Goal: Task Accomplishment & Management: Manage account settings

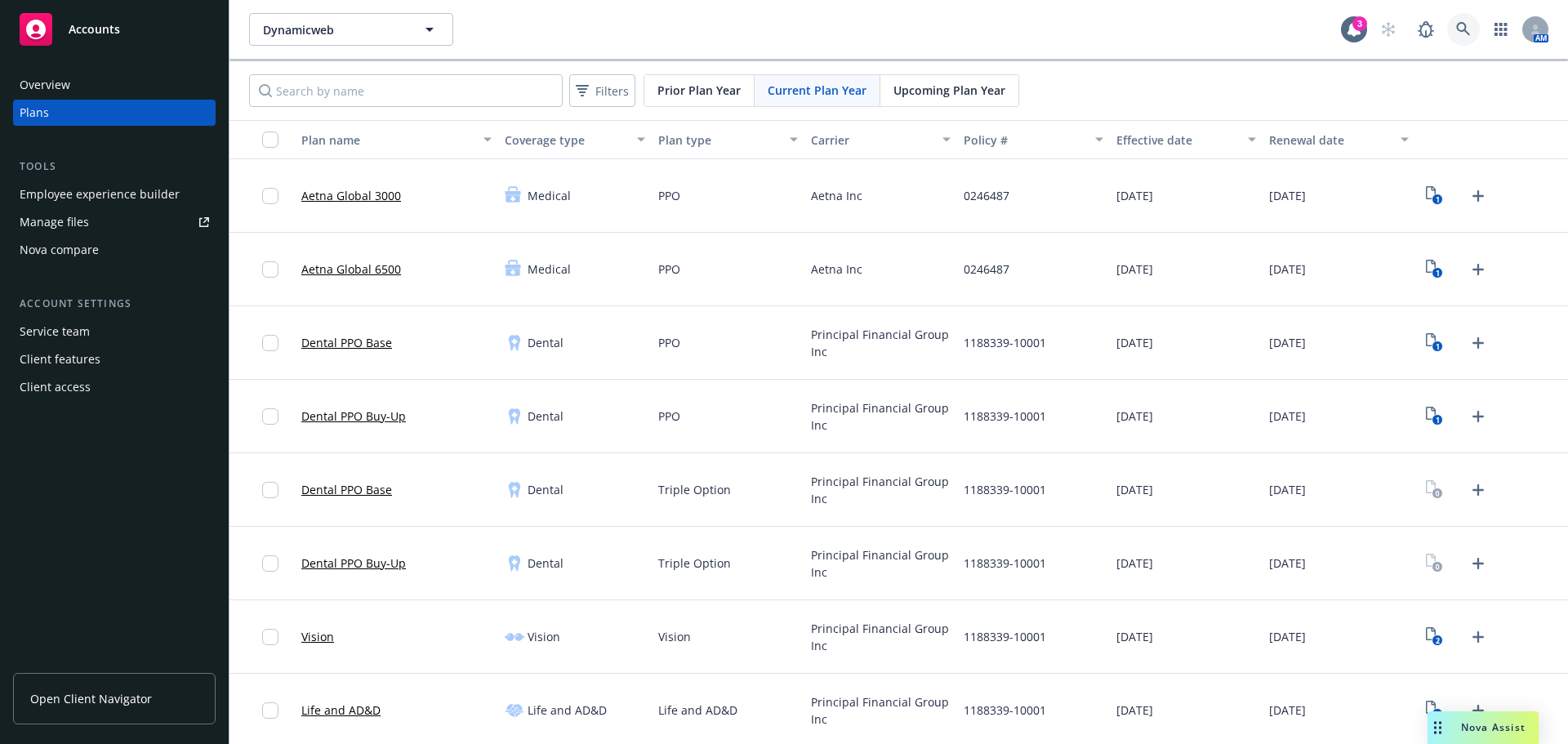
click at [1459, 31] on link at bounding box center [1463, 29] width 32 height 32
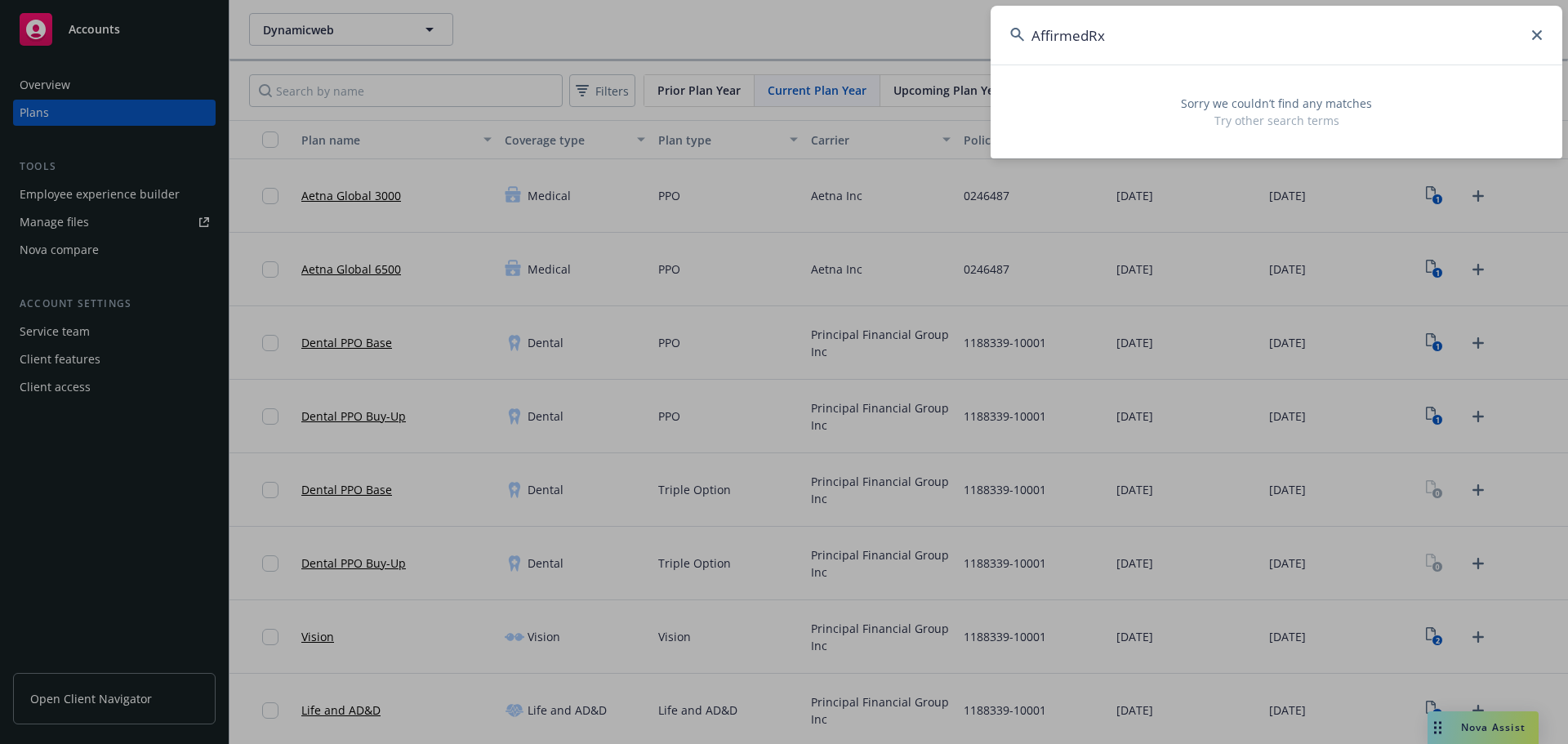
drag, startPoint x: 974, startPoint y: 24, endPoint x: 931, endPoint y: 30, distance: 43.4
click at [937, 29] on div "AffirmedRx Sorry we couldn’t find any matches Try other search terms" at bounding box center [784, 372] width 1568 height 744
paste input "[URL], Inc."
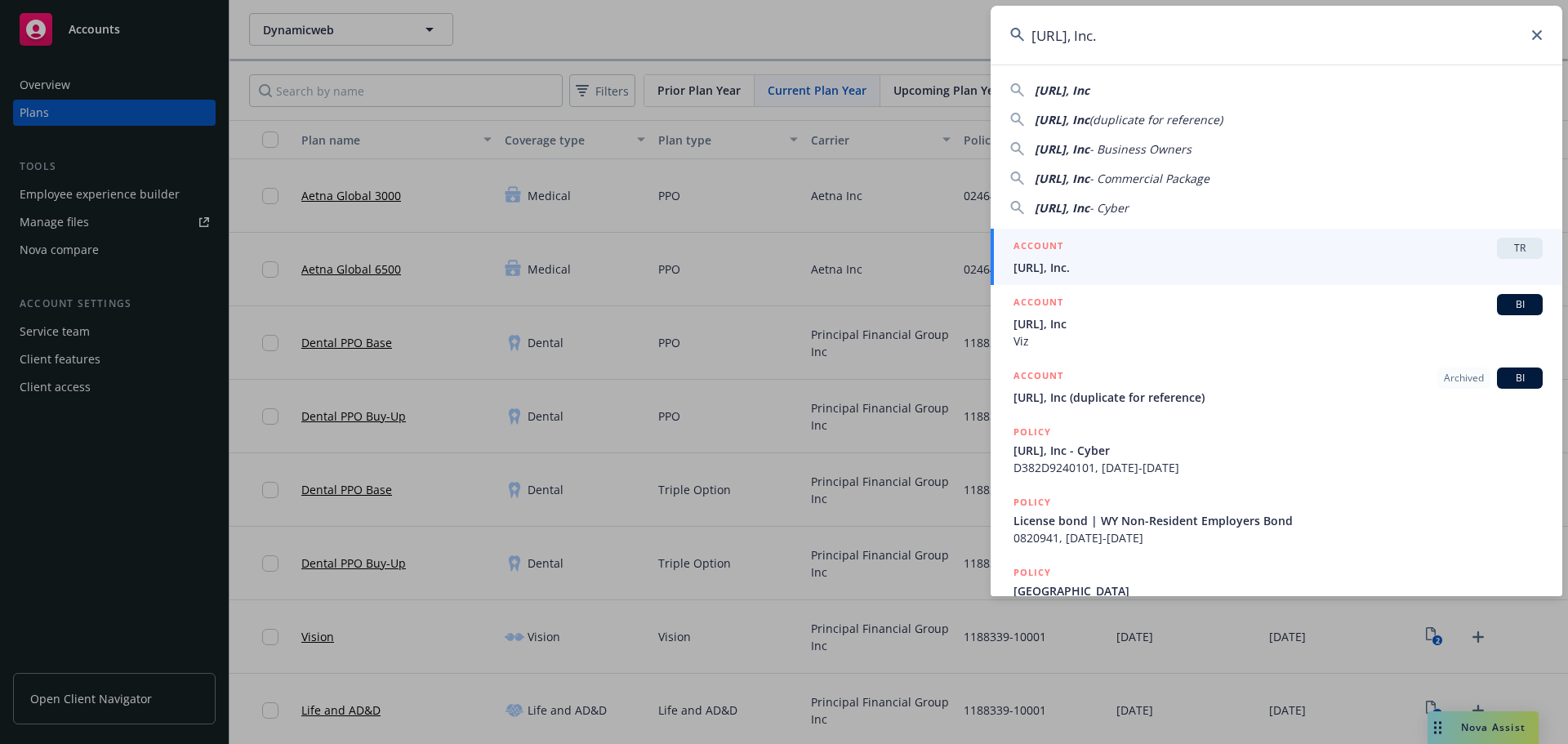
type input "[URL], Inc."
click at [1115, 262] on span "[URL], Inc." at bounding box center [1278, 267] width 529 height 17
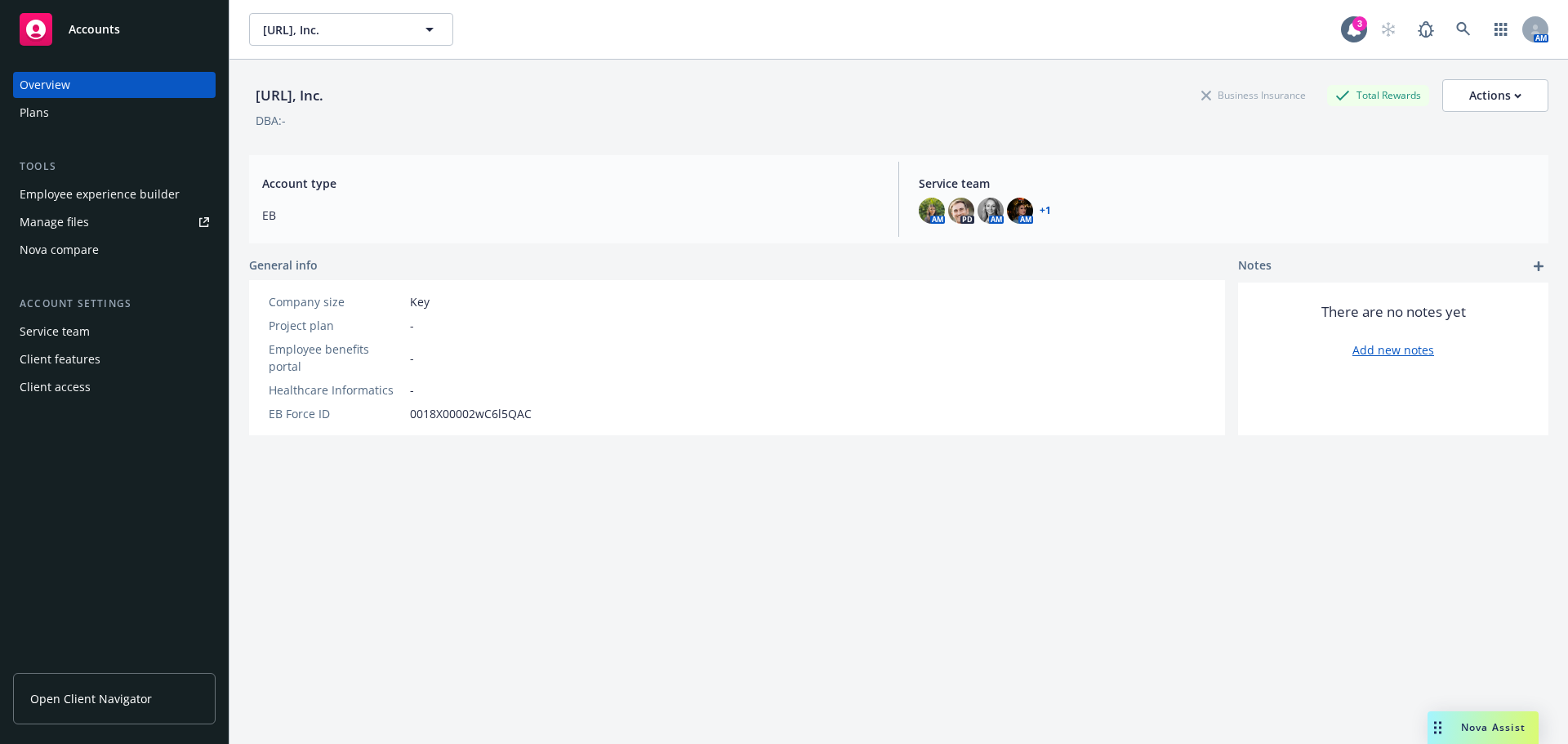
click at [37, 115] on div "Plans" at bounding box center [34, 112] width 30 height 26
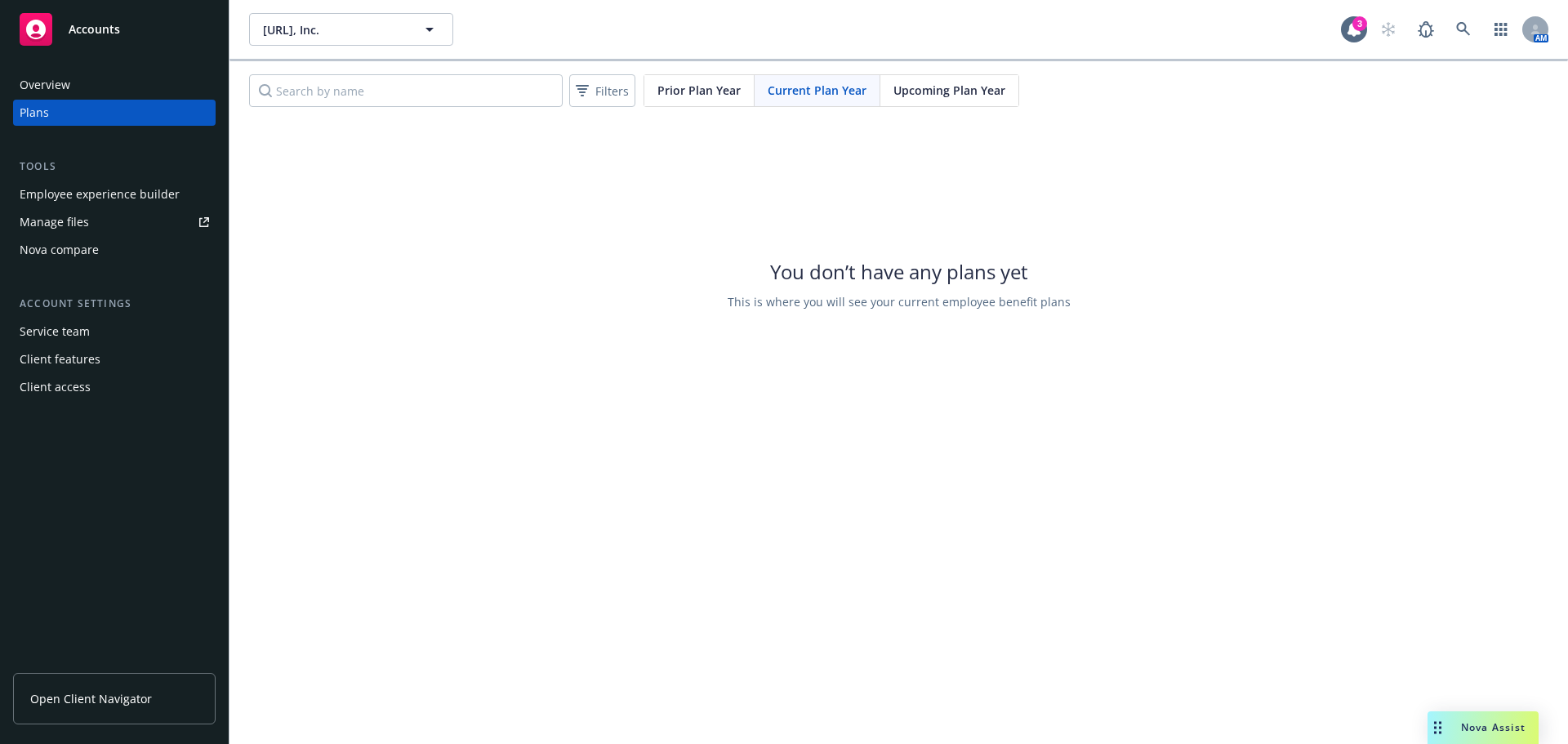
click at [928, 79] on div "Upcoming Plan Year" at bounding box center [949, 91] width 138 height 31
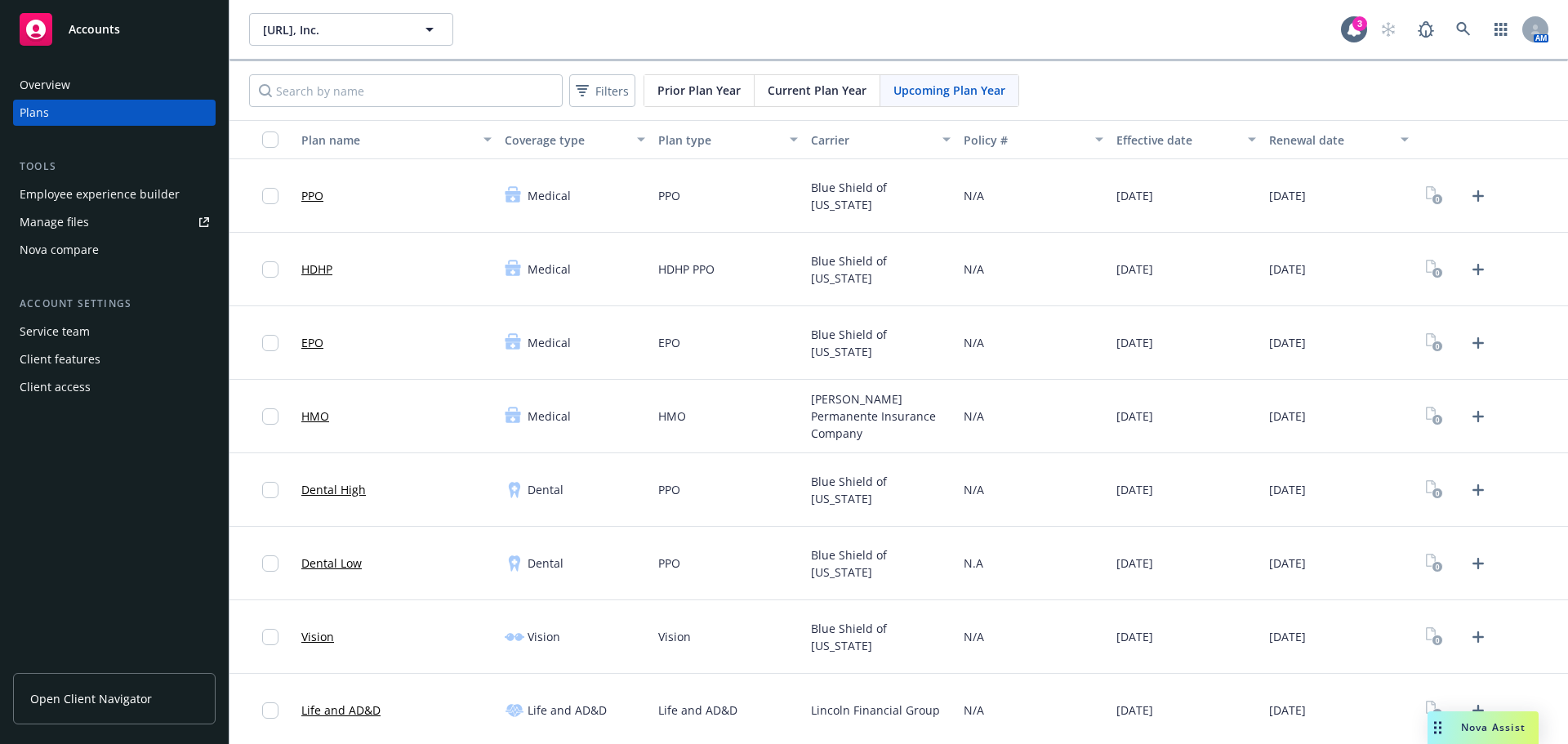
click at [610, 608] on div "Vision" at bounding box center [574, 636] width 153 height 74
click at [1456, 23] on icon at bounding box center [1463, 29] width 14 height 14
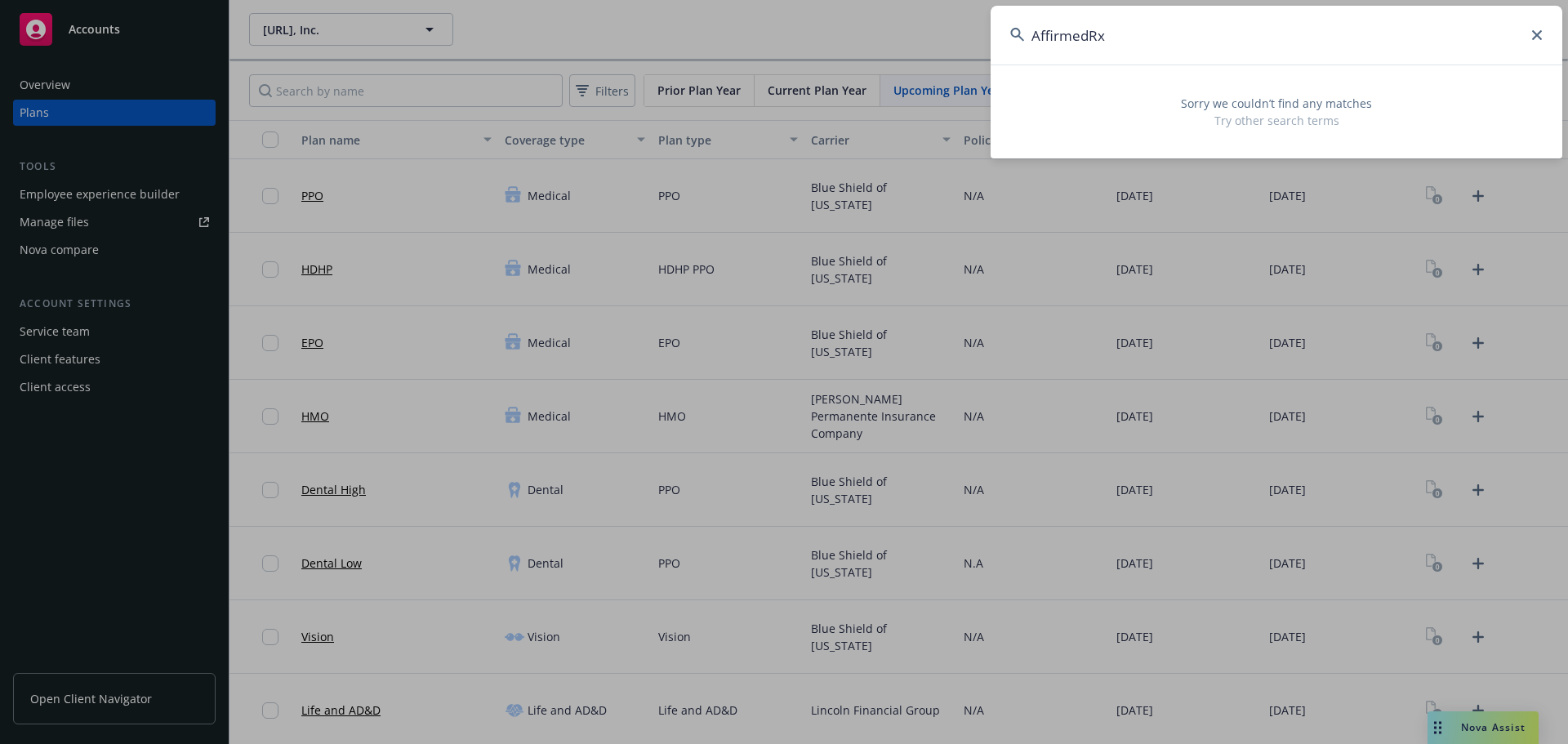
click at [1161, 48] on input "AffirmedRx" at bounding box center [1276, 35] width 572 height 59
drag, startPoint x: 1157, startPoint y: 27, endPoint x: 920, endPoint y: 30, distance: 237.0
click at [939, 30] on div "AffirmedRx Sorry we couldn’t find any matches Try other search terms" at bounding box center [784, 372] width 1568 height 744
paste input ", PBC"
type input "AffirmedRx, PBC"
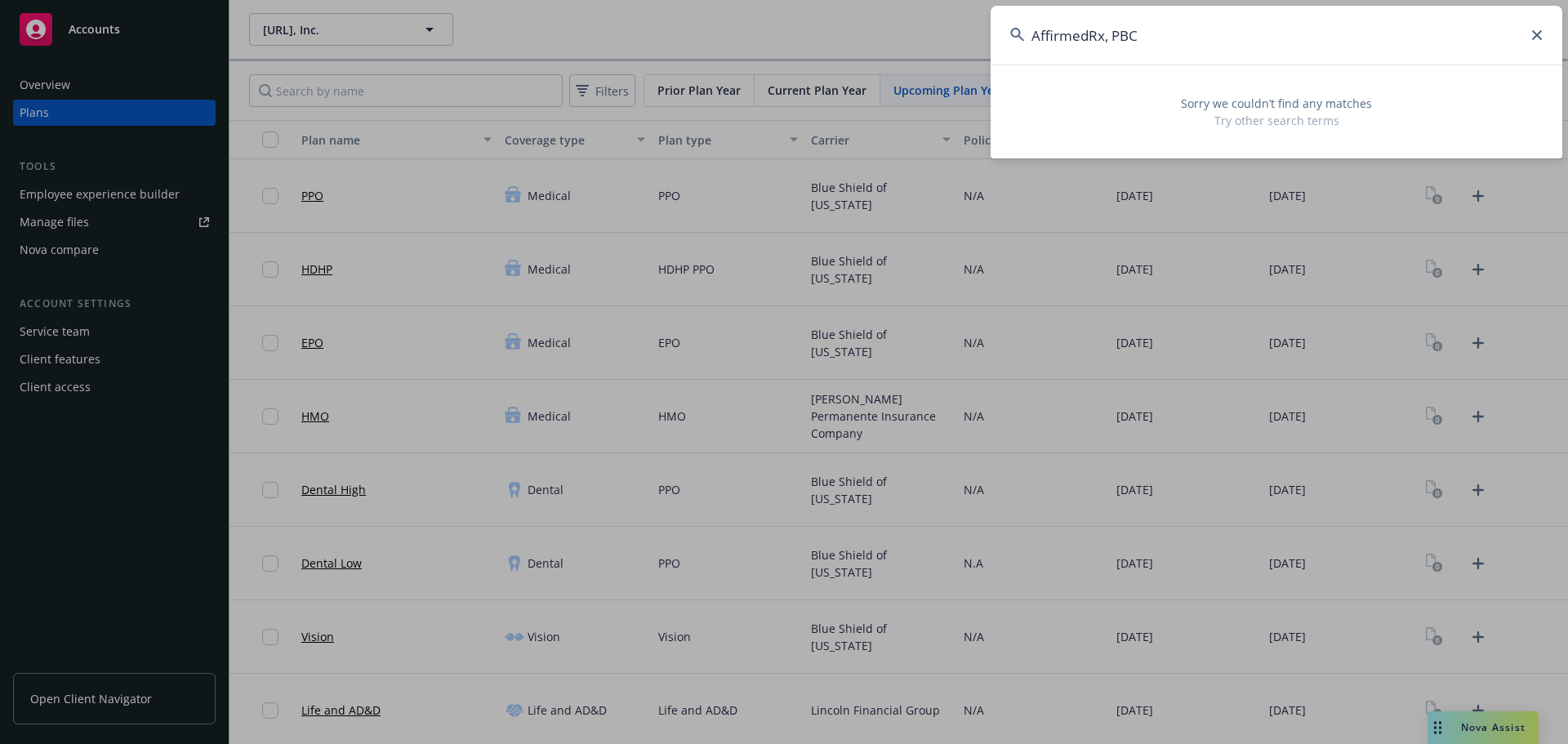
click at [1183, 48] on input "AffirmedRx, PBC" at bounding box center [1276, 35] width 572 height 59
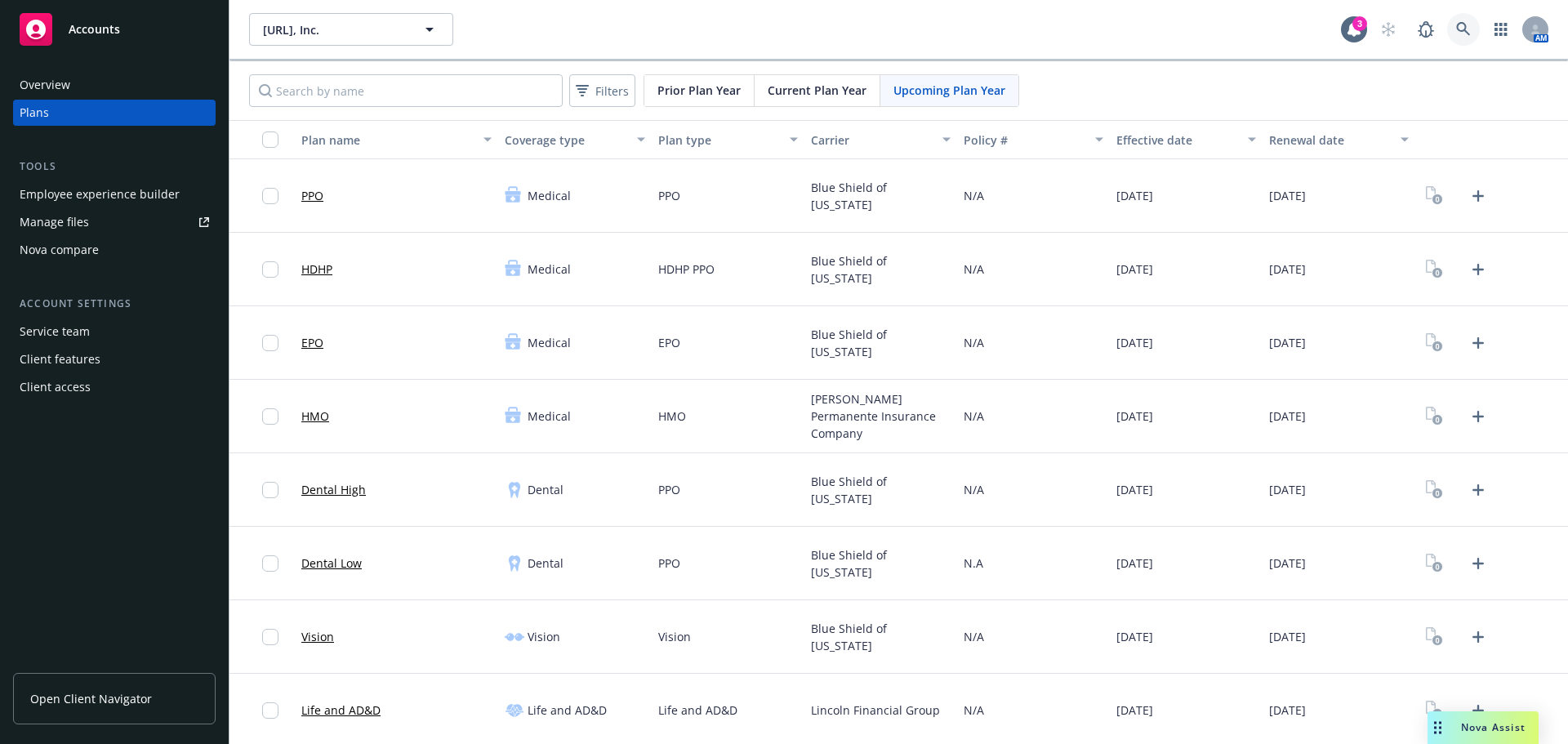
click at [1447, 20] on link at bounding box center [1463, 29] width 32 height 32
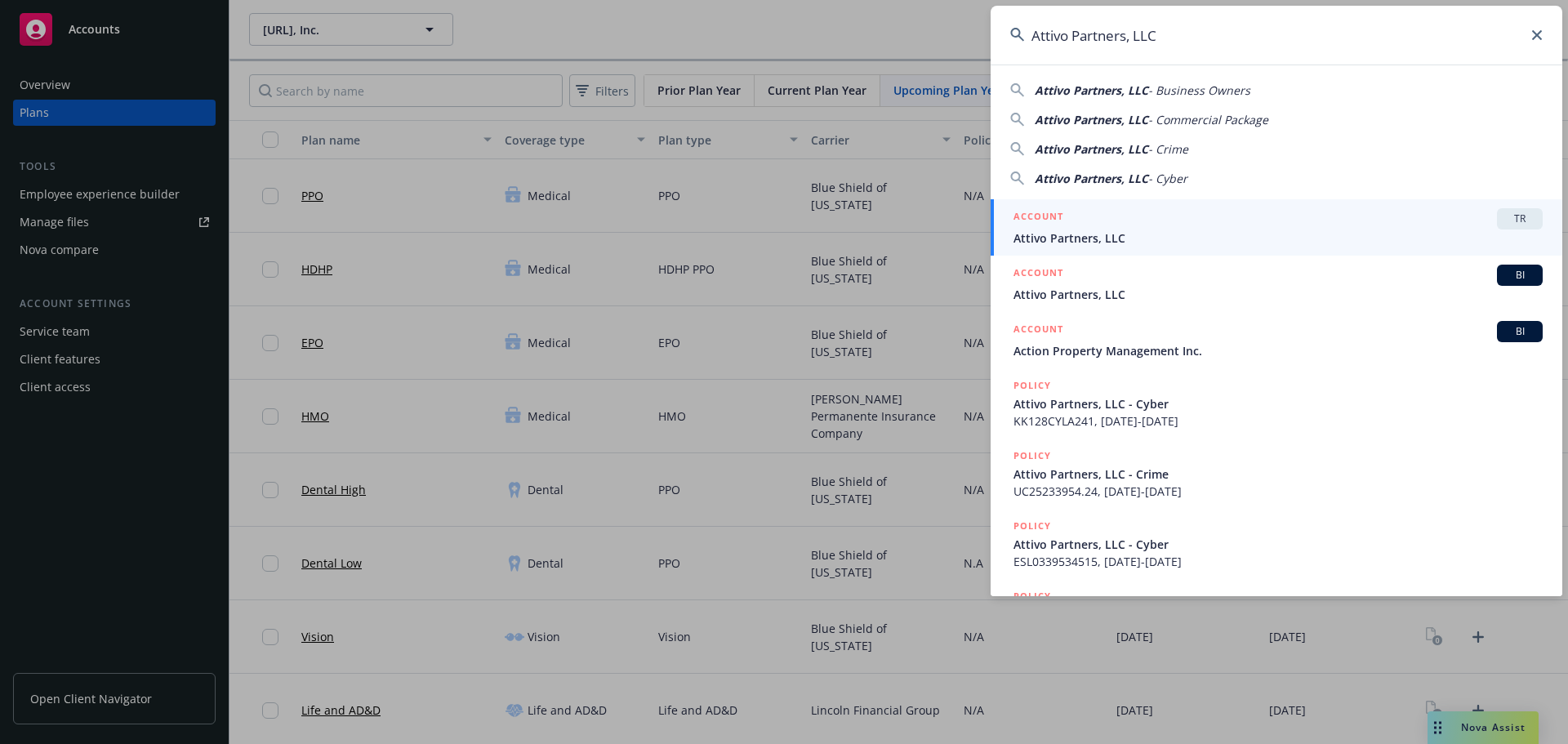
type input "Attivo Partners, LLC"
click at [1149, 215] on div "ACCOUNT TR" at bounding box center [1278, 218] width 529 height 21
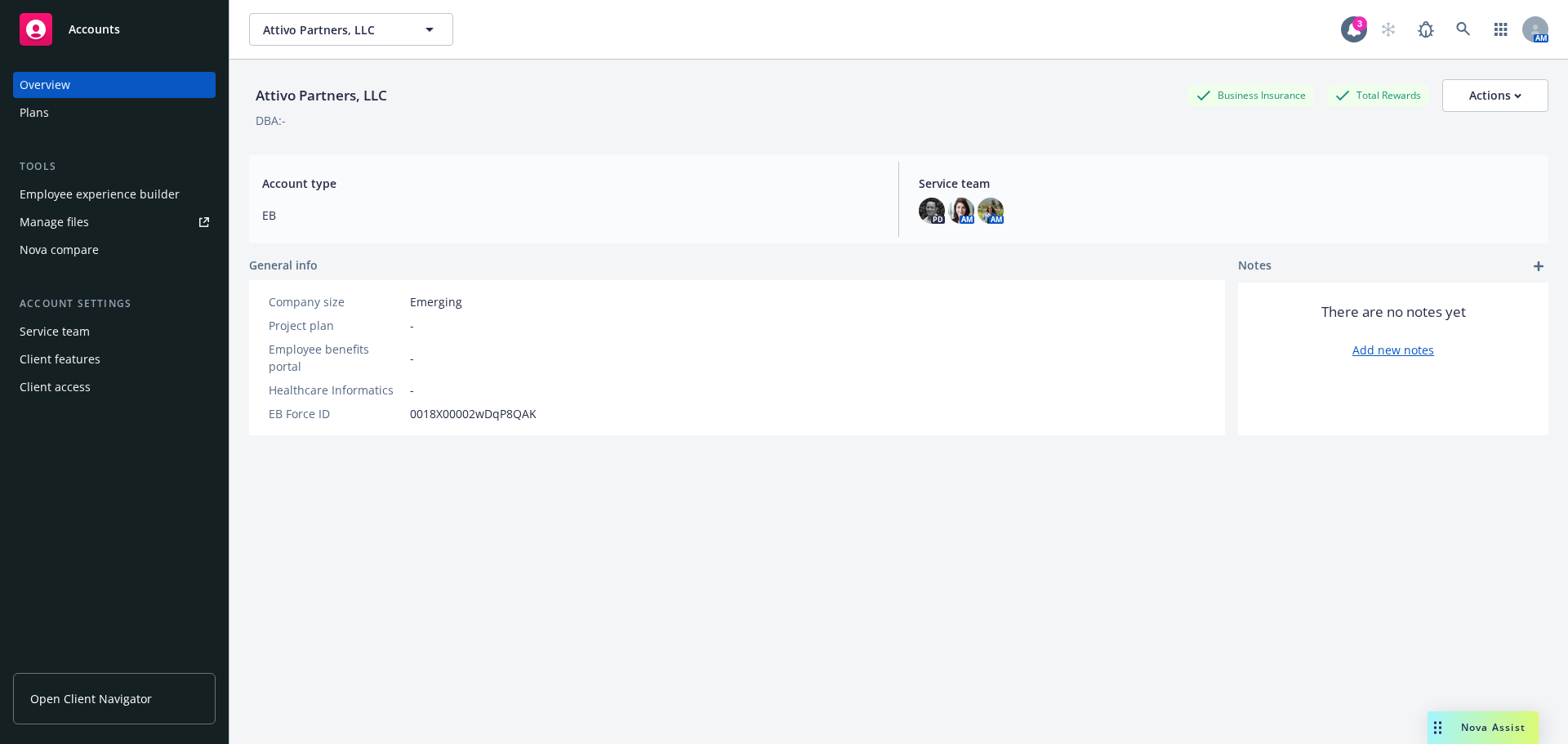
click at [120, 131] on div "Overview Plans Tools Employee experience builder Manage files Nova compare Acco…" at bounding box center [114, 236] width 203 height 328
click at [113, 120] on div "Plans" at bounding box center [114, 112] width 189 height 26
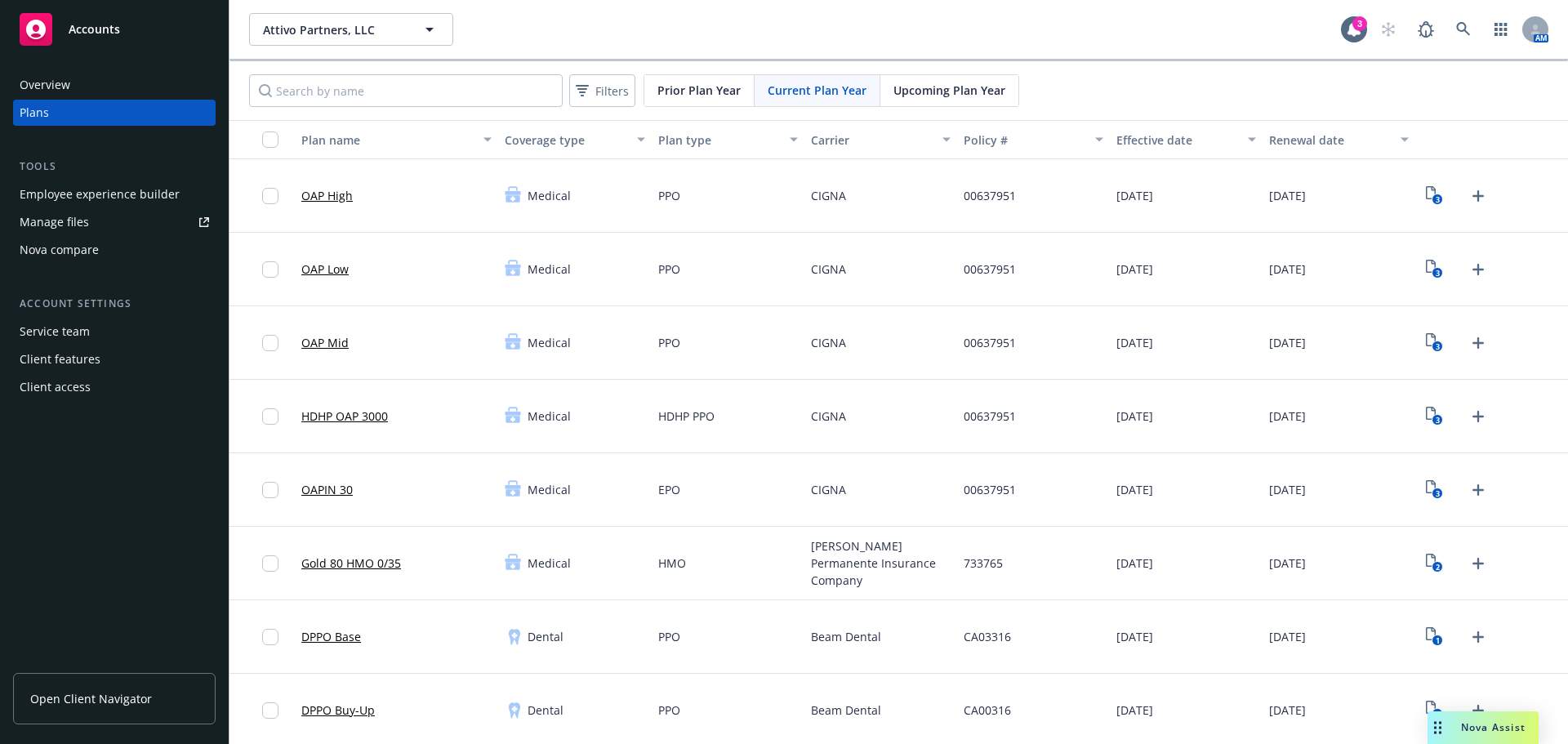
click at [971, 92] on span "Upcoming Plan Year" at bounding box center [949, 90] width 112 height 17
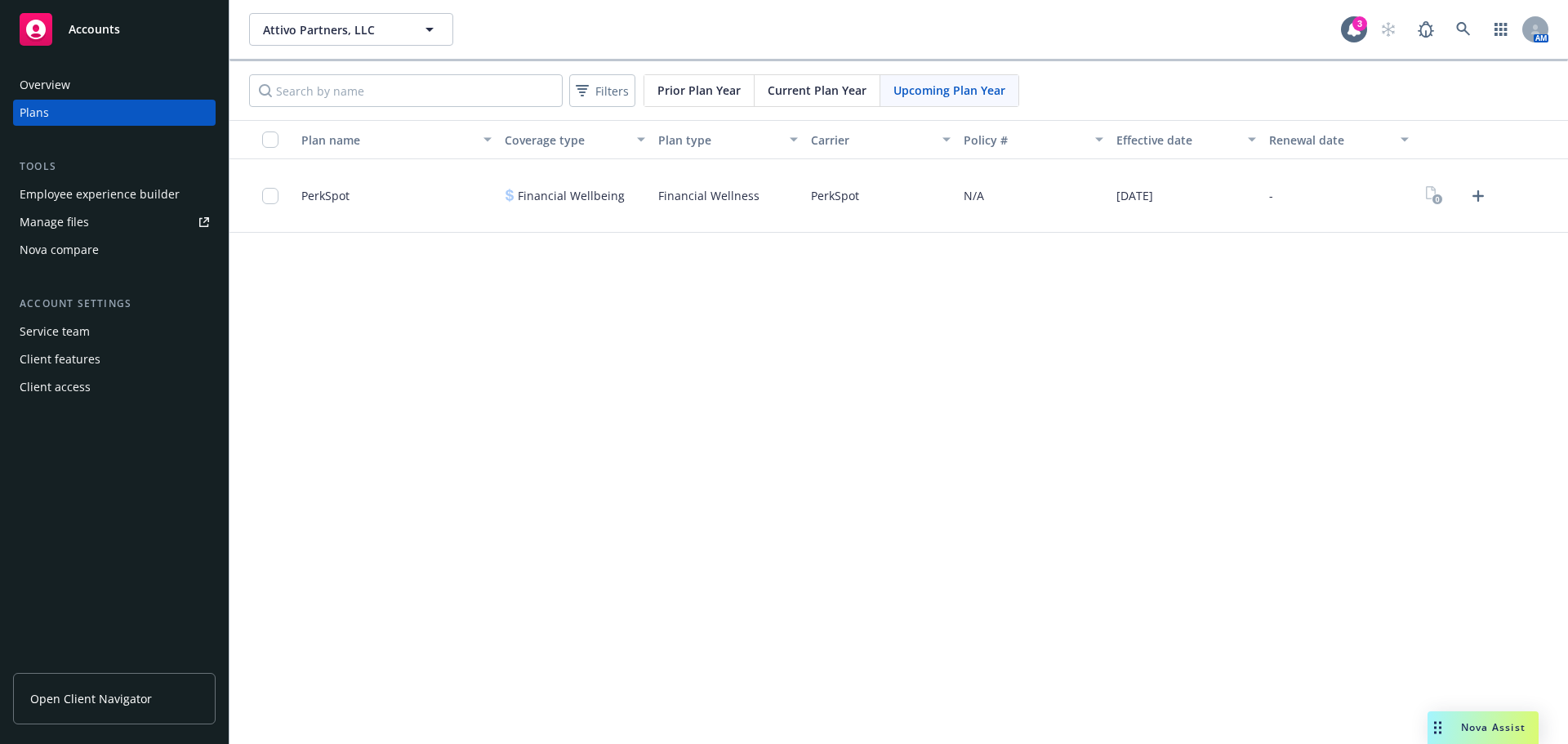
click at [850, 104] on div "Current Plan Year" at bounding box center [817, 91] width 126 height 31
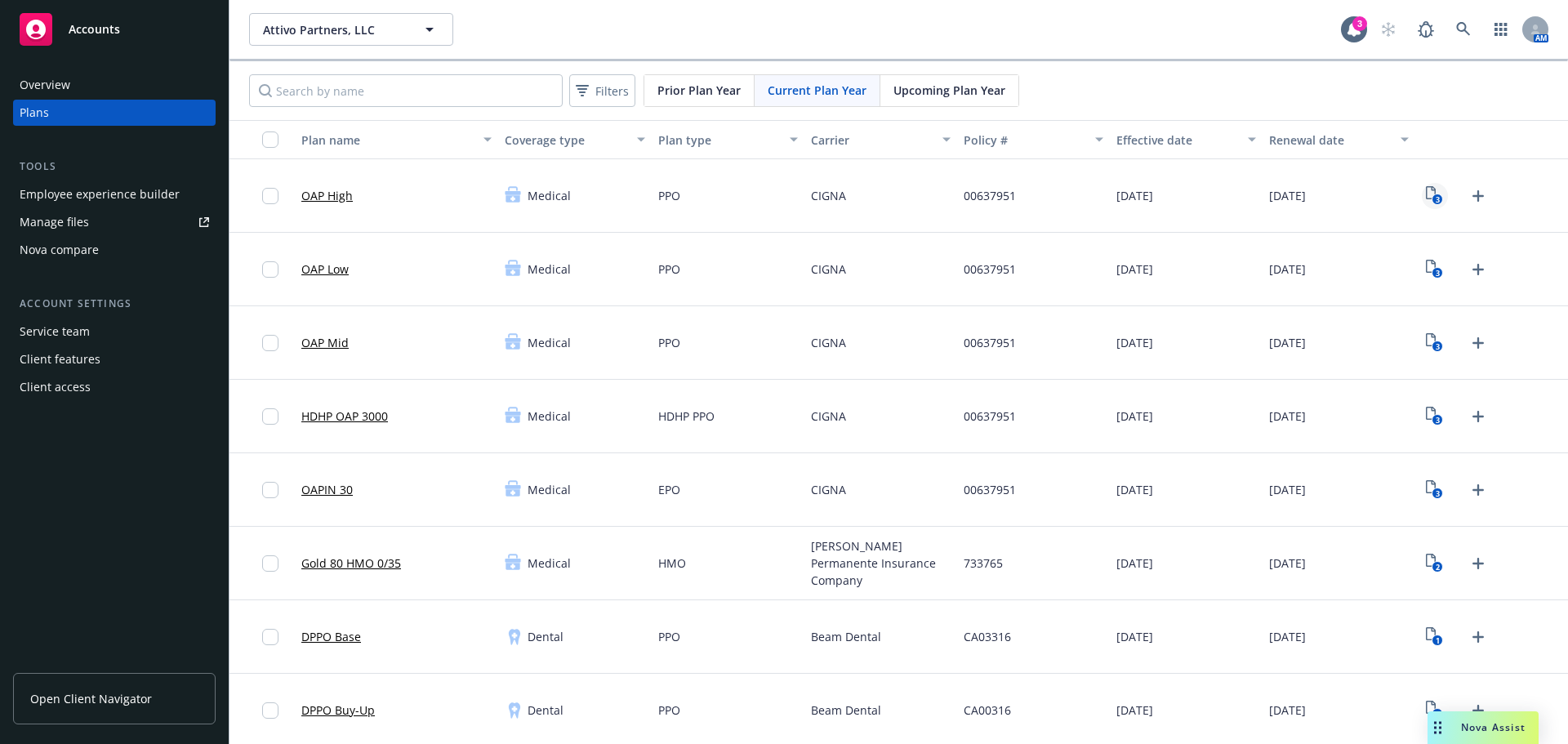
click at [1425, 195] on icon "3" at bounding box center [1434, 195] width 17 height 19
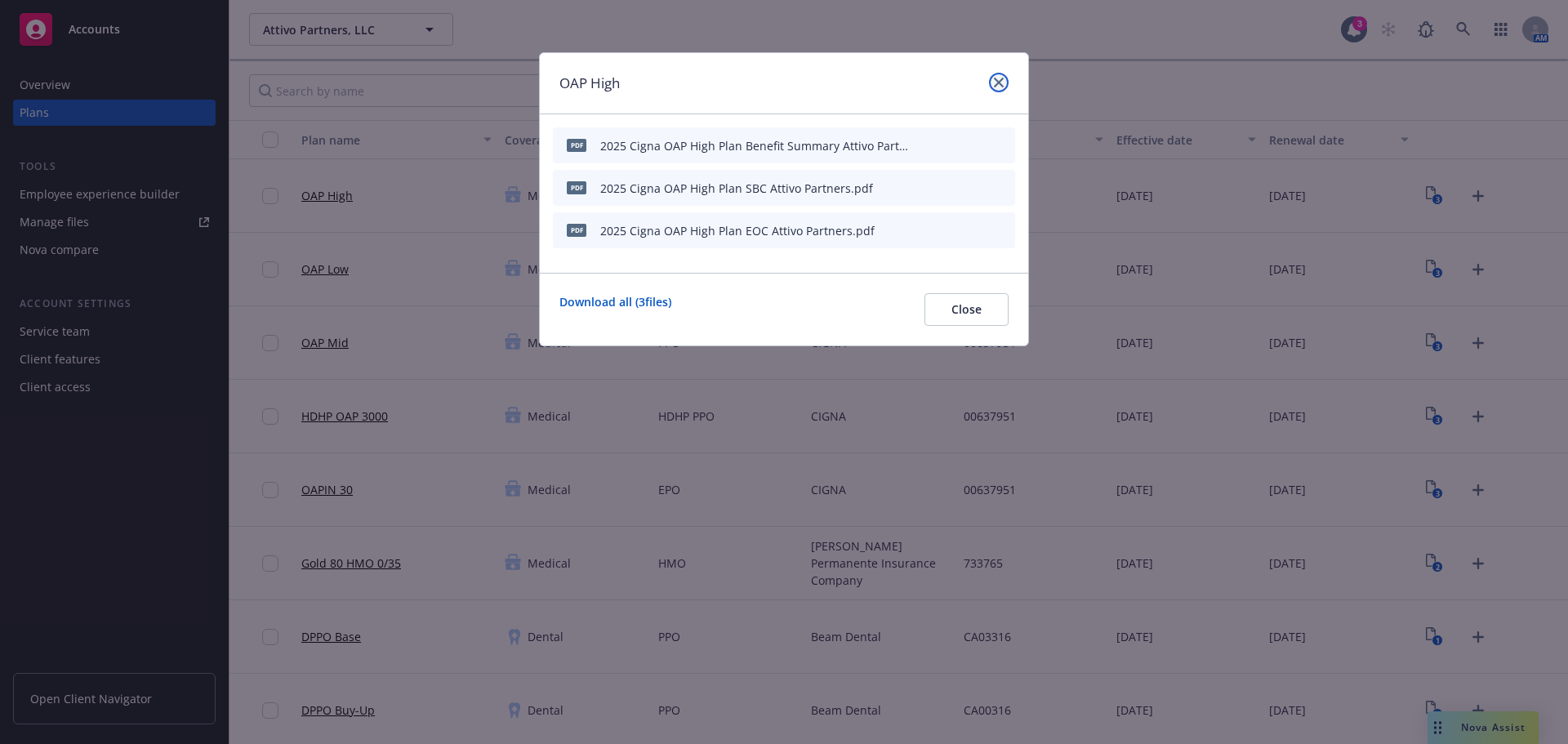
click at [999, 76] on link "close" at bounding box center [998, 82] width 20 height 20
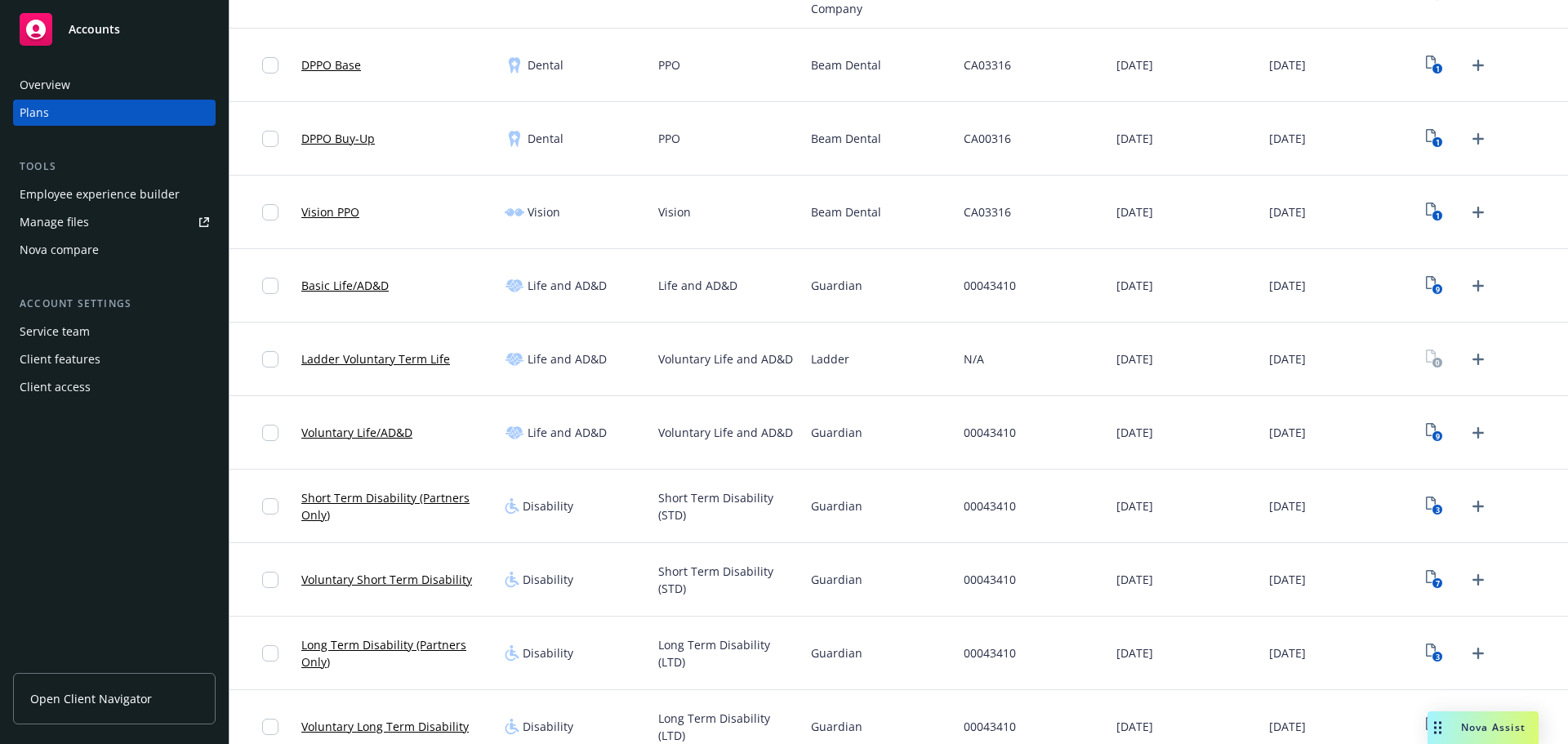
scroll to position [1179, 0]
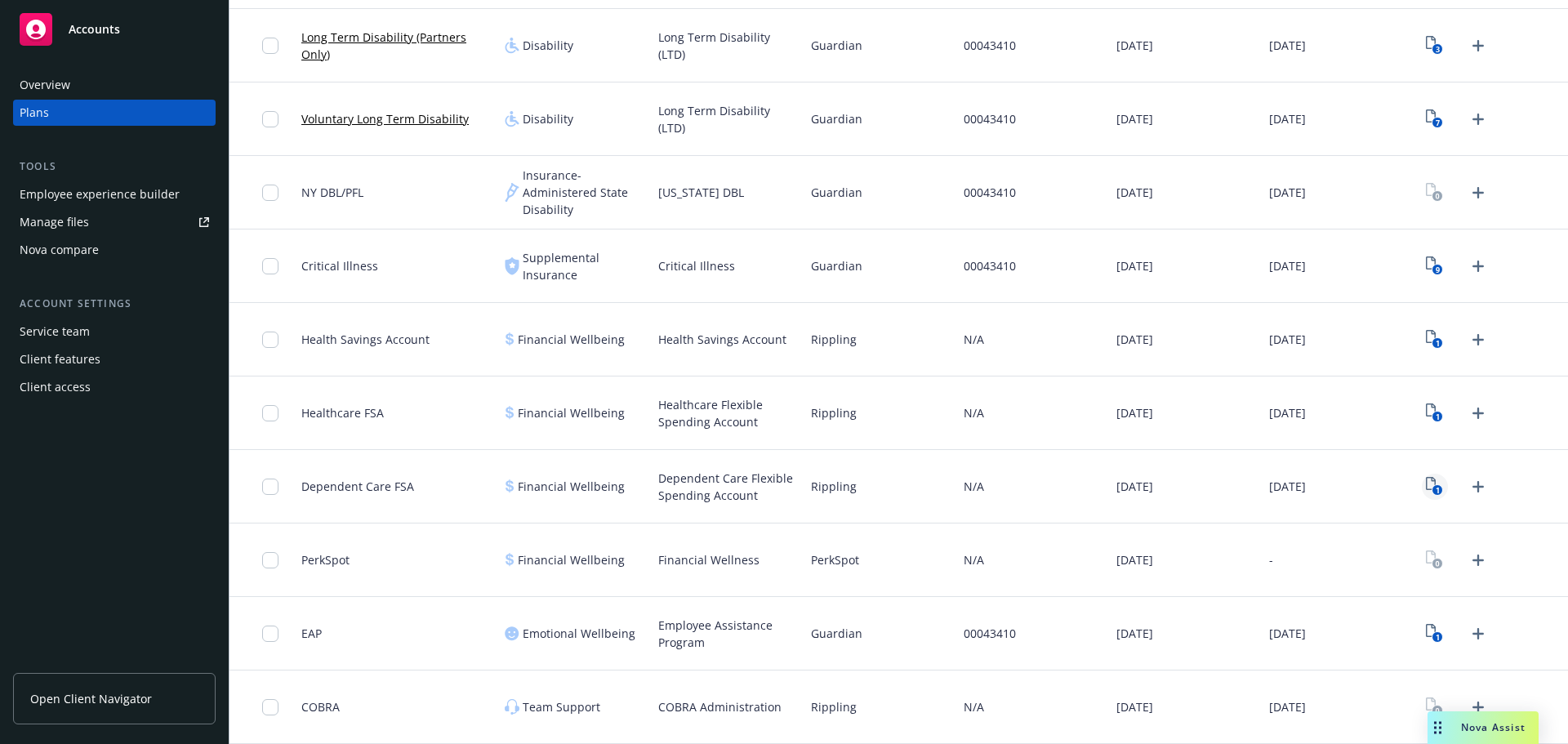
click at [1429, 478] on icon "1" at bounding box center [1434, 486] width 17 height 19
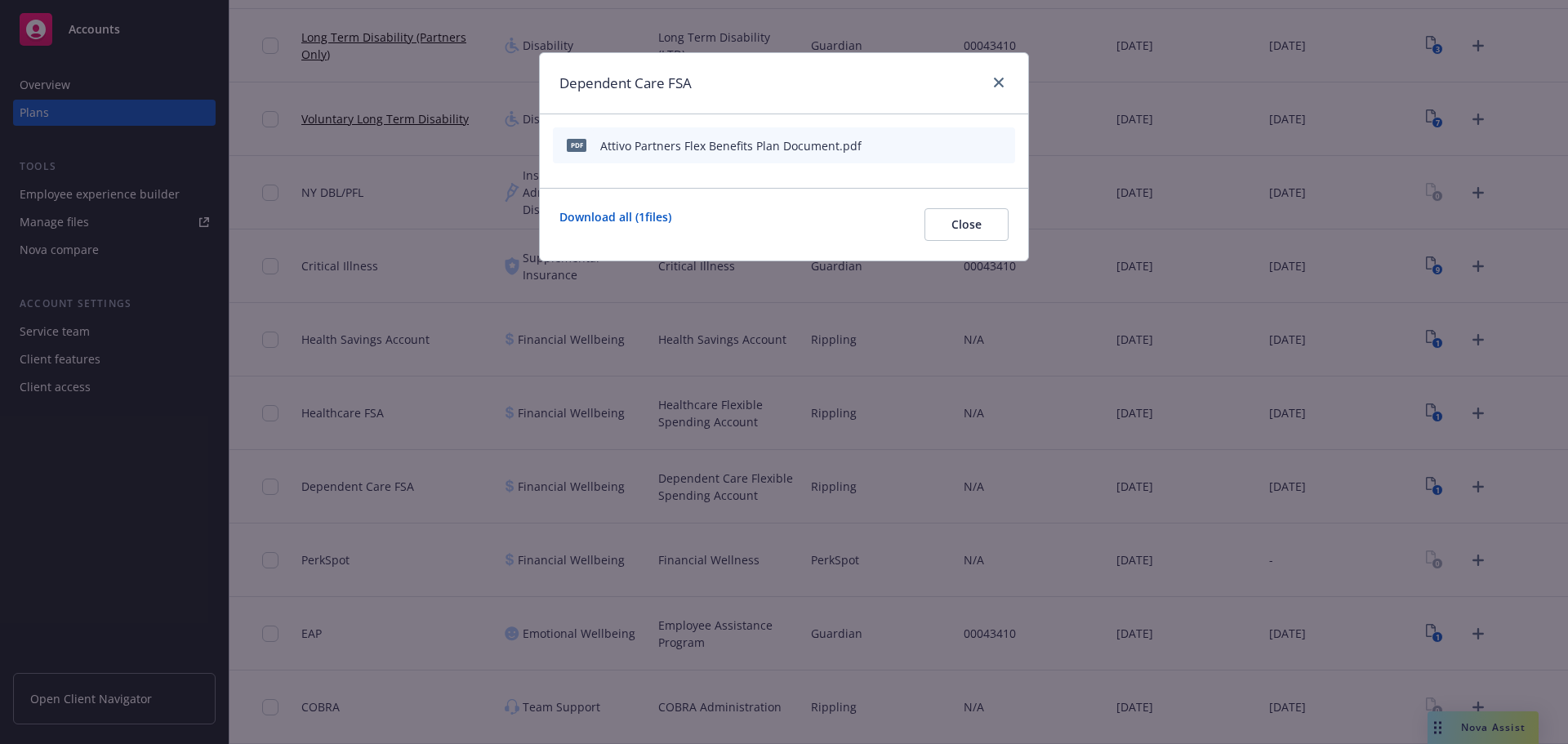
click at [927, 148] on button "button" at bounding box center [921, 145] width 13 height 13
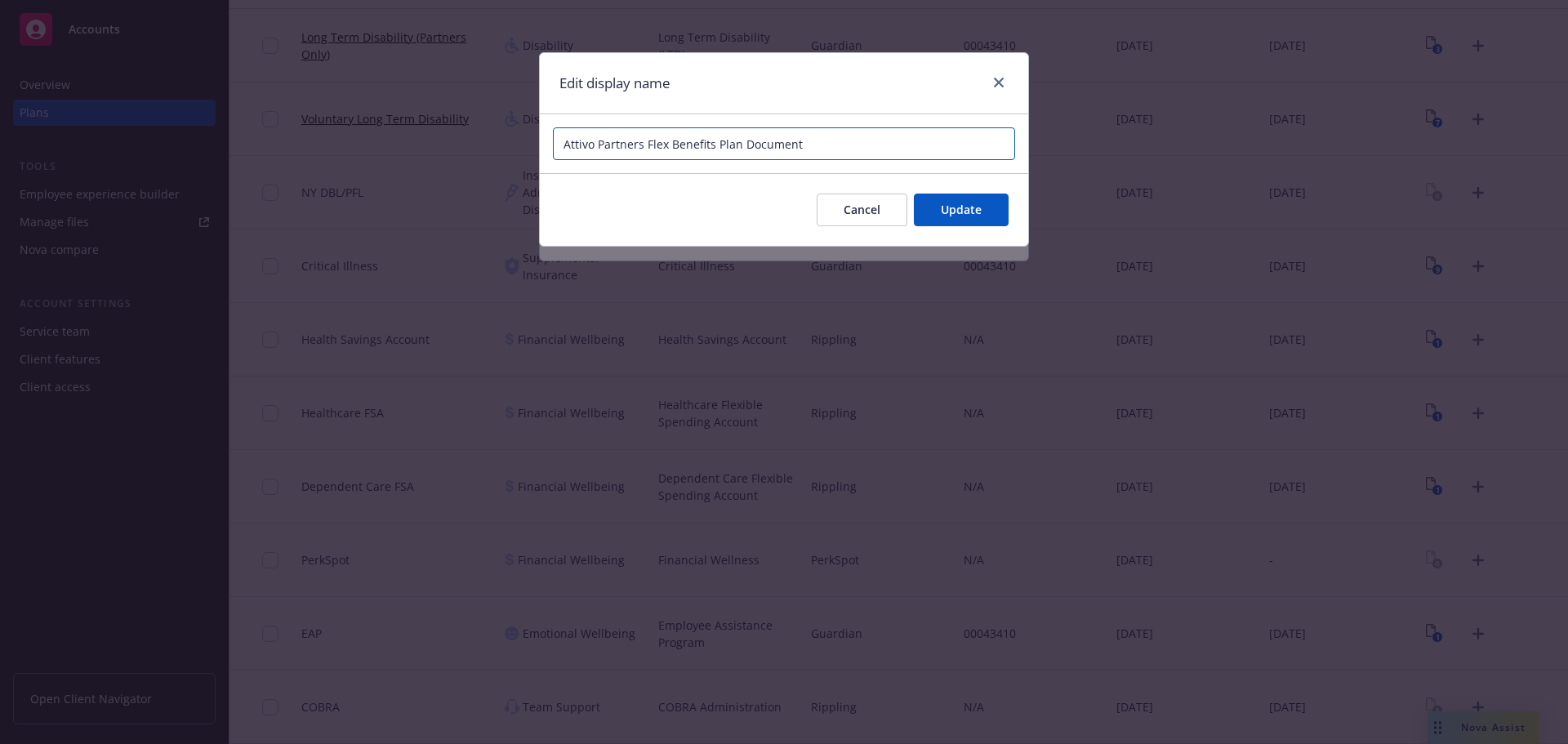
drag, startPoint x: 639, startPoint y: 142, endPoint x: 459, endPoint y: 141, distance: 180.0
click at [459, 142] on div "Edit display name Attivo Partners Flex Benefits Plan Document Cancel Update" at bounding box center [784, 372] width 1568 height 744
paste input "Attivo Partners, LLC"
type input "2025 Rippling Flex Benefits Plan Document Attivo Partners, LLC"
click at [966, 219] on button "Update" at bounding box center [961, 210] width 95 height 32
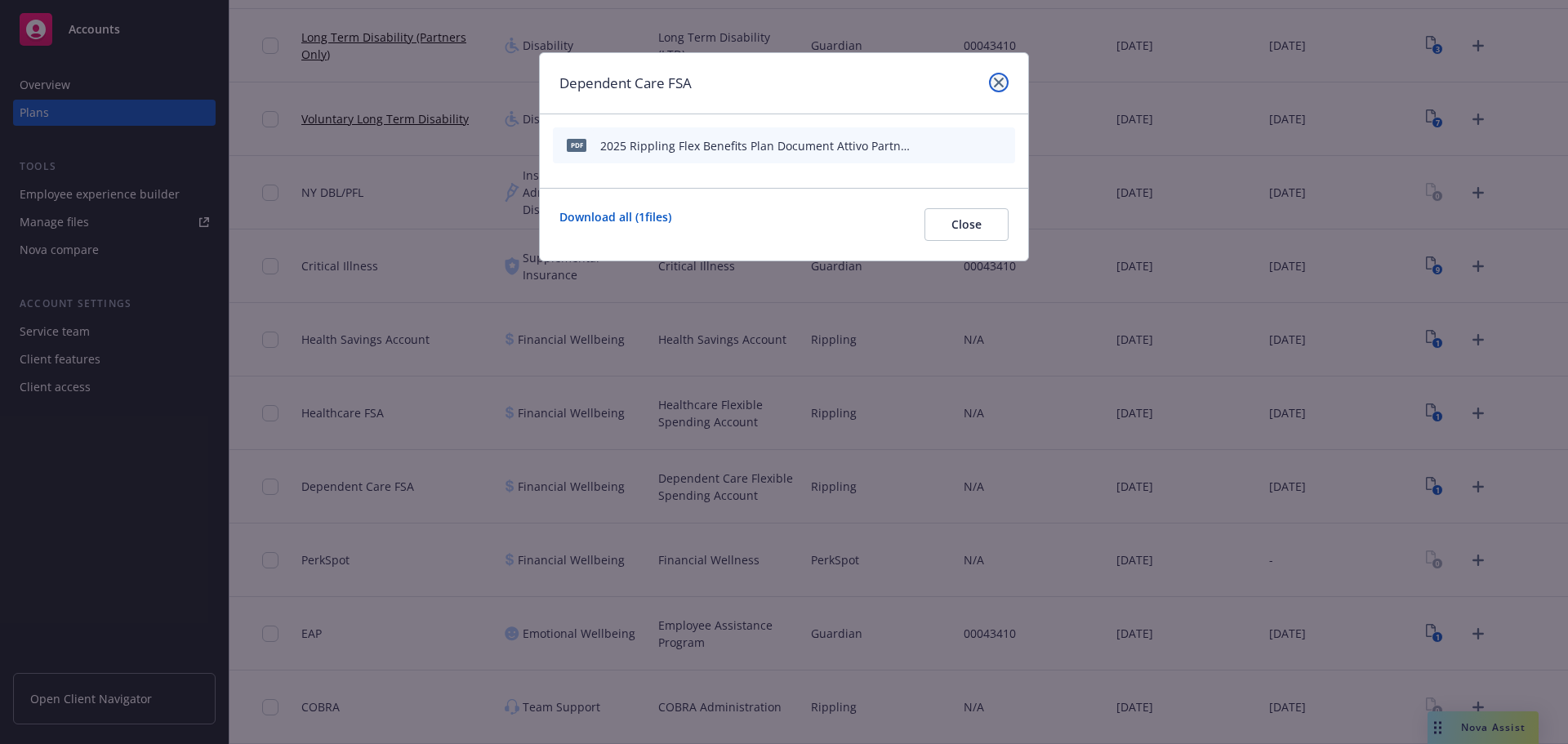
click at [996, 81] on icon "close" at bounding box center [999, 82] width 10 height 10
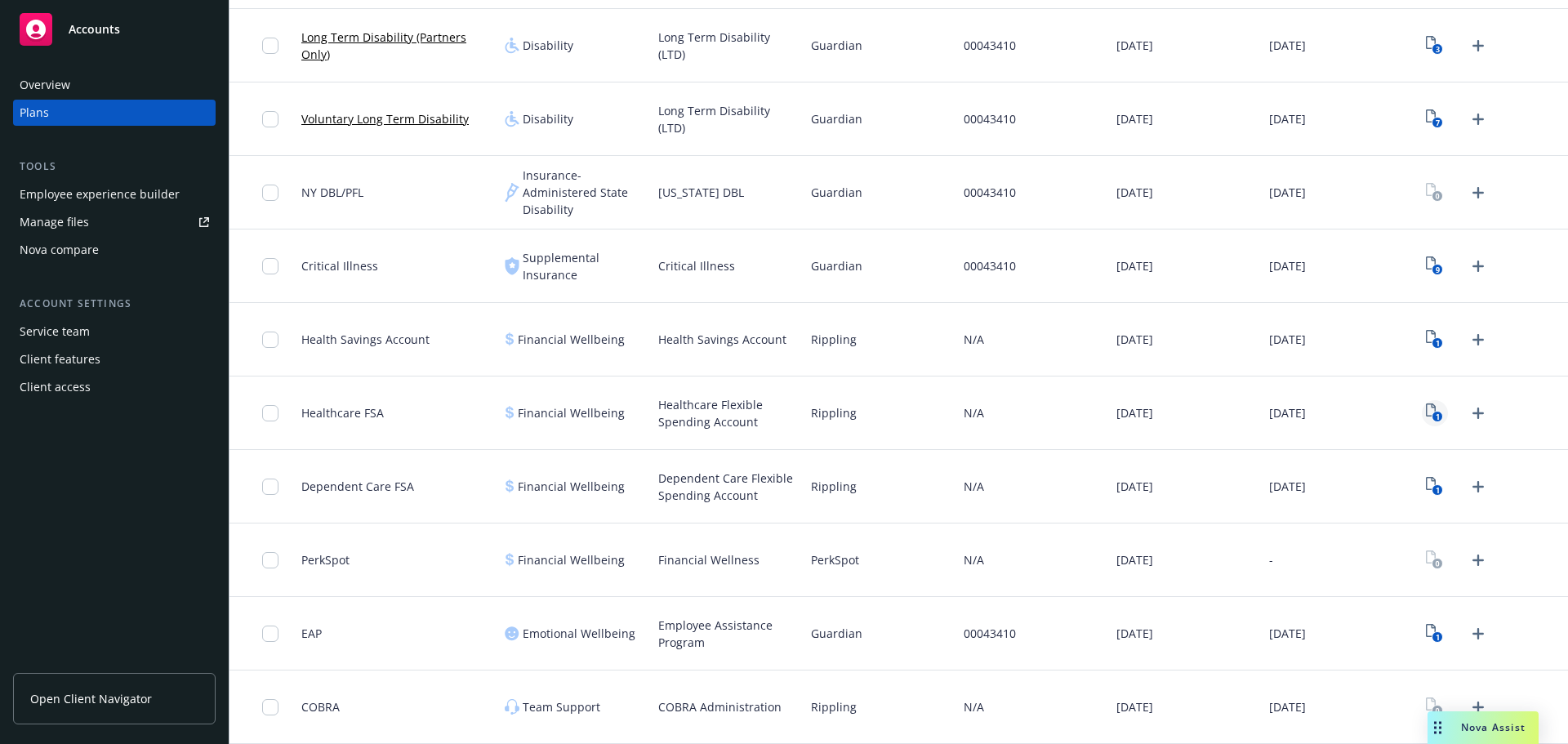
click at [1425, 411] on icon "1" at bounding box center [1434, 412] width 17 height 19
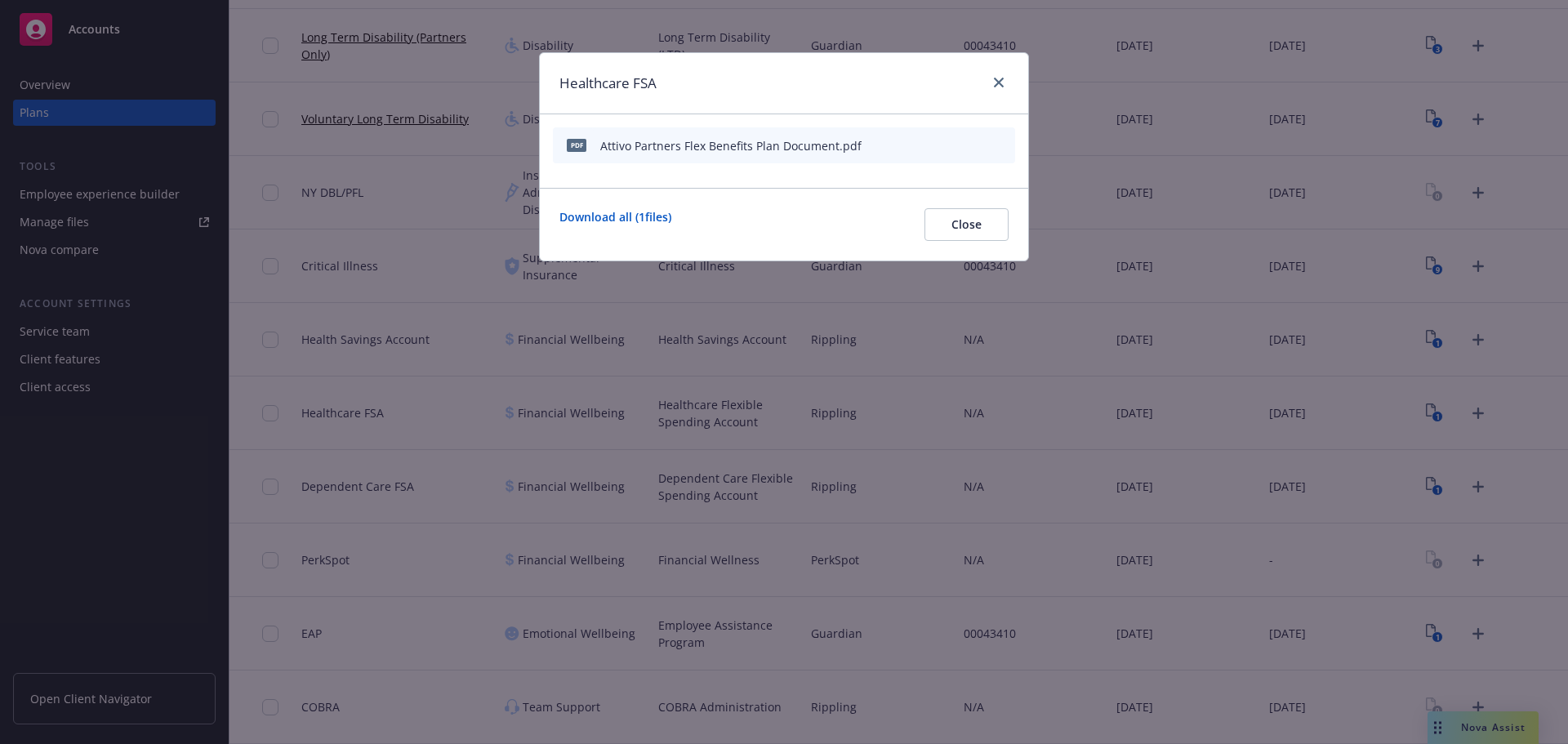
click at [924, 148] on icon "button" at bounding box center [922, 146] width 10 height 10
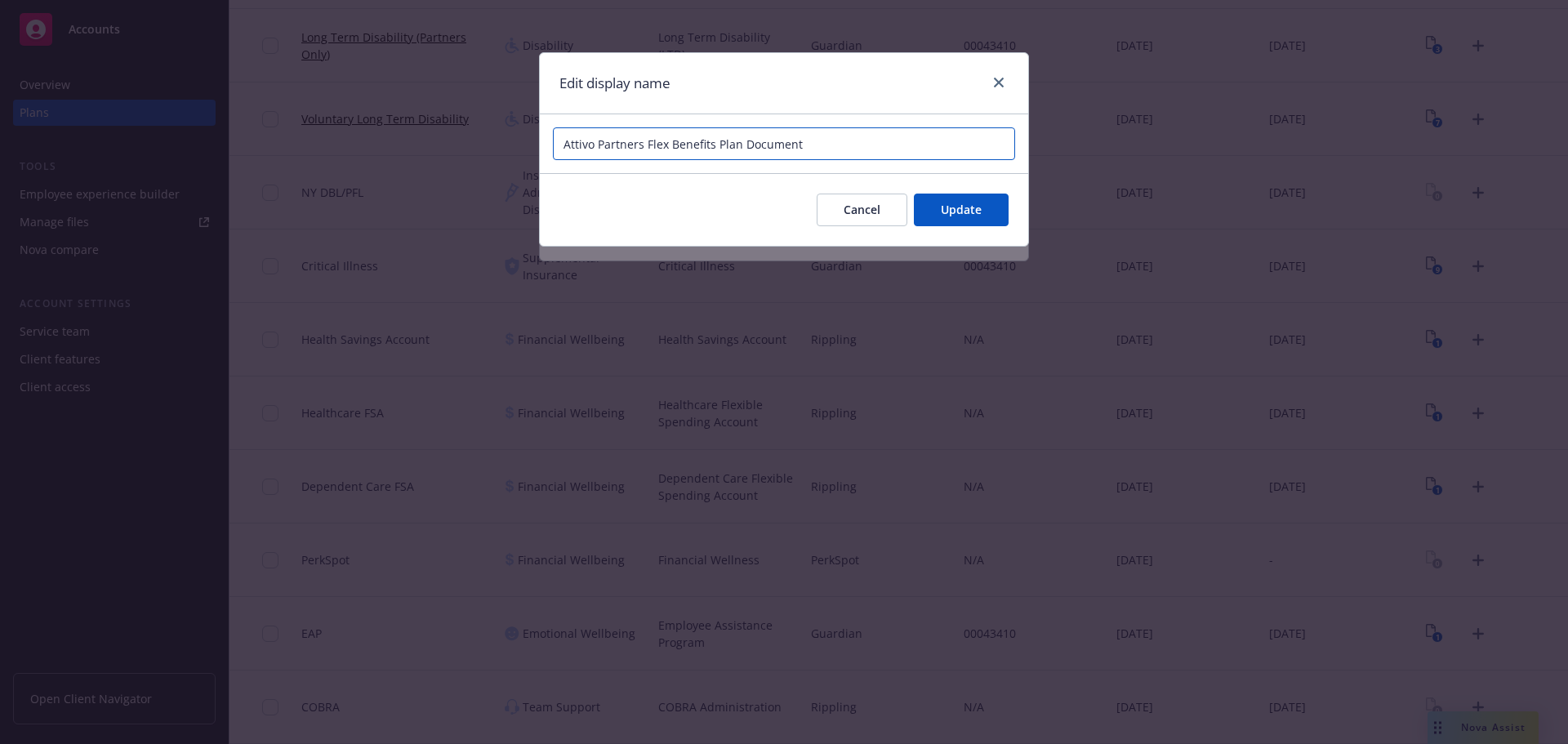
drag, startPoint x: 629, startPoint y: 144, endPoint x: 255, endPoint y: 164, distance: 374.5
click at [255, 164] on div "Edit display name Attivo Partners Flex Benefits Plan Document Cancel Update" at bounding box center [784, 372] width 1568 height 744
paste input "Attivo Partners, LLC"
type input "2025 Rippling Flex Benefits Plan Document Attivo Partners, LLC"
click at [969, 217] on span "Update" at bounding box center [961, 210] width 41 height 15
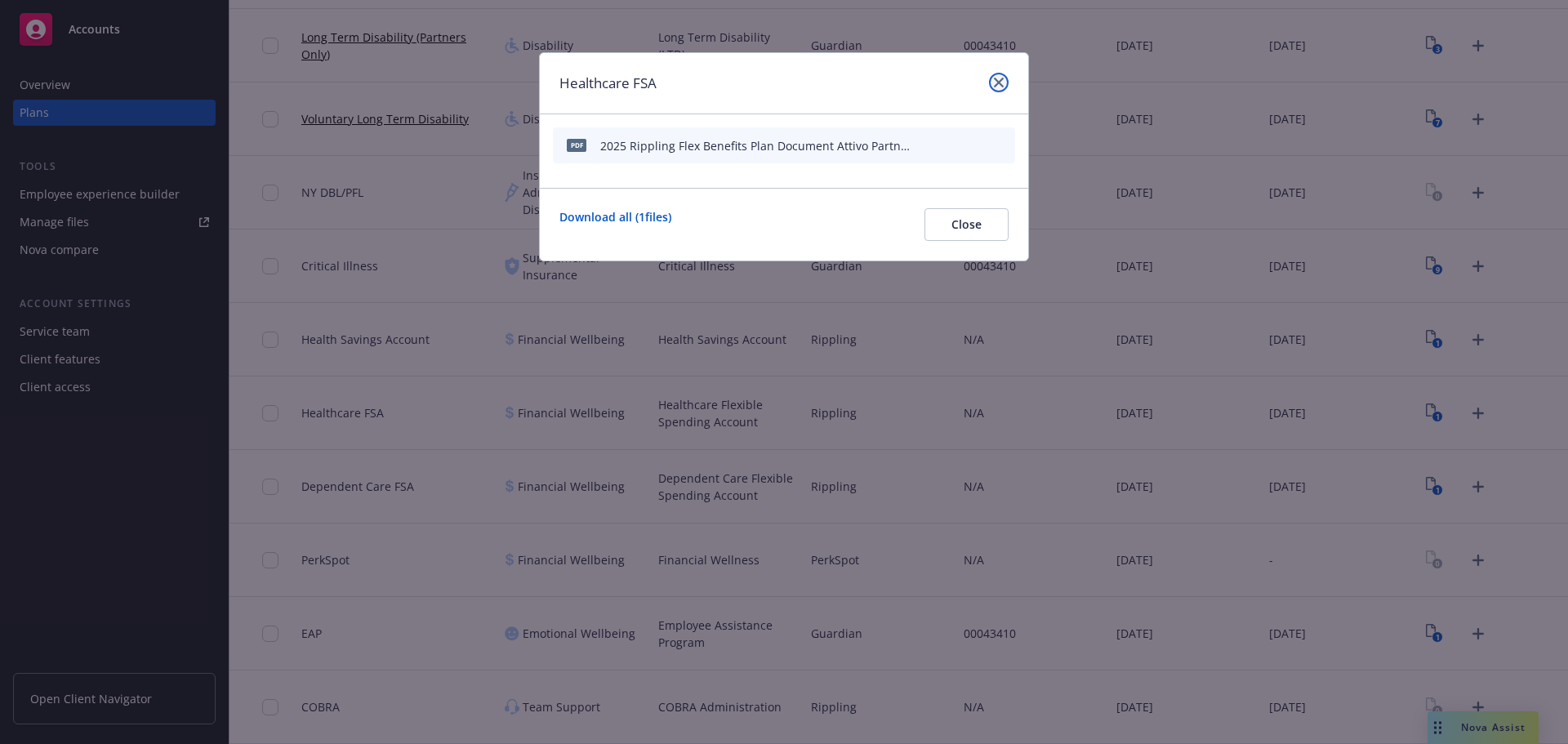
click at [996, 87] on icon "close" at bounding box center [999, 82] width 10 height 10
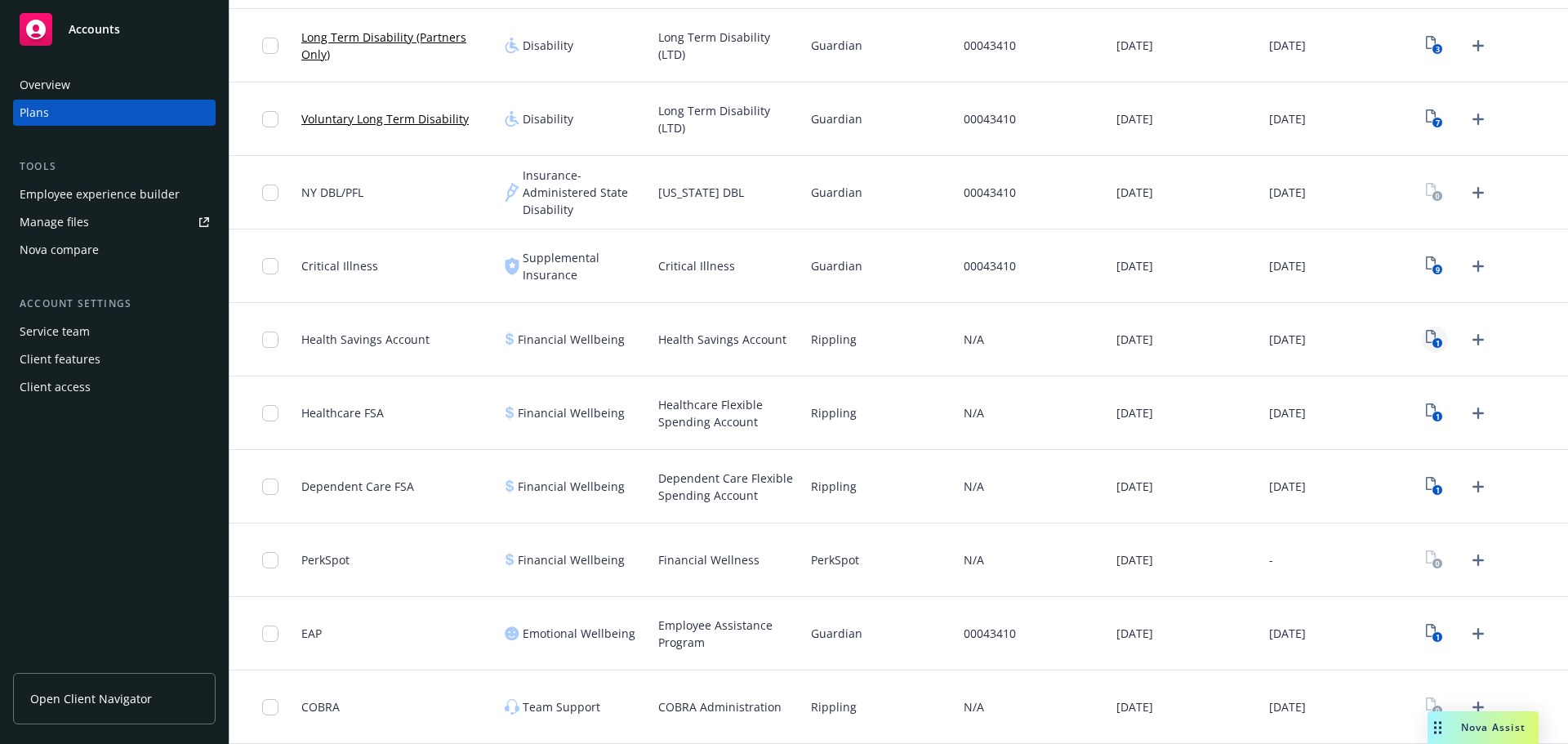
click at [1436, 347] on text "1" at bounding box center [1437, 343] width 4 height 11
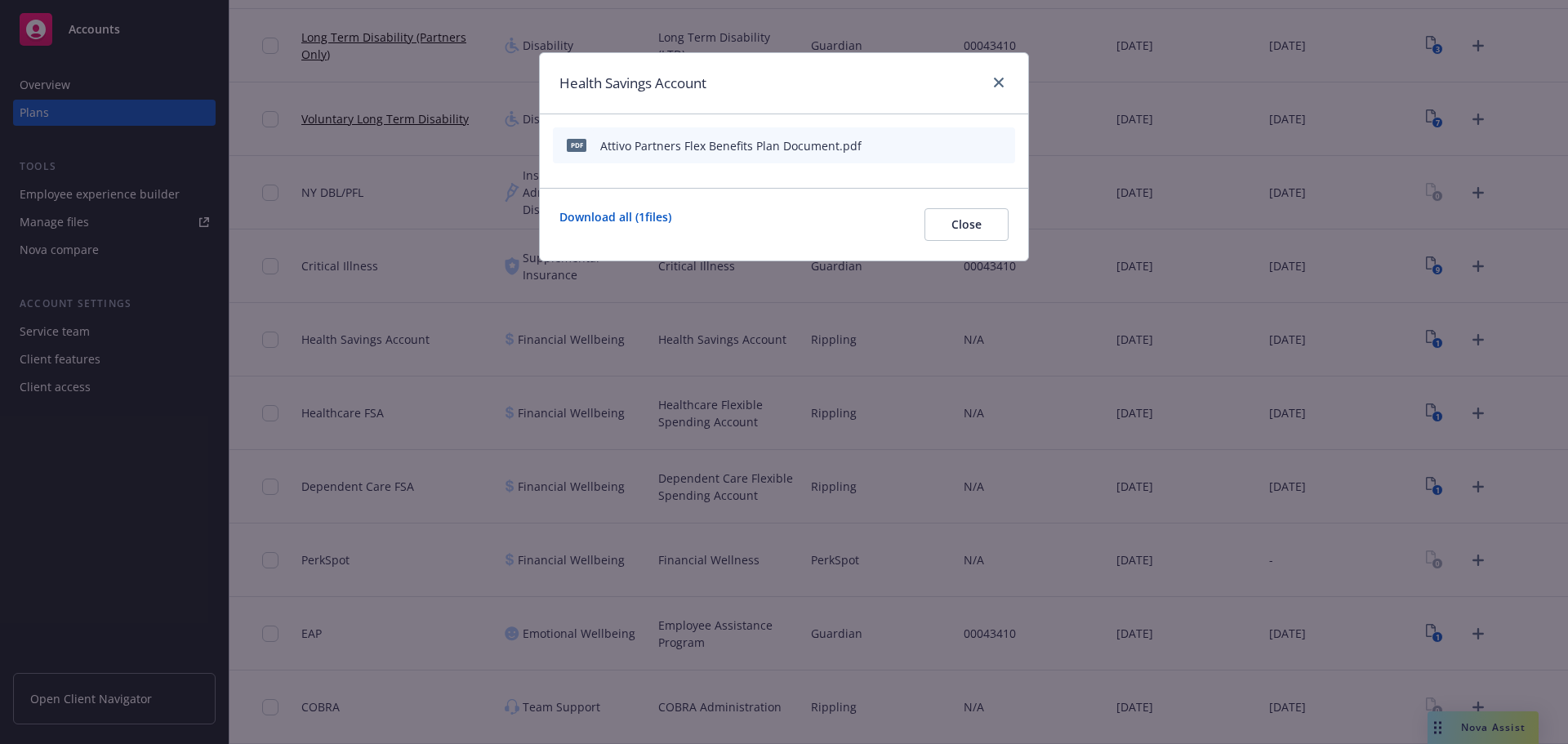
click at [921, 154] on button at bounding box center [924, 146] width 10 height 17
click at [865, 145] on div "pdf Attivo Partners Flex Benefits Plan Document.pdf" at bounding box center [783, 145] width 462 height 36
click at [917, 145] on div "pdf Attivo Partners Flex Benefits Plan Document.pdf" at bounding box center [783, 145] width 462 height 36
click at [921, 145] on icon "button" at bounding box center [921, 146] width 8 height 8
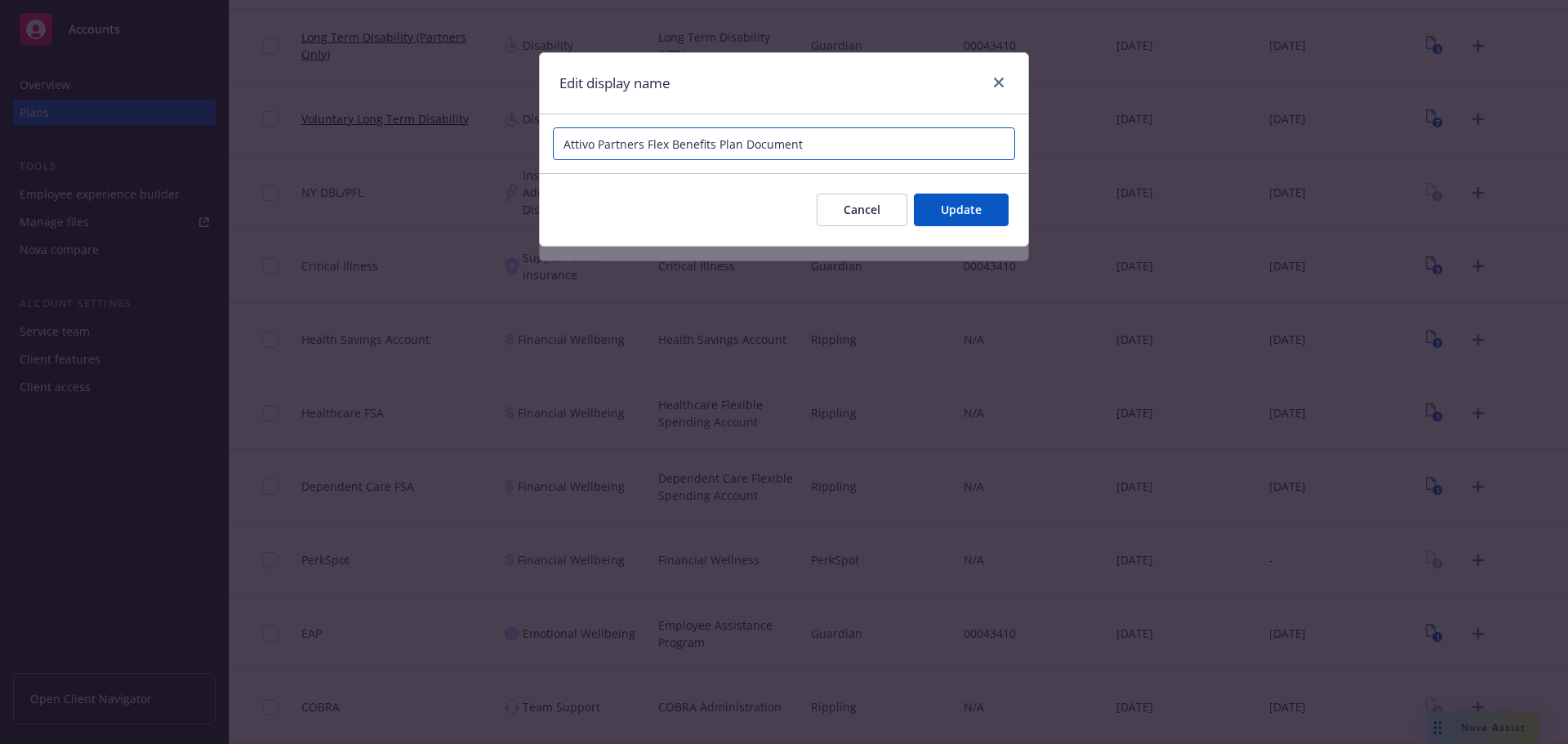
click at [854, 142] on input "Attivo Partners Flex Benefits Plan Document" at bounding box center [783, 143] width 462 height 32
paste input "Attivo Partners, LLC"
drag, startPoint x: 639, startPoint y: 143, endPoint x: 207, endPoint y: 194, distance: 435.0
click at [207, 194] on div "Edit display name Attivo Partners Flex Benefits Plan Document Attivo Partners, …" at bounding box center [784, 372] width 1568 height 744
type input "2025 Rippling Flex Benefits Plan Document Attivo Partners, LLC"
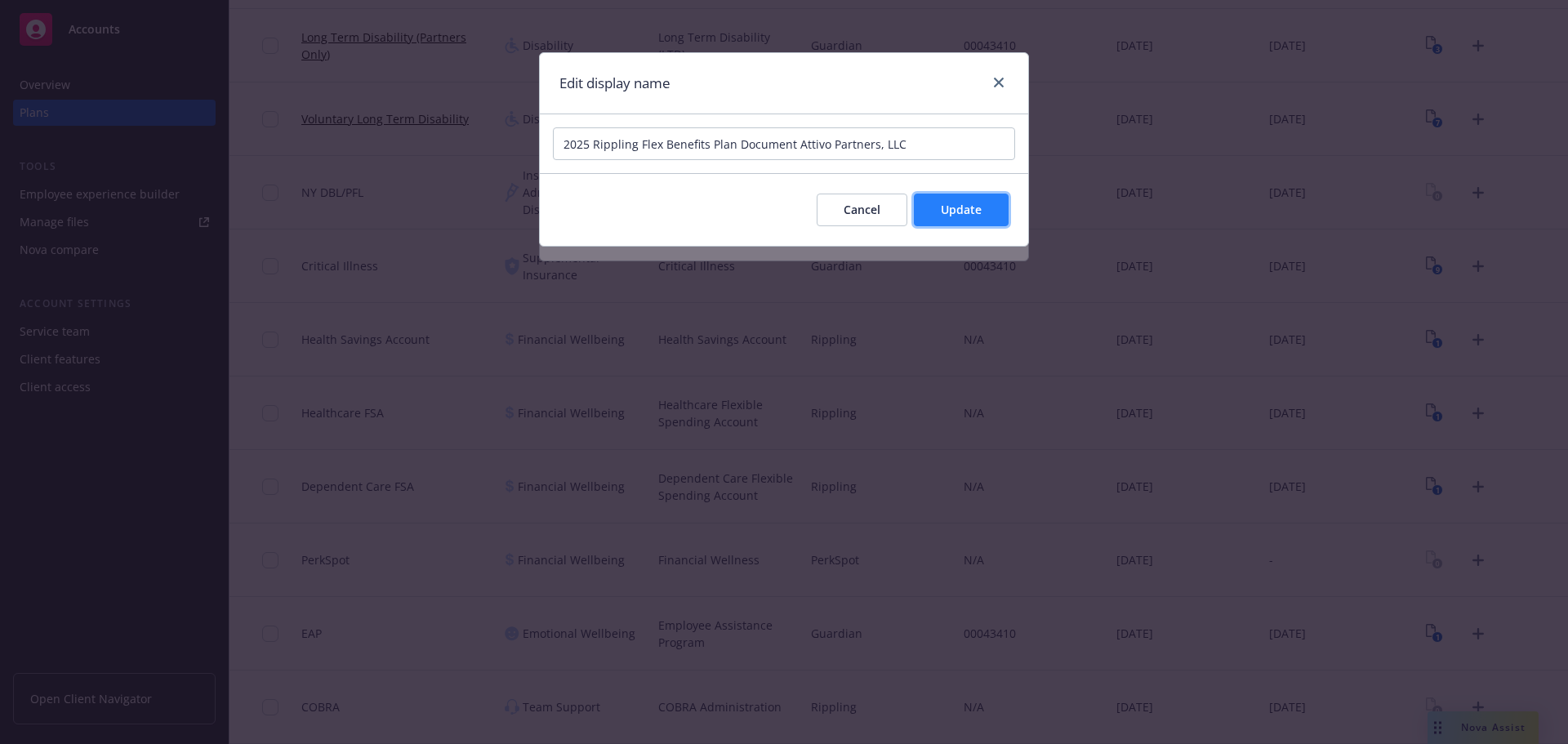
click at [946, 221] on button "Update" at bounding box center [961, 210] width 95 height 32
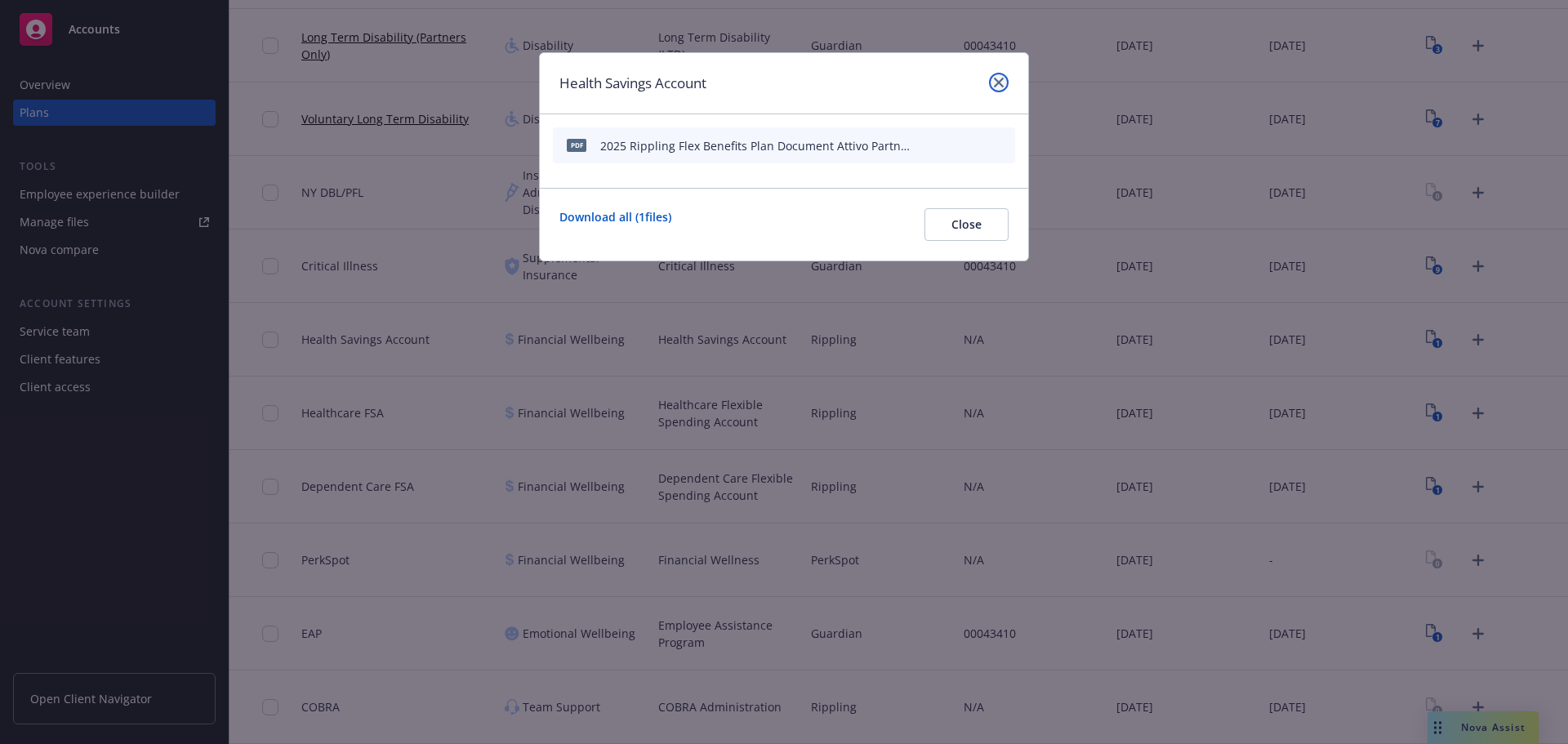
click at [1000, 86] on icon "close" at bounding box center [999, 82] width 10 height 10
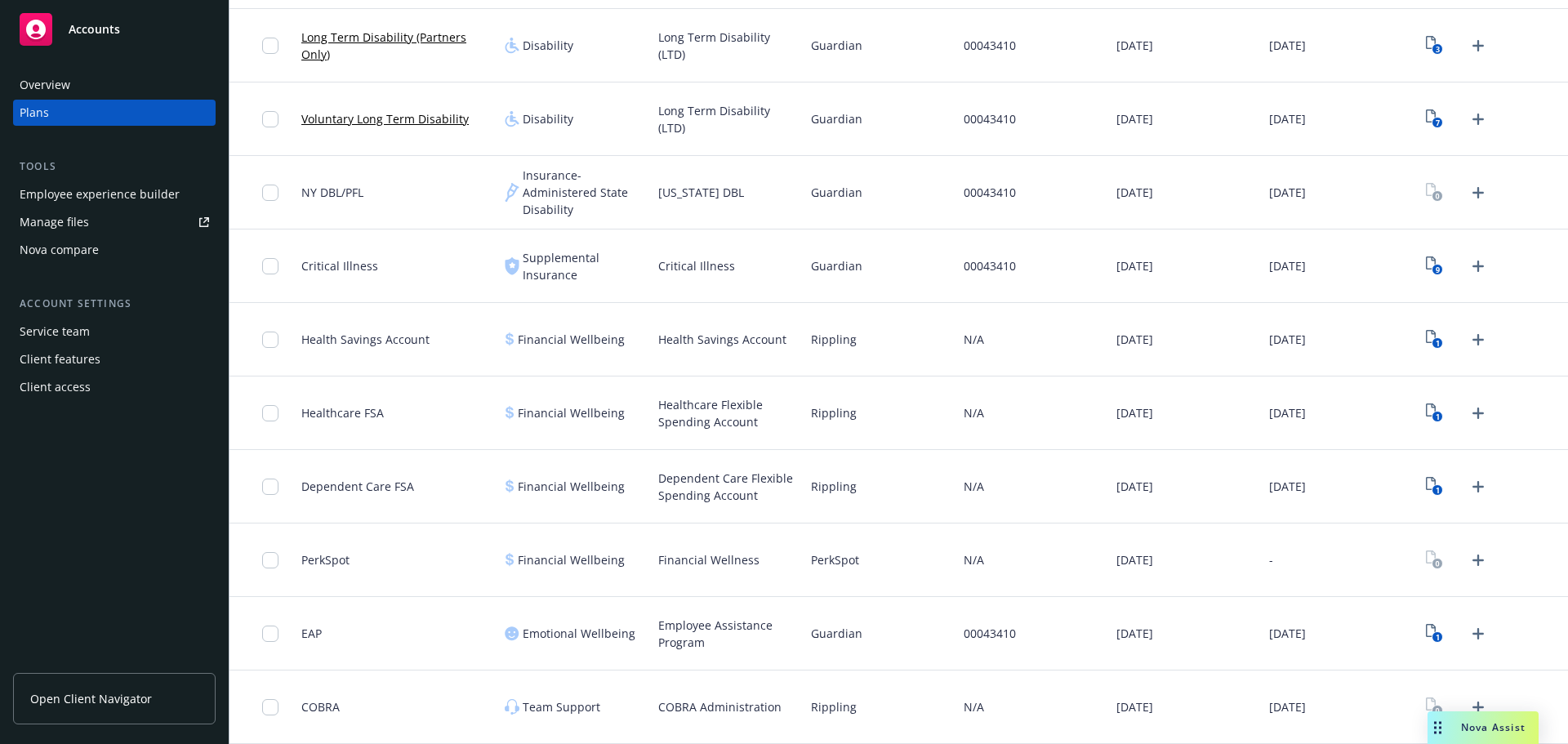
scroll to position [1015, 0]
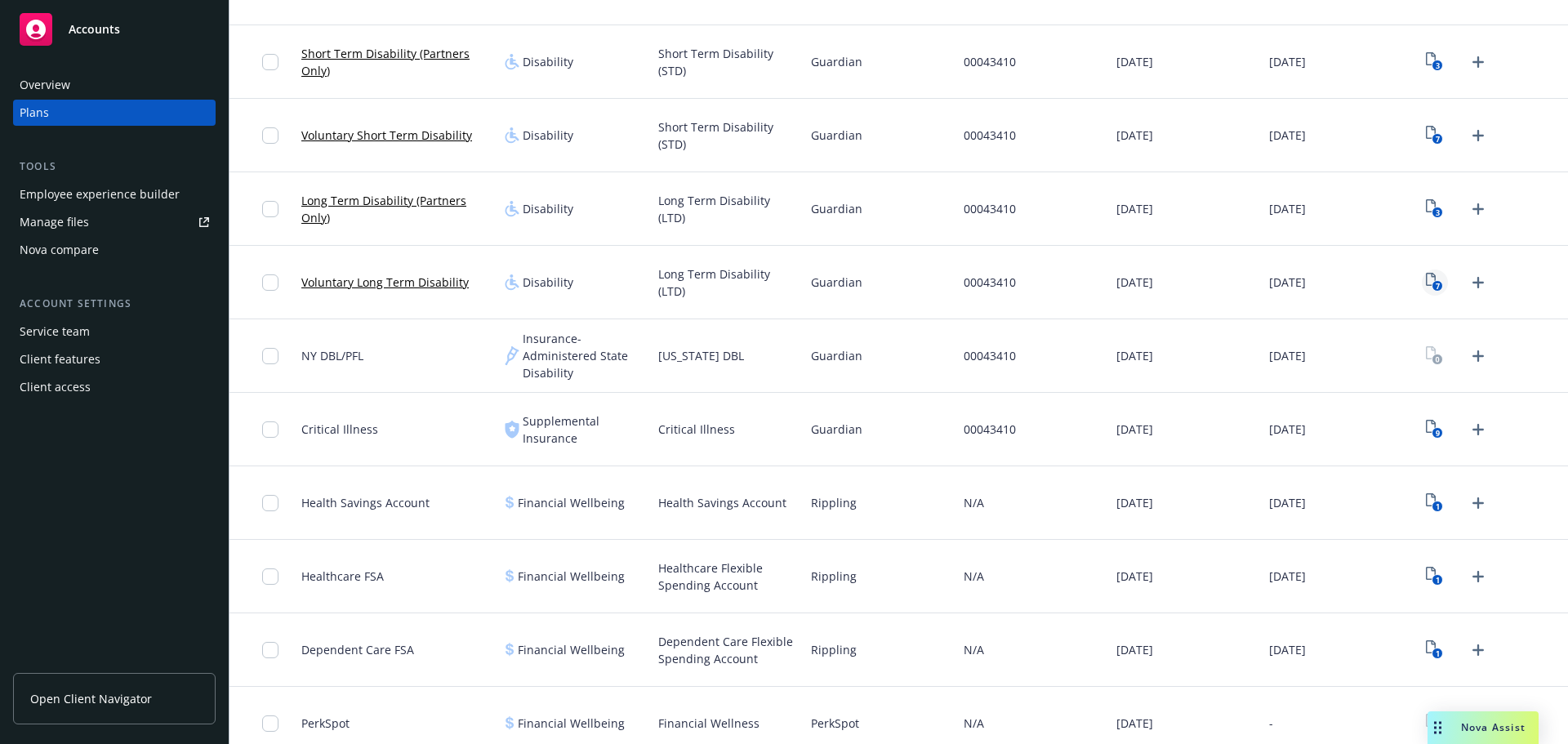
click at [1435, 276] on link "7" at bounding box center [1434, 282] width 26 height 26
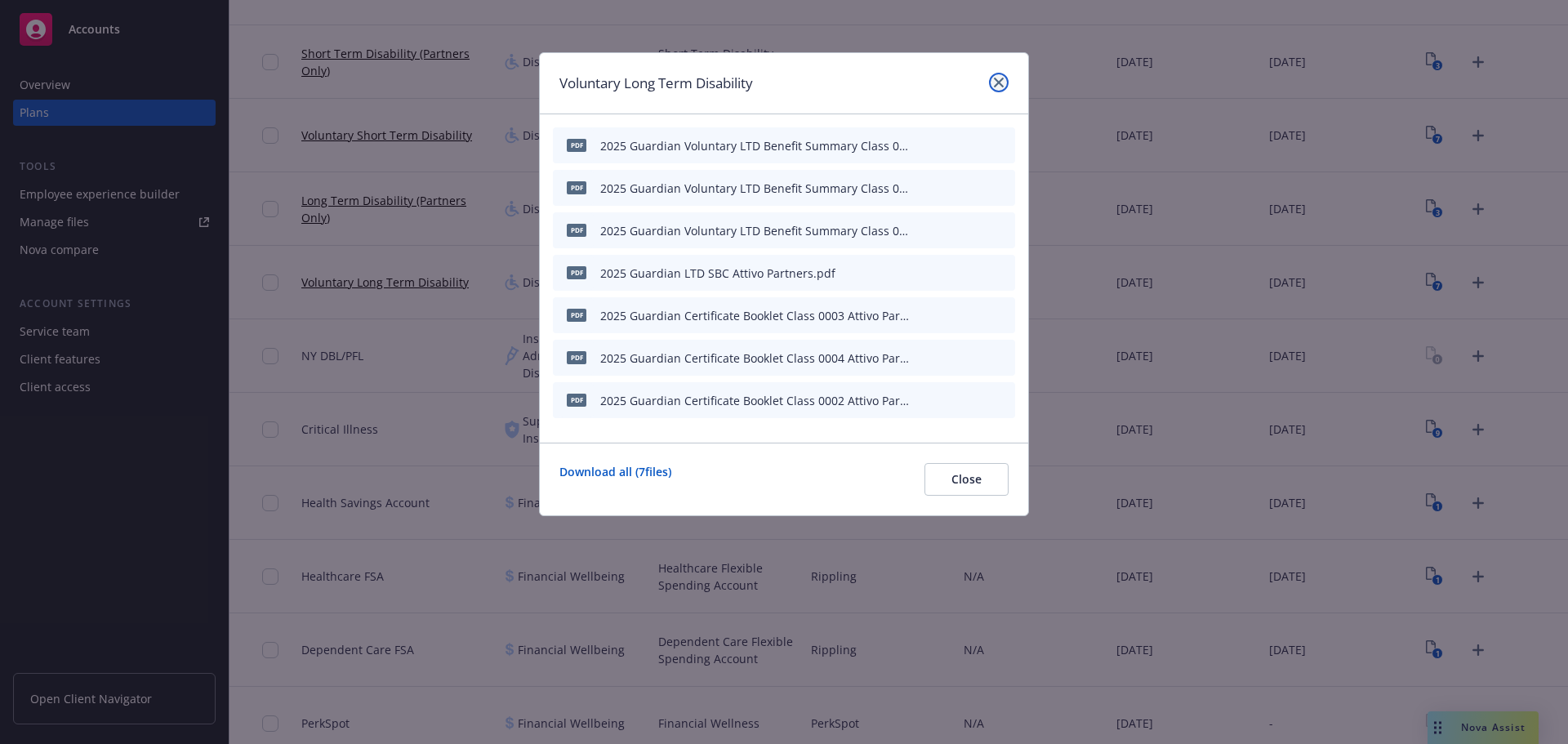
click at [1003, 80] on icon "close" at bounding box center [999, 82] width 10 height 10
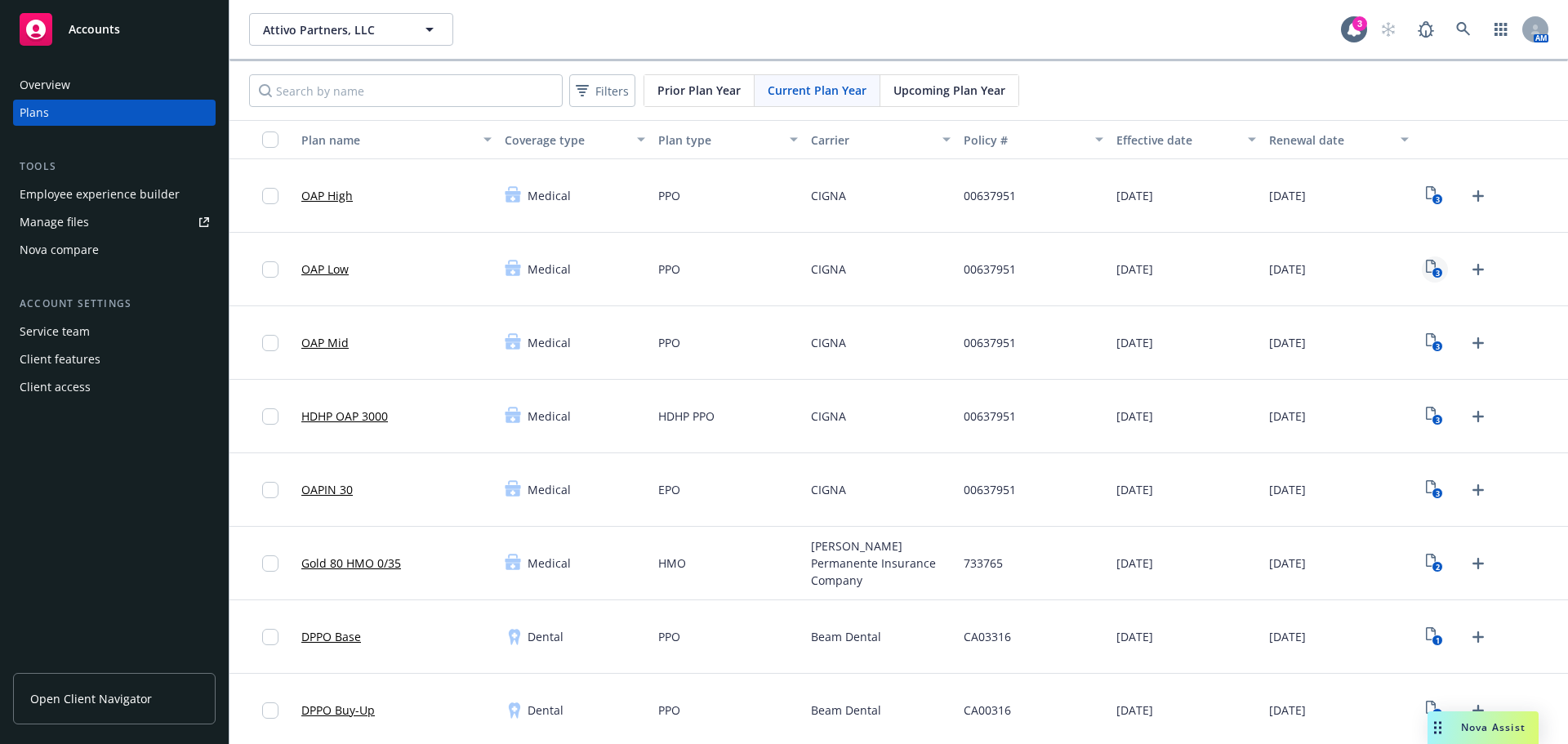
click at [1432, 269] on rect "View Plan Documents" at bounding box center [1437, 273] width 11 height 11
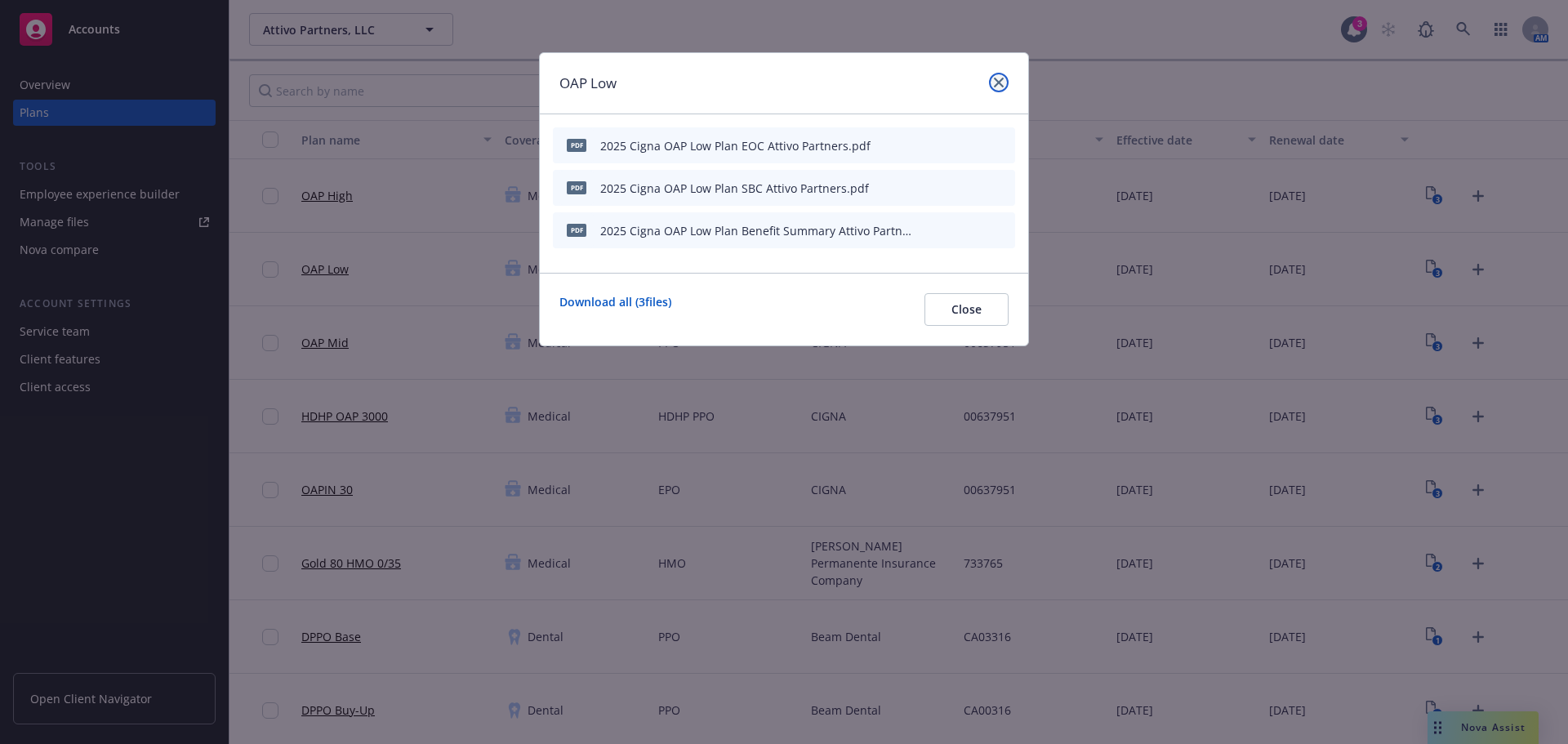
click at [998, 86] on icon "close" at bounding box center [999, 82] width 10 height 10
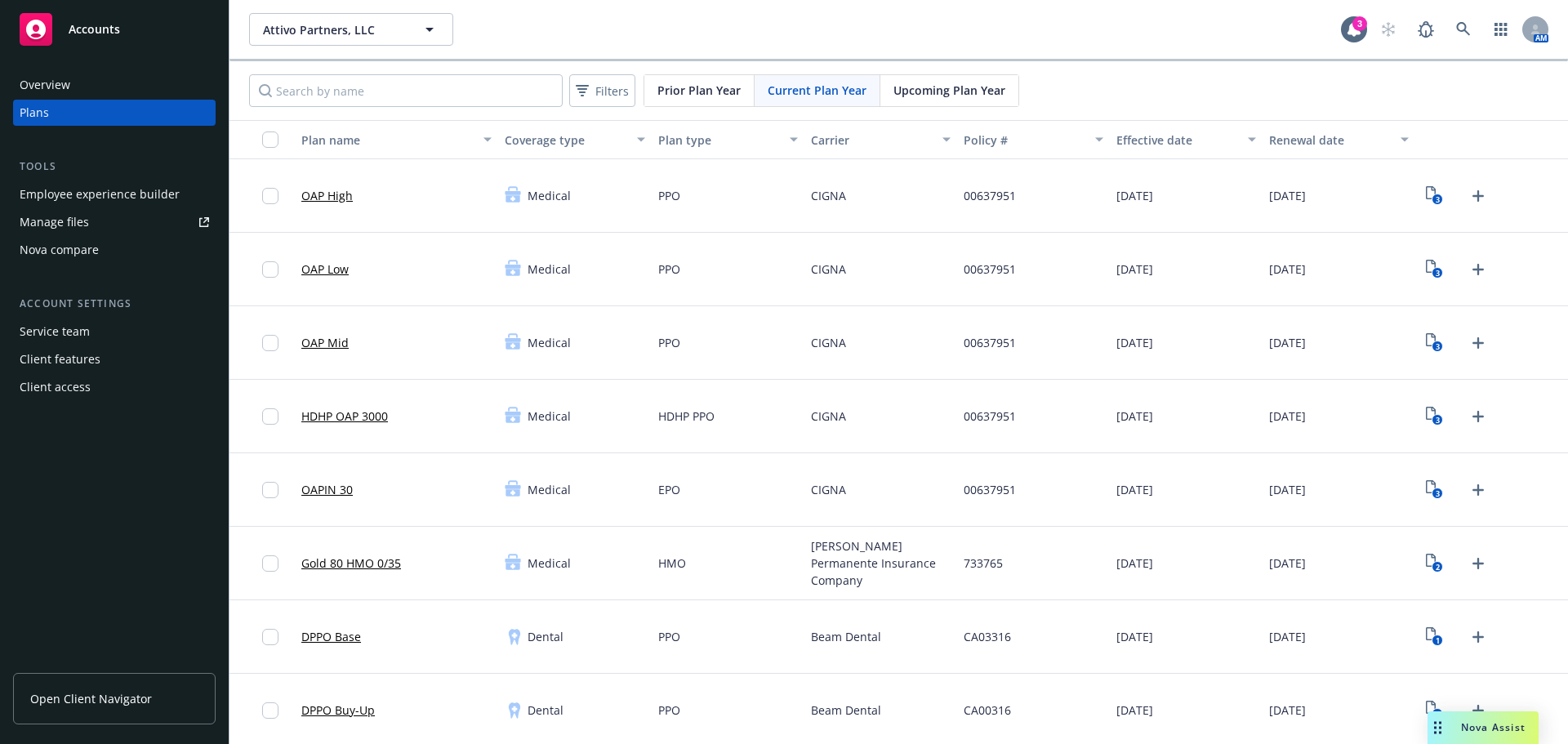
click at [1430, 362] on div "3" at bounding box center [1492, 343] width 153 height 74
click at [1436, 344] on text "3" at bounding box center [1437, 346] width 4 height 11
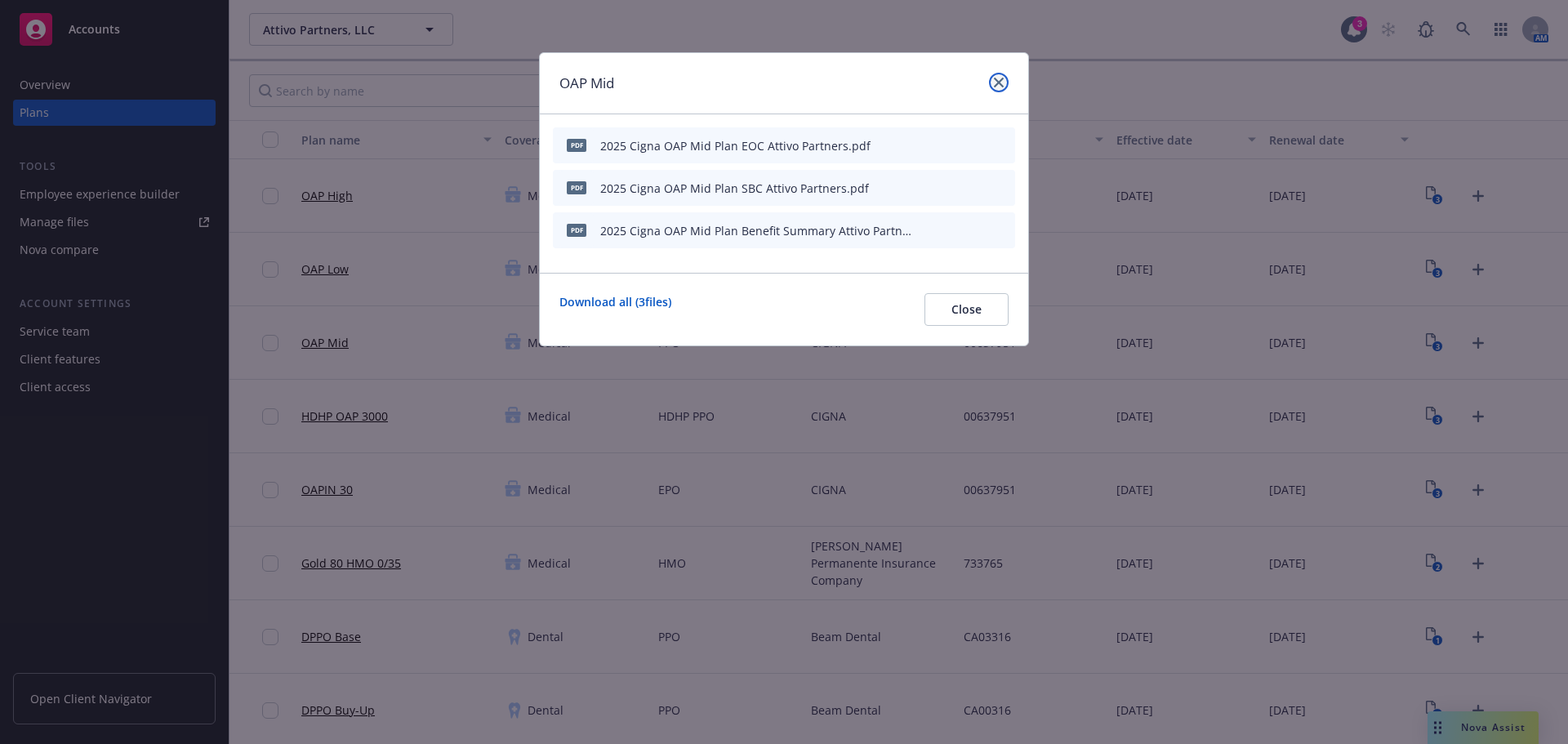
click at [1003, 81] on icon "close" at bounding box center [999, 82] width 10 height 10
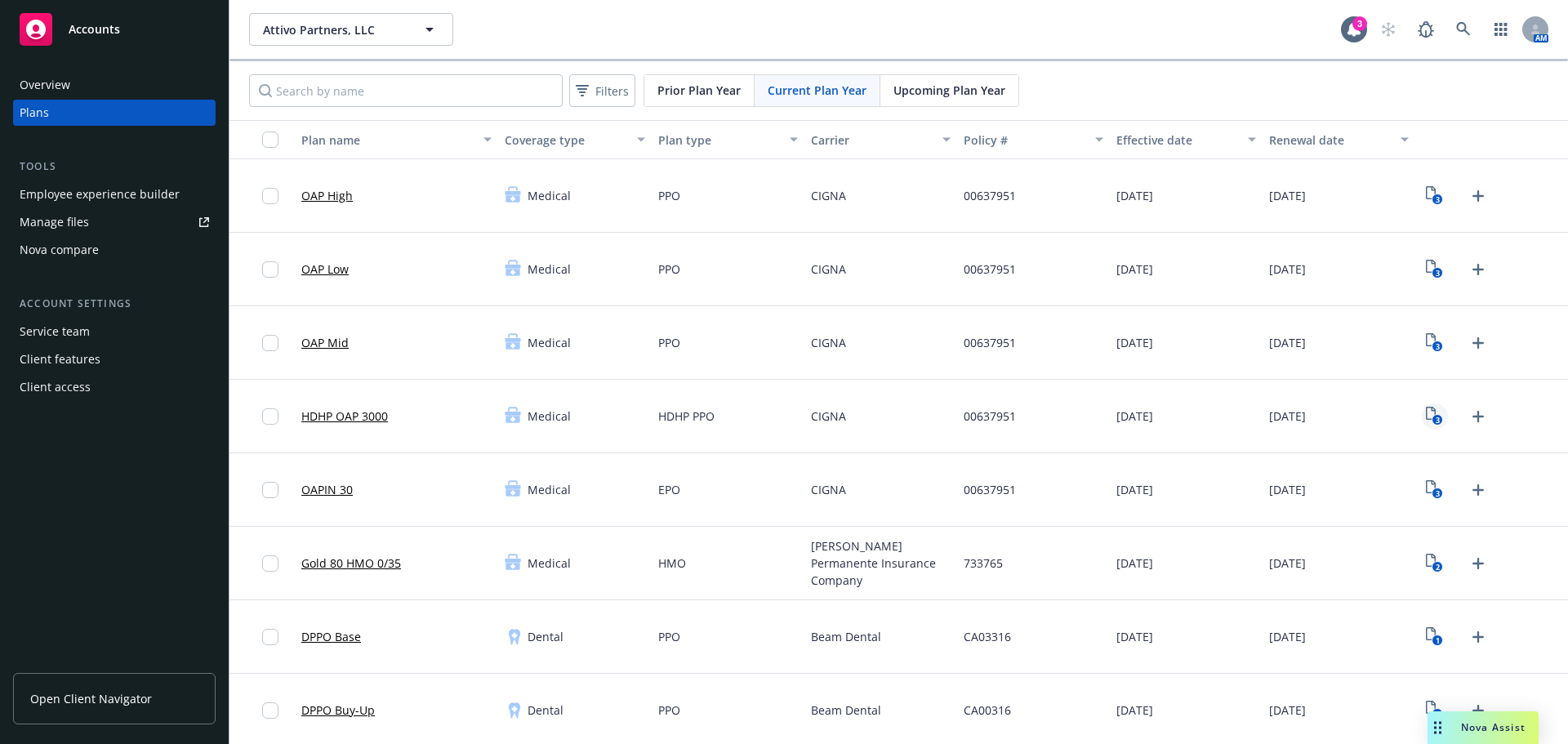
click at [1436, 421] on text "3" at bounding box center [1437, 420] width 4 height 11
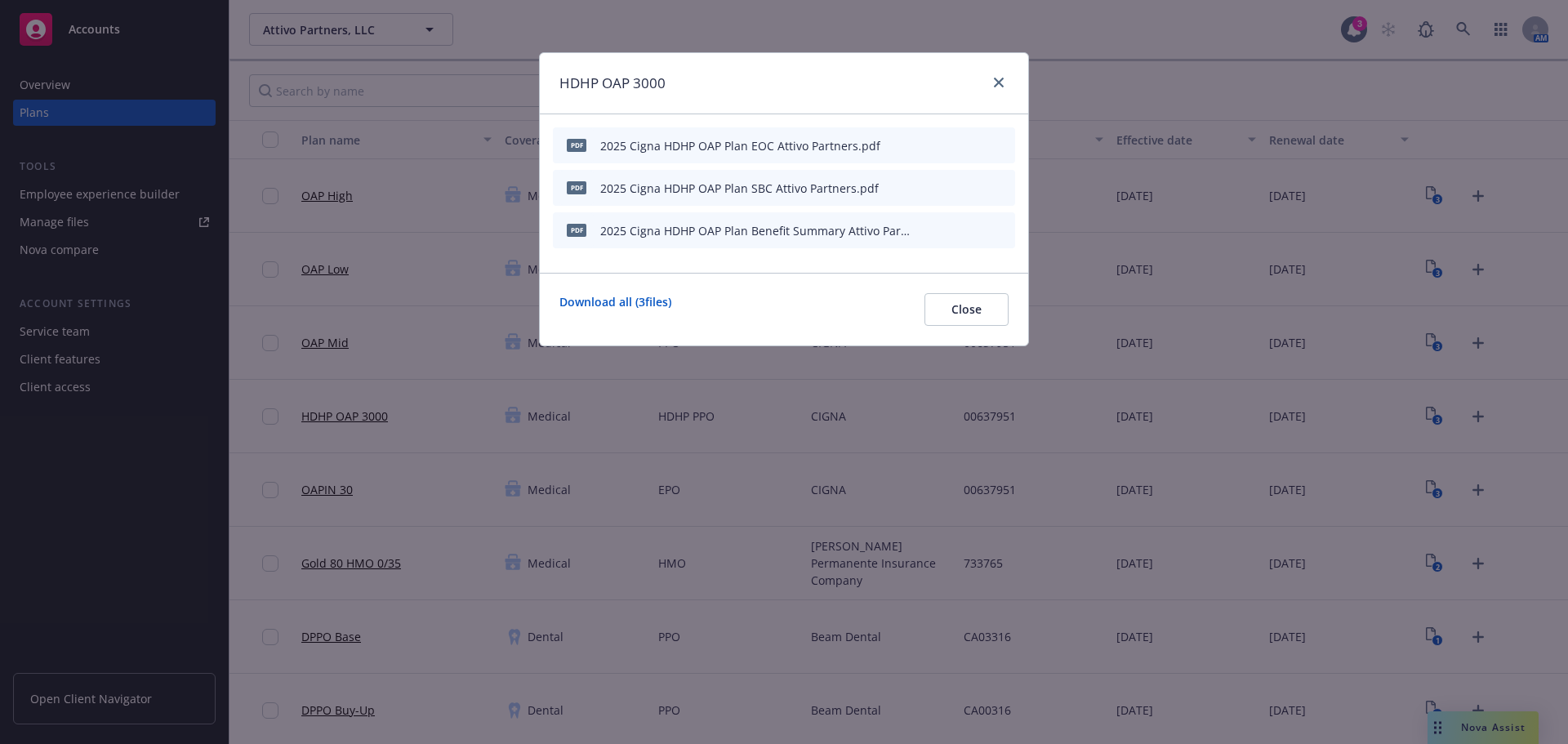
click at [987, 81] on div at bounding box center [995, 83] width 26 height 21
click at [1000, 81] on icon "close" at bounding box center [999, 82] width 10 height 10
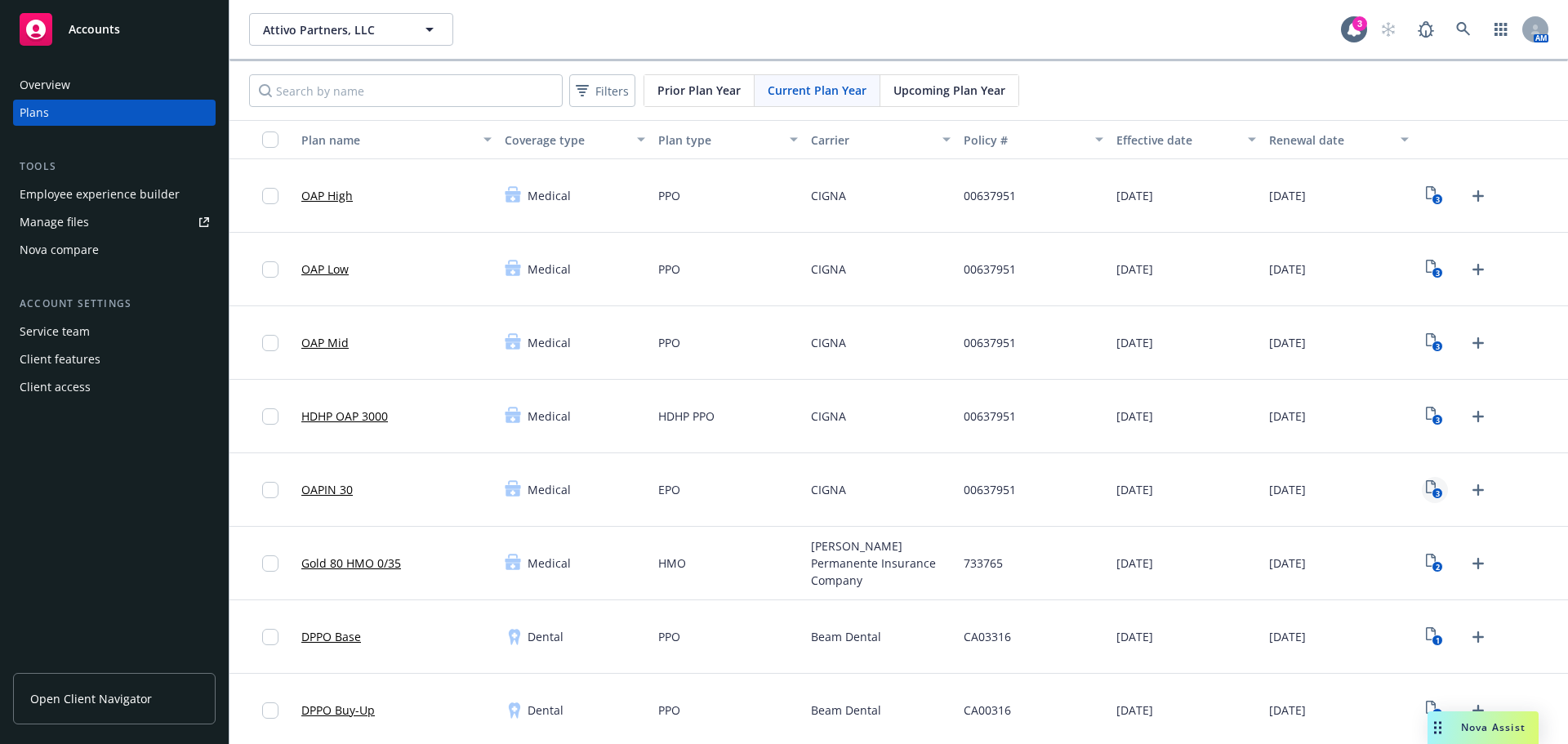
click at [1425, 495] on icon "3" at bounding box center [1434, 489] width 17 height 19
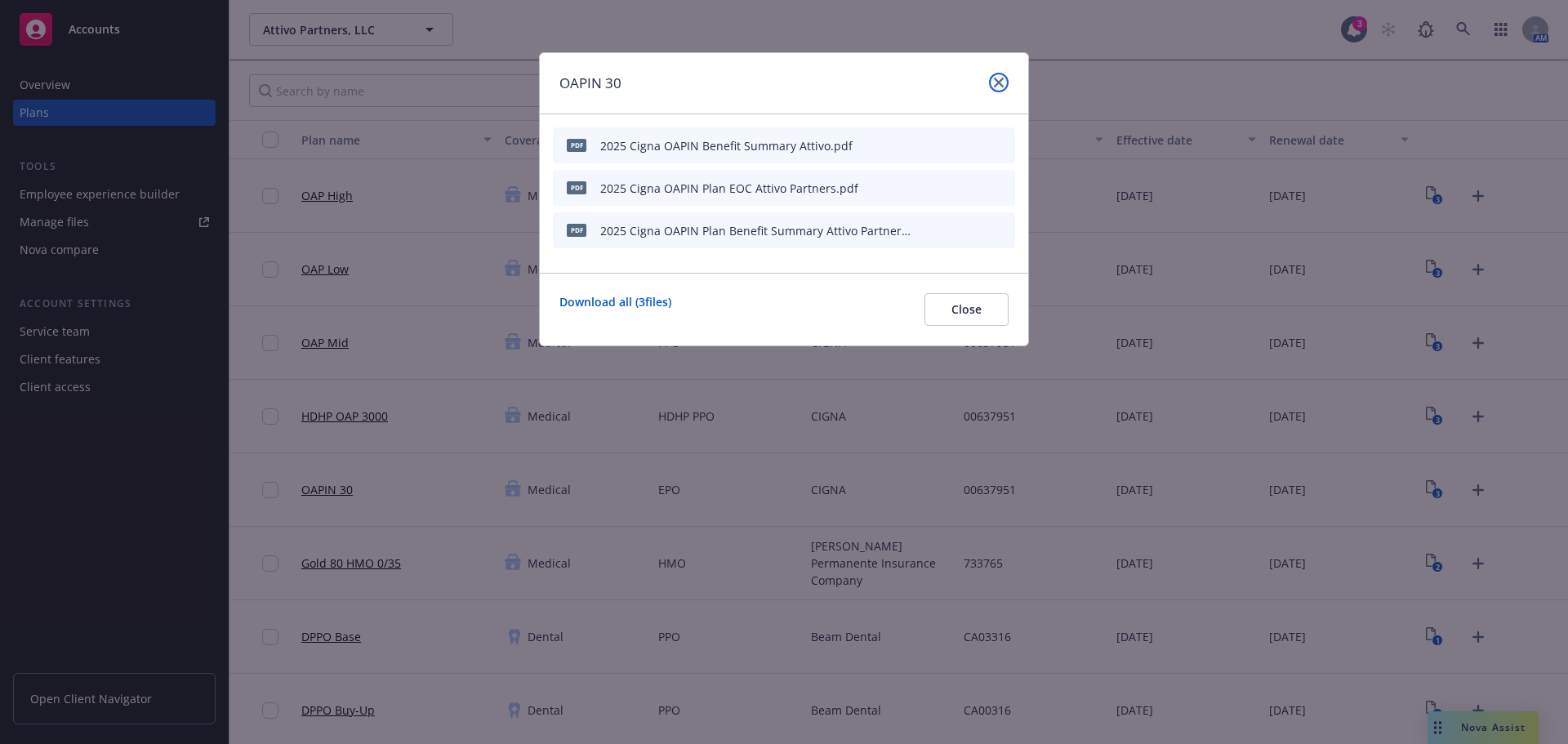
click at [999, 81] on icon "close" at bounding box center [999, 82] width 10 height 10
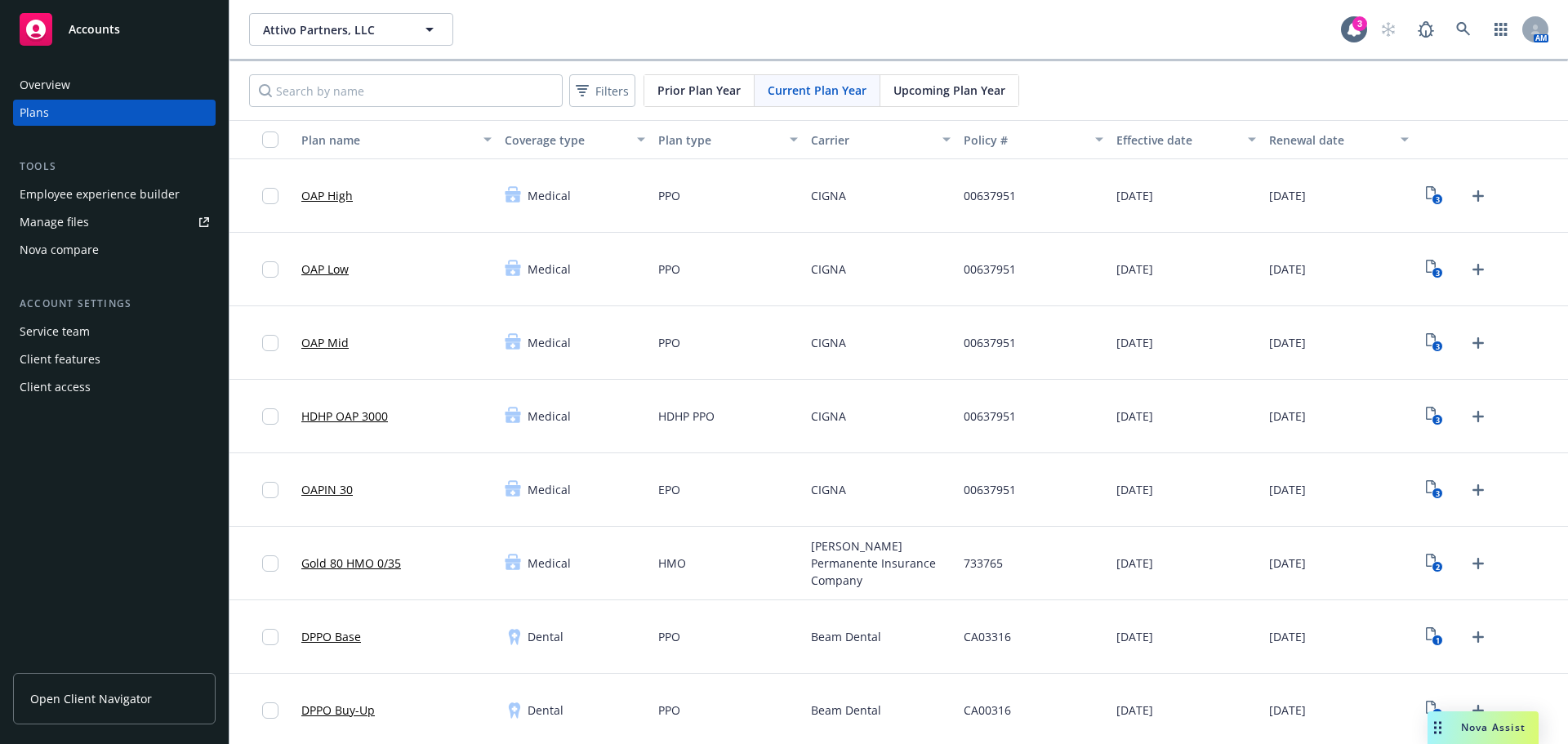
click at [1421, 565] on div "2" at bounding box center [1456, 563] width 70 height 26
click at [1425, 565] on icon "2" at bounding box center [1434, 562] width 17 height 19
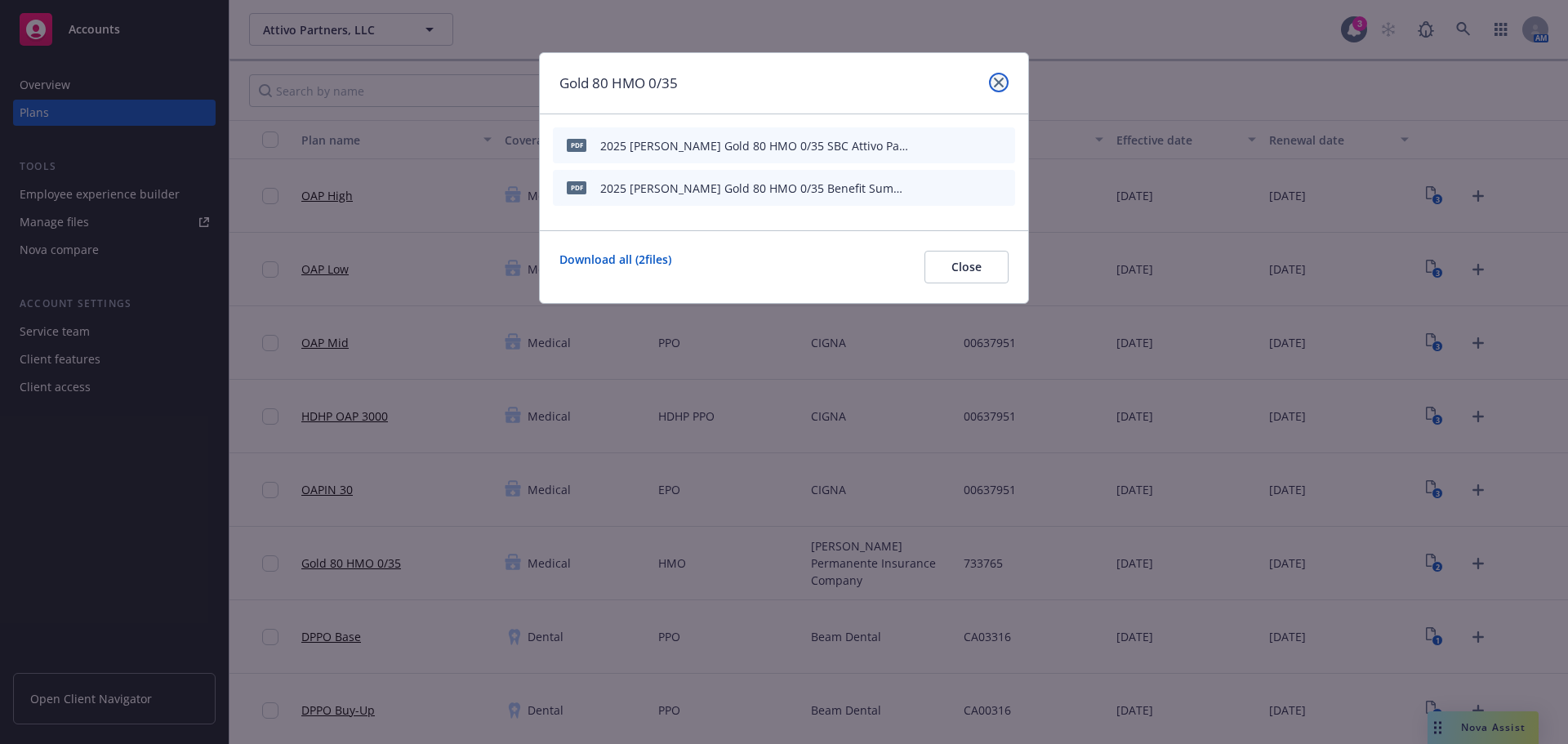
click at [1002, 84] on icon "close" at bounding box center [999, 82] width 10 height 10
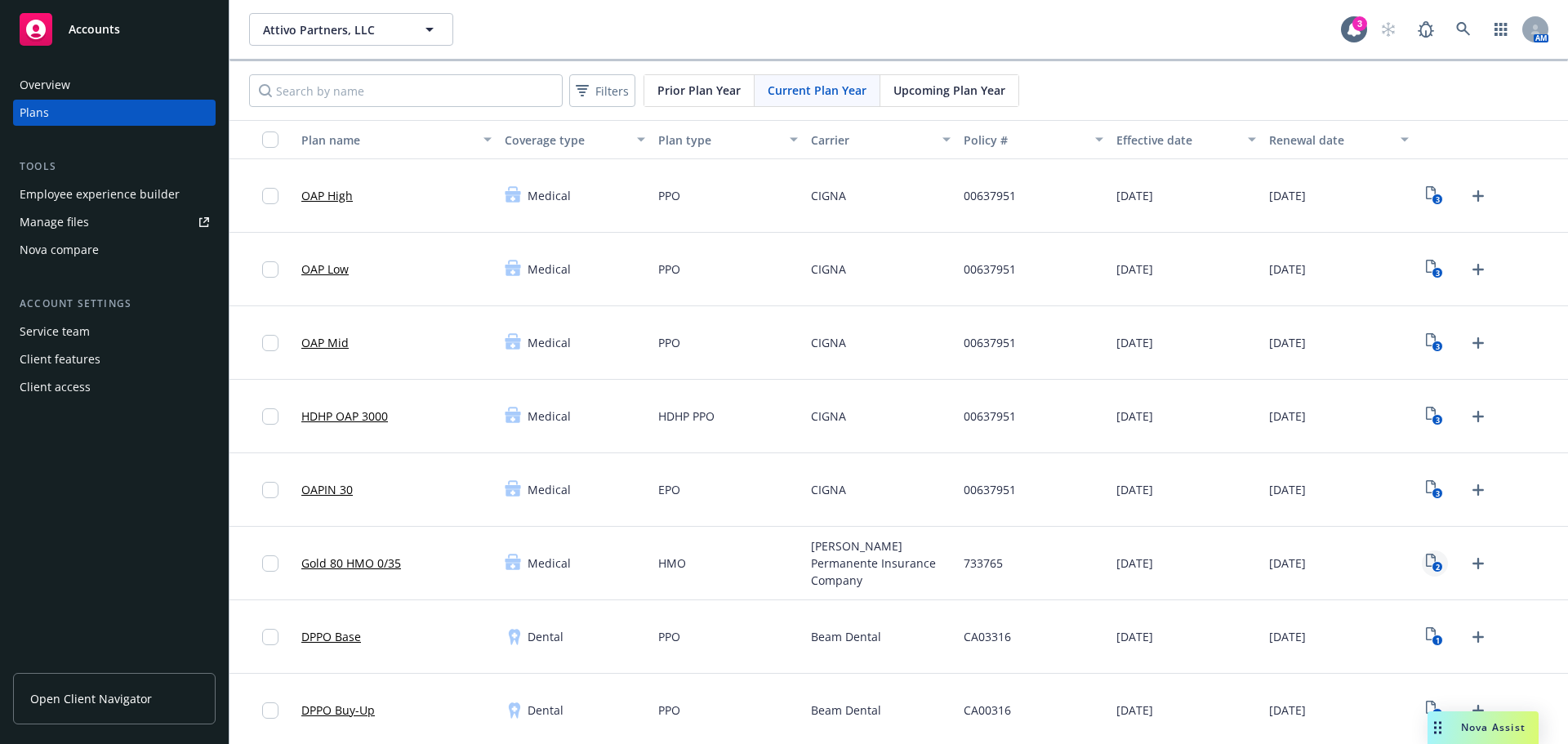
click at [1436, 562] on text "2" at bounding box center [1437, 567] width 4 height 11
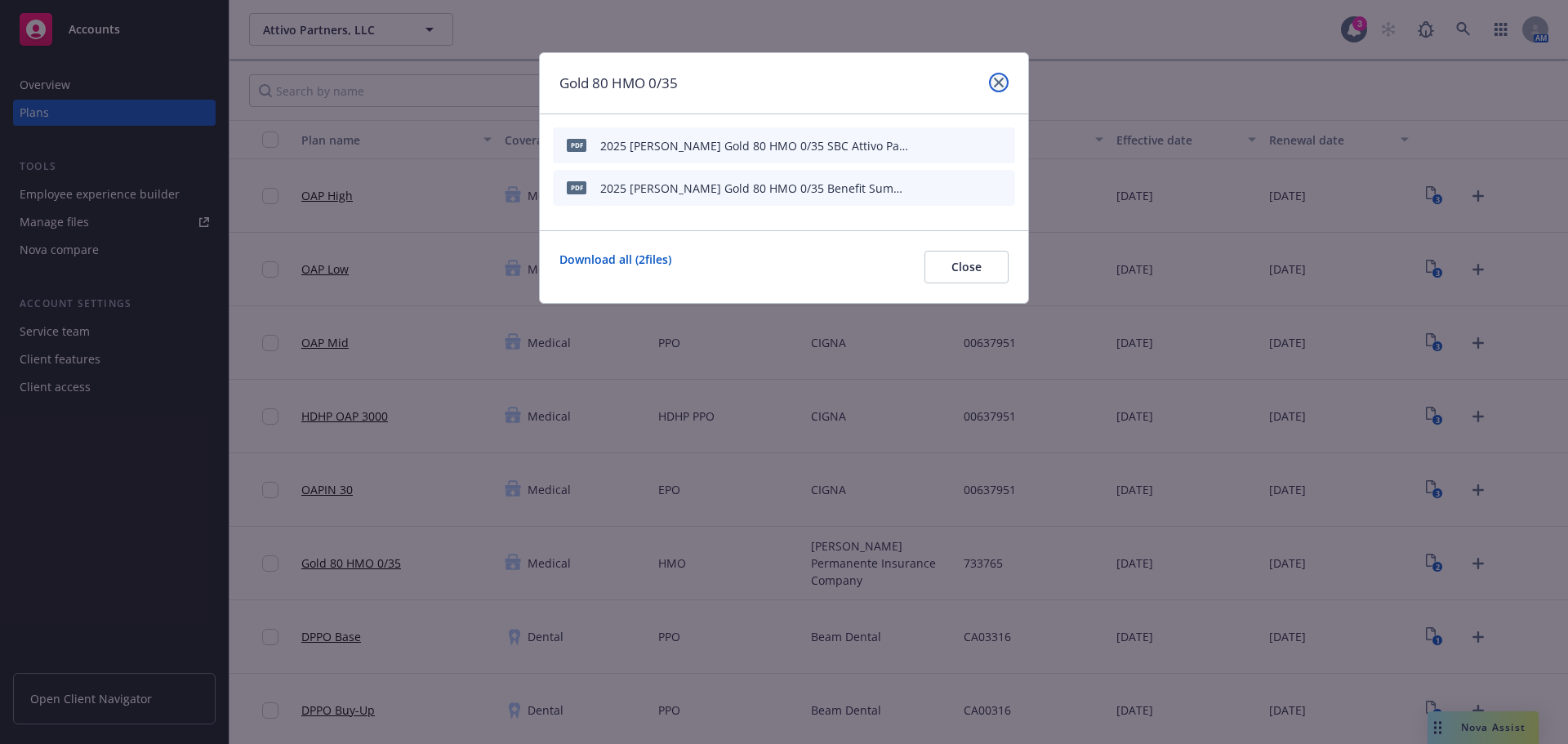
click at [1000, 79] on icon "close" at bounding box center [999, 82] width 10 height 10
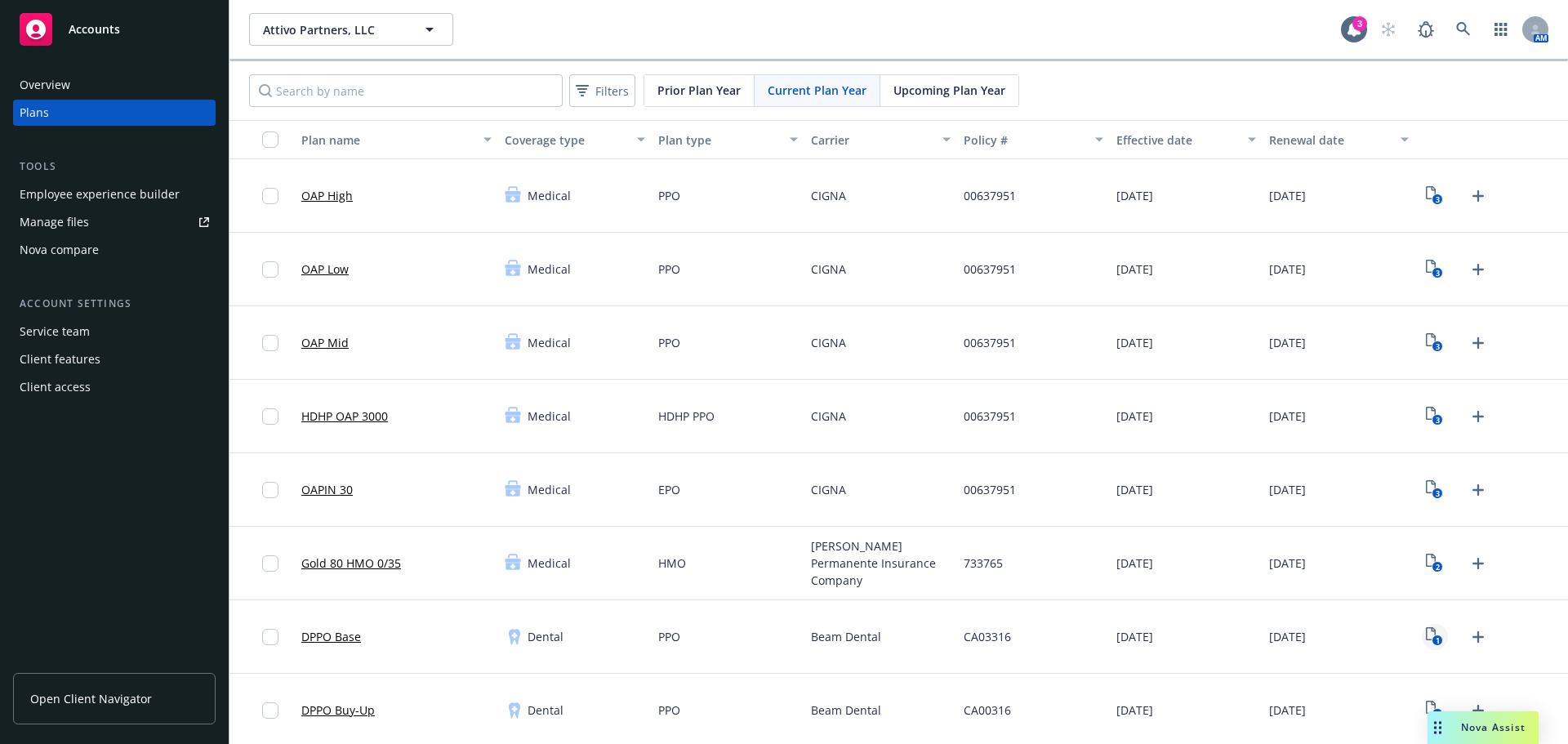
click at [1425, 628] on icon "1" at bounding box center [1434, 636] width 17 height 19
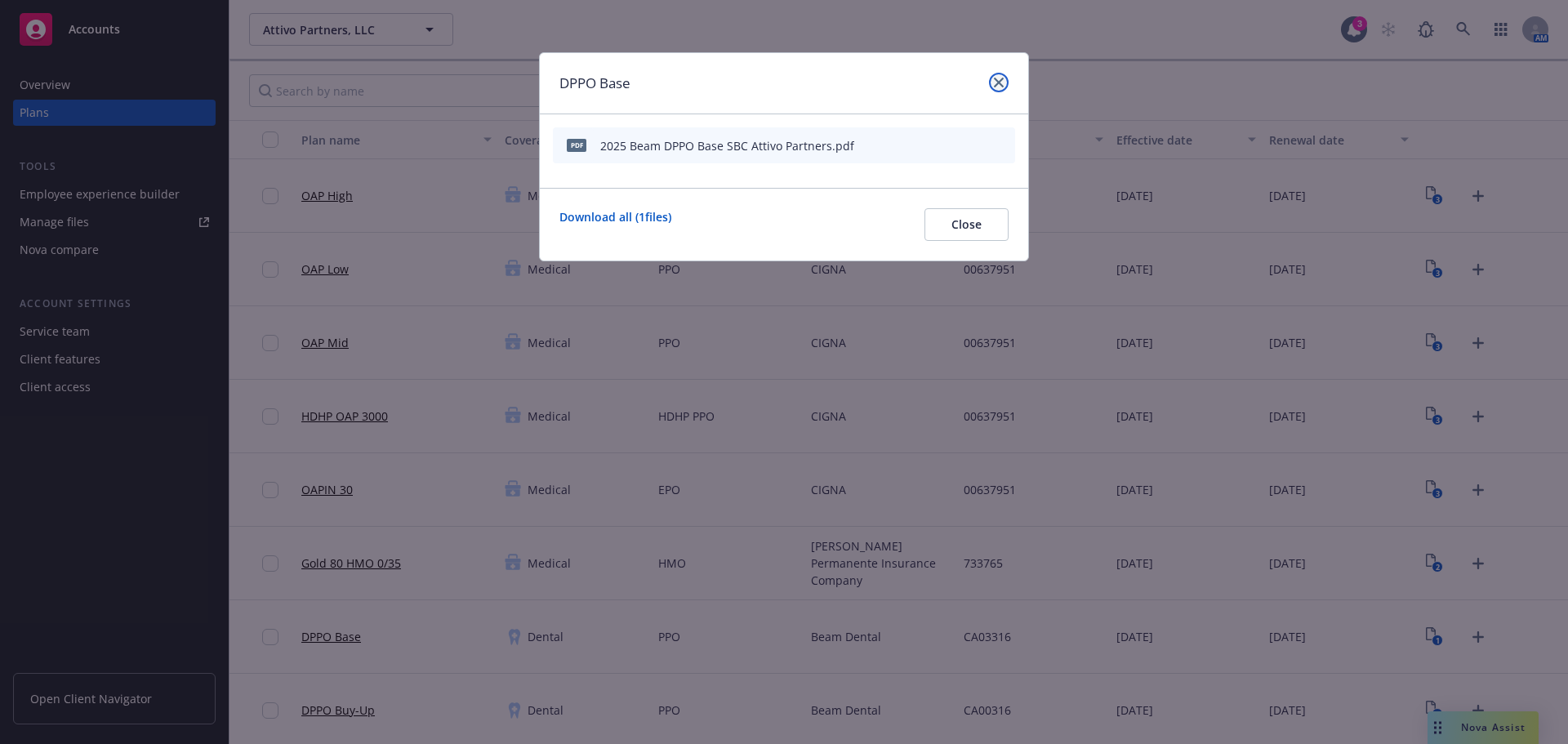
click at [999, 81] on icon "close" at bounding box center [999, 82] width 10 height 10
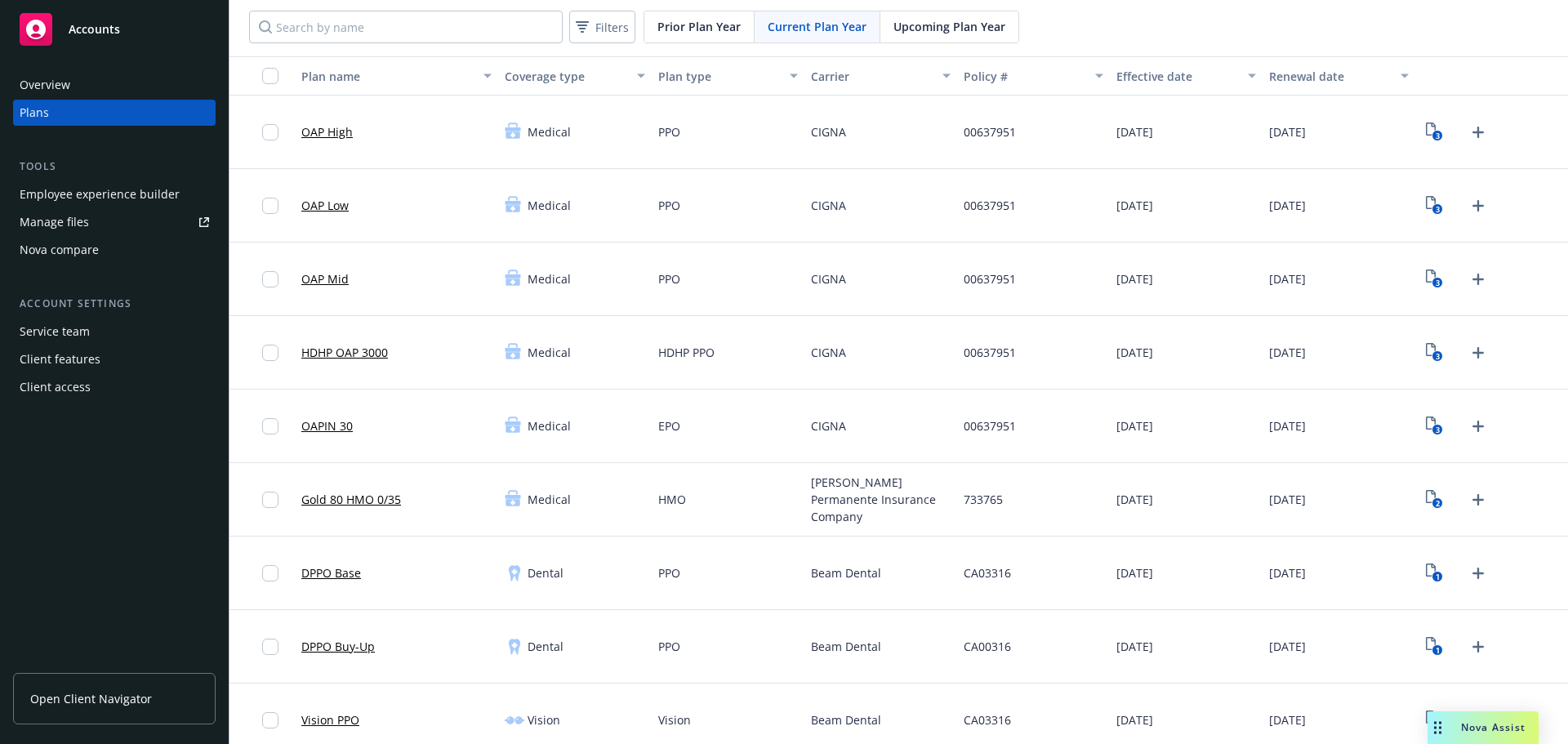
scroll to position [163, 0]
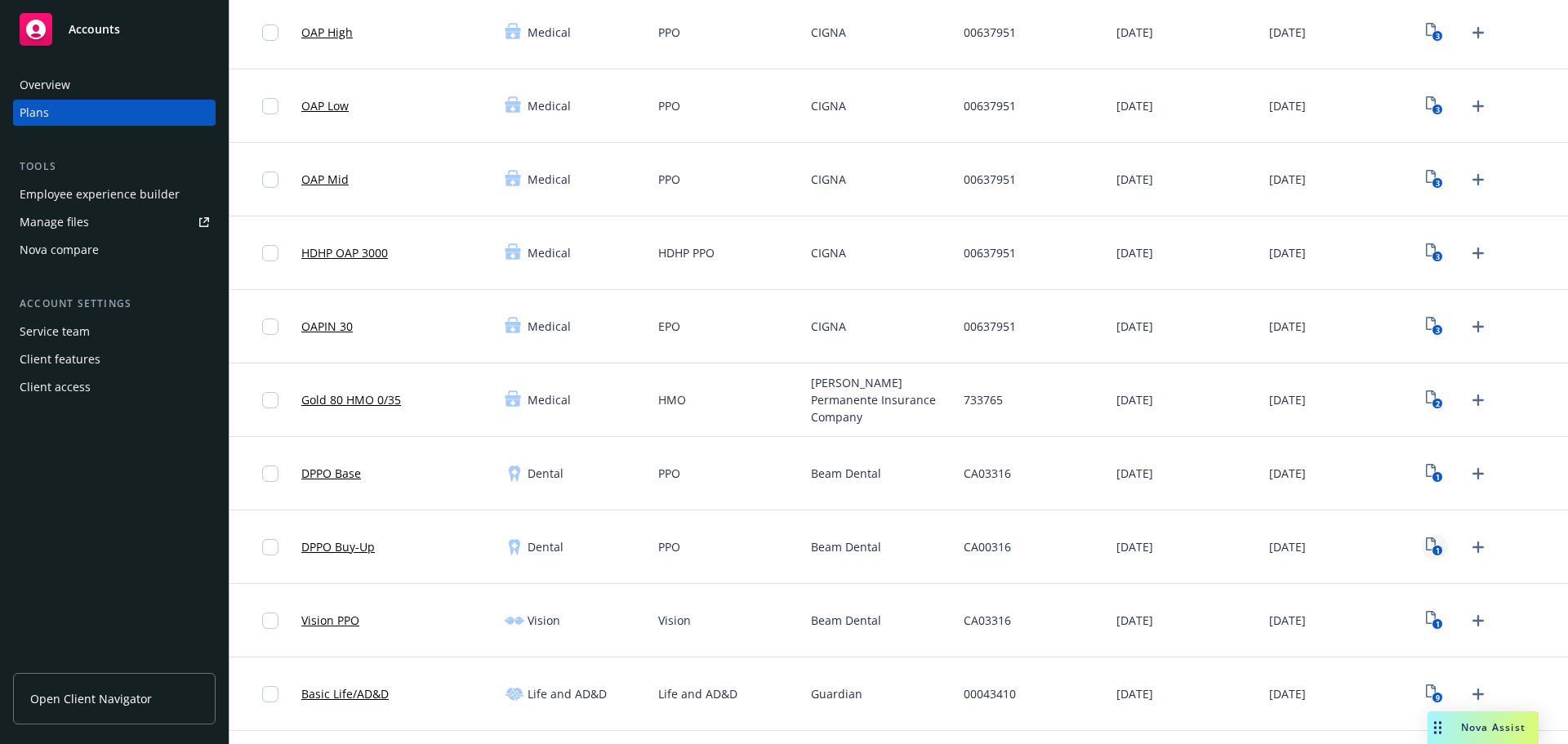
click at [1425, 545] on icon "1" at bounding box center [1434, 546] width 17 height 19
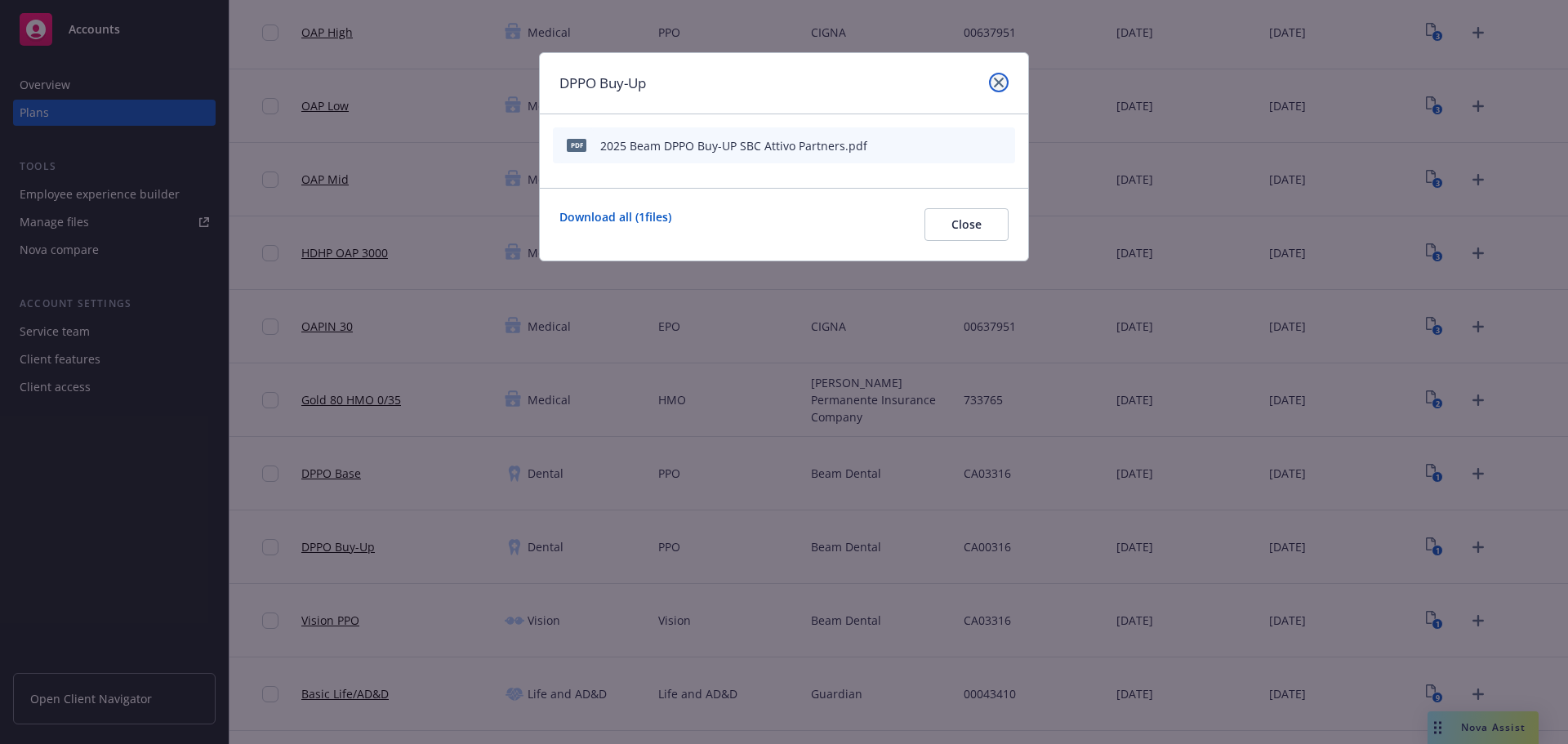
click at [1005, 79] on link "close" at bounding box center [998, 82] width 20 height 20
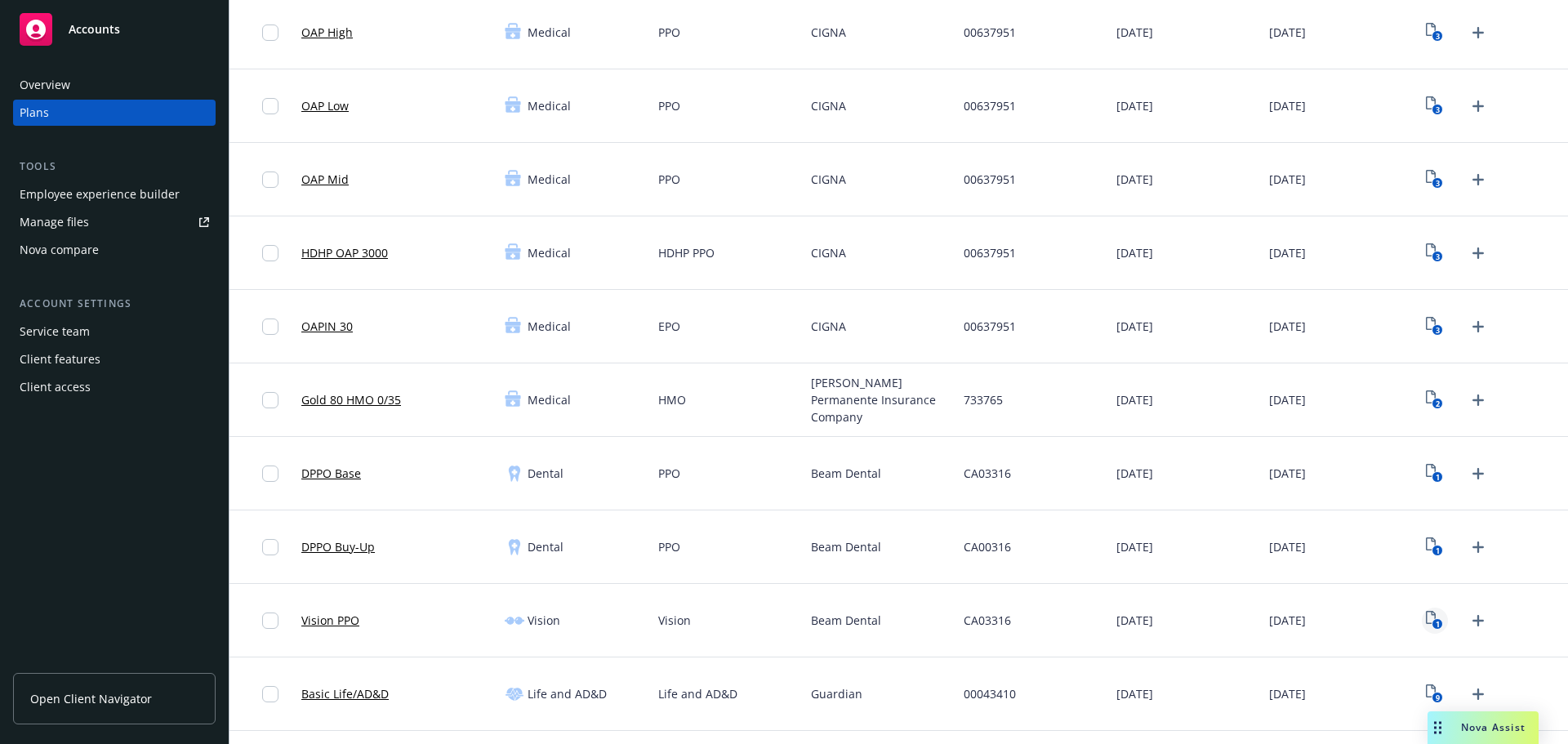
click at [1425, 617] on icon "1" at bounding box center [1434, 620] width 17 height 19
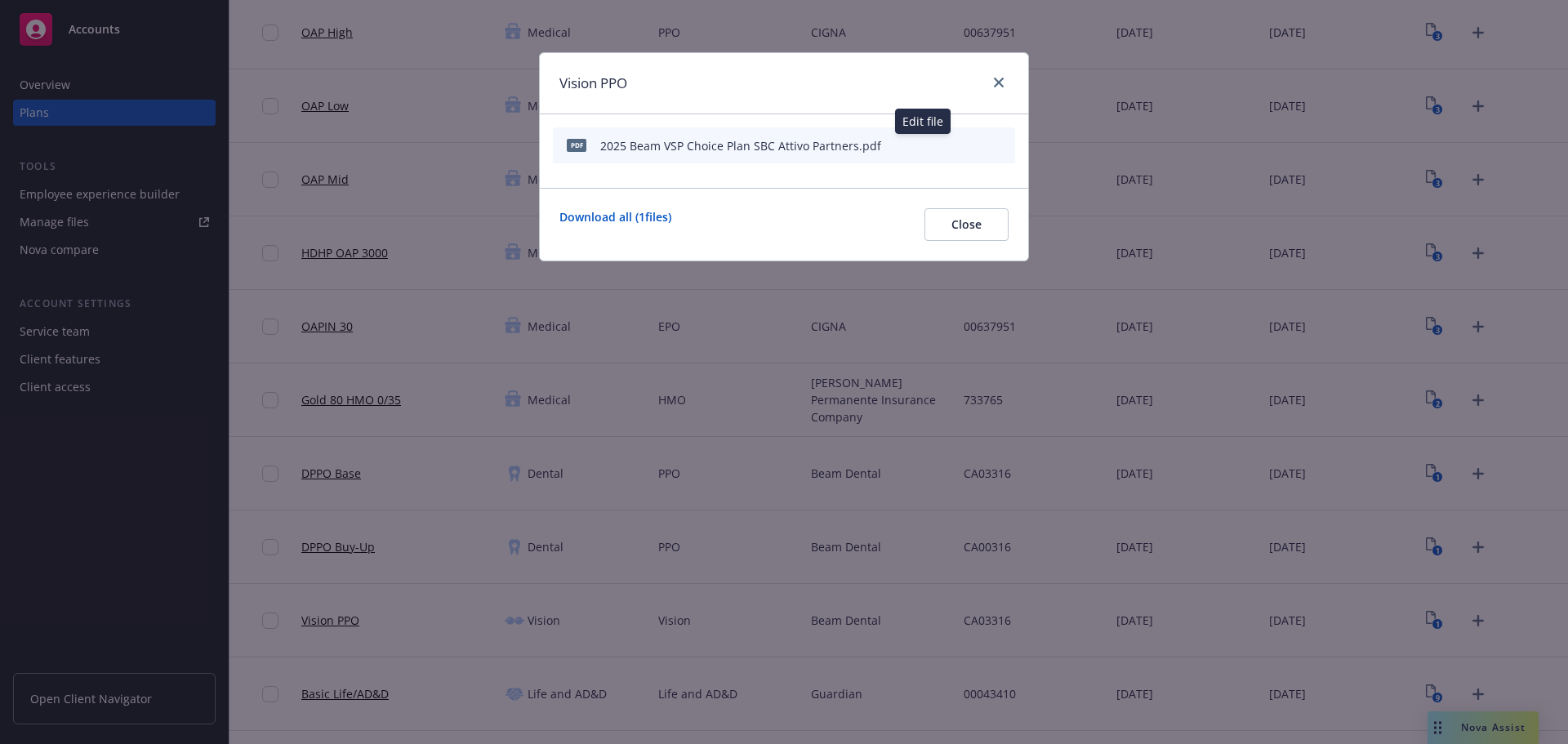
click at [926, 149] on icon "button" at bounding box center [922, 146] width 10 height 10
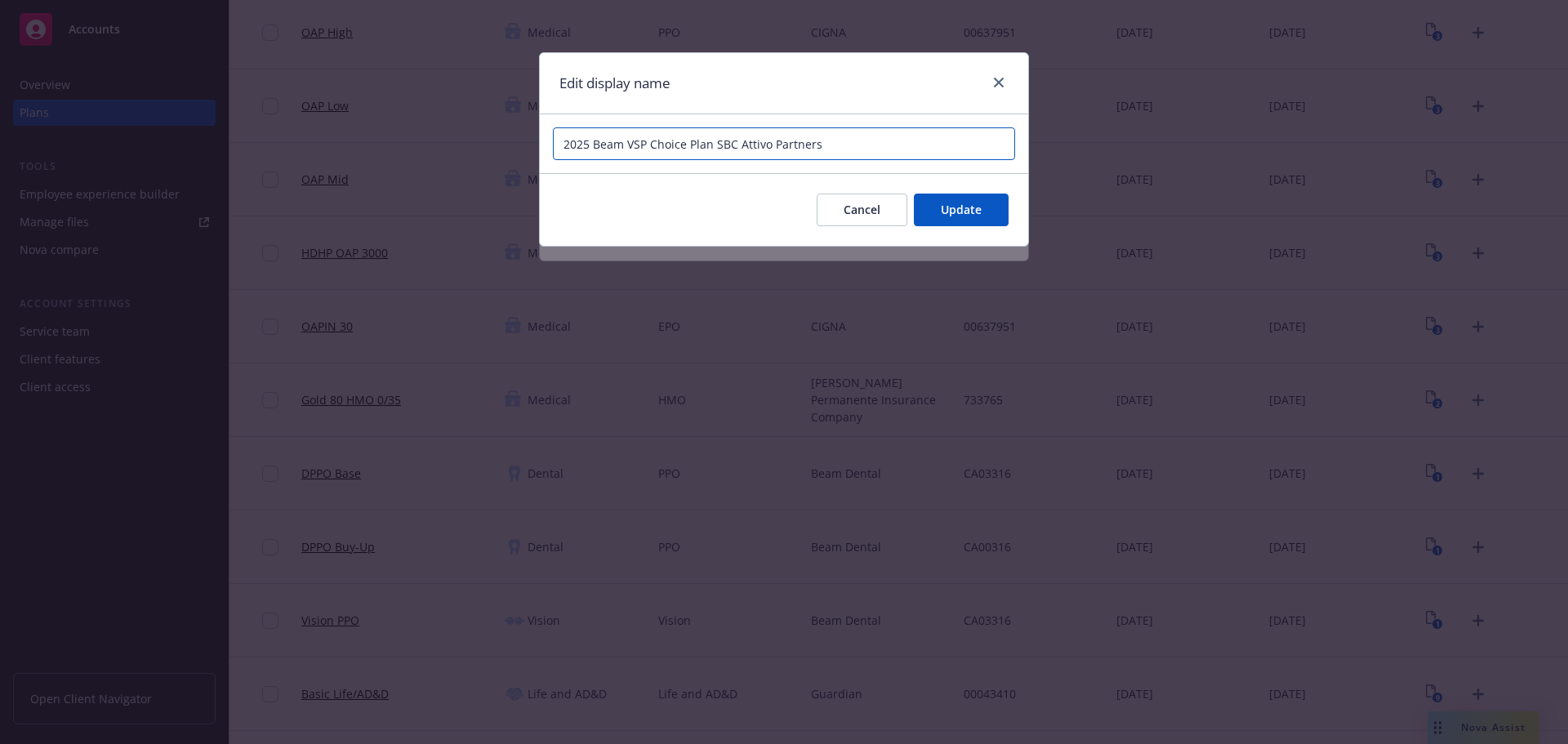
click at [663, 141] on input "2025 Beam VSP Choice Plan SBC Attivo Partners" at bounding box center [783, 143] width 462 height 32
type input "2025 Beam VSP Vision Choice Plan SBC Attivo Partners"
click at [973, 210] on span "Update" at bounding box center [961, 210] width 41 height 15
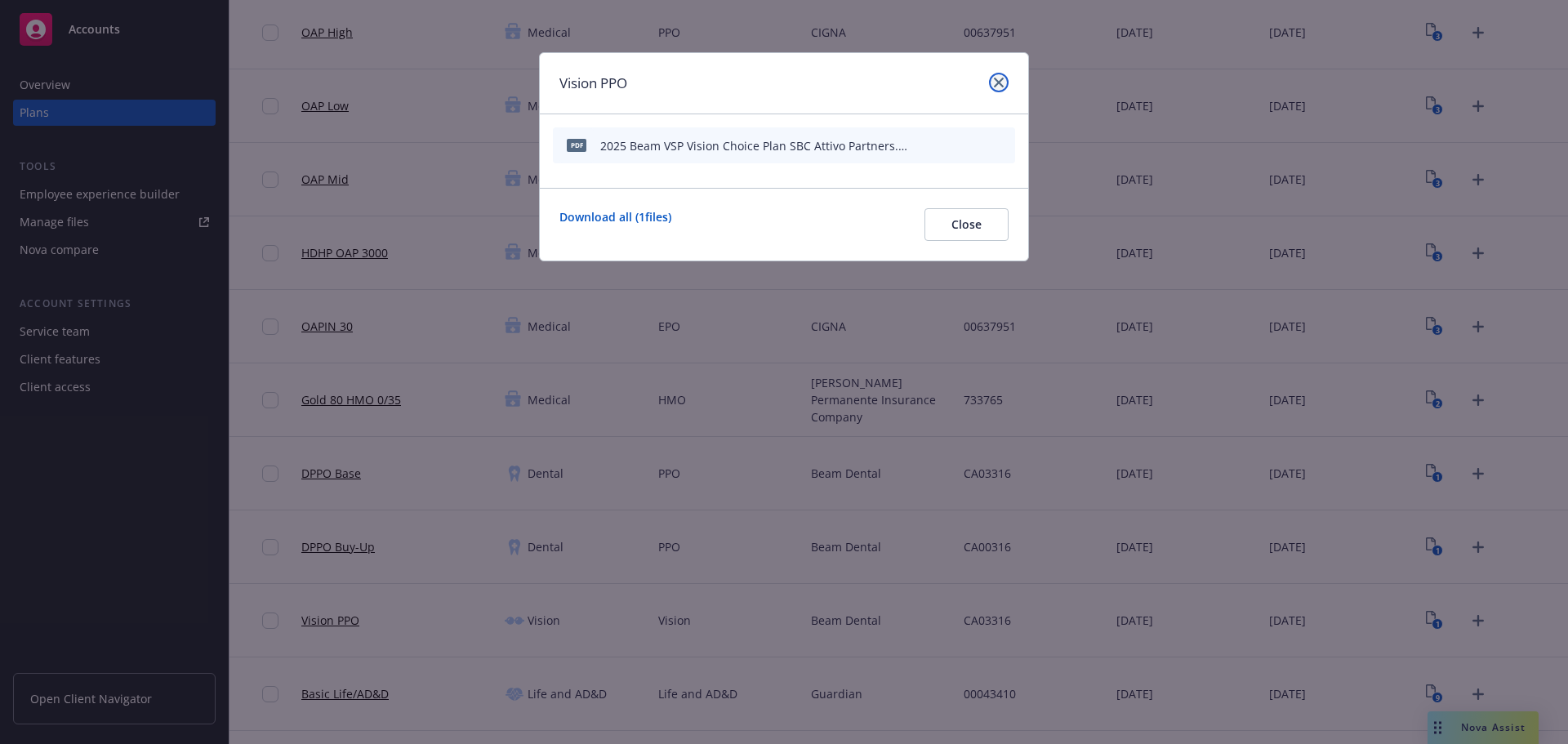
click at [999, 81] on icon "close" at bounding box center [999, 82] width 10 height 10
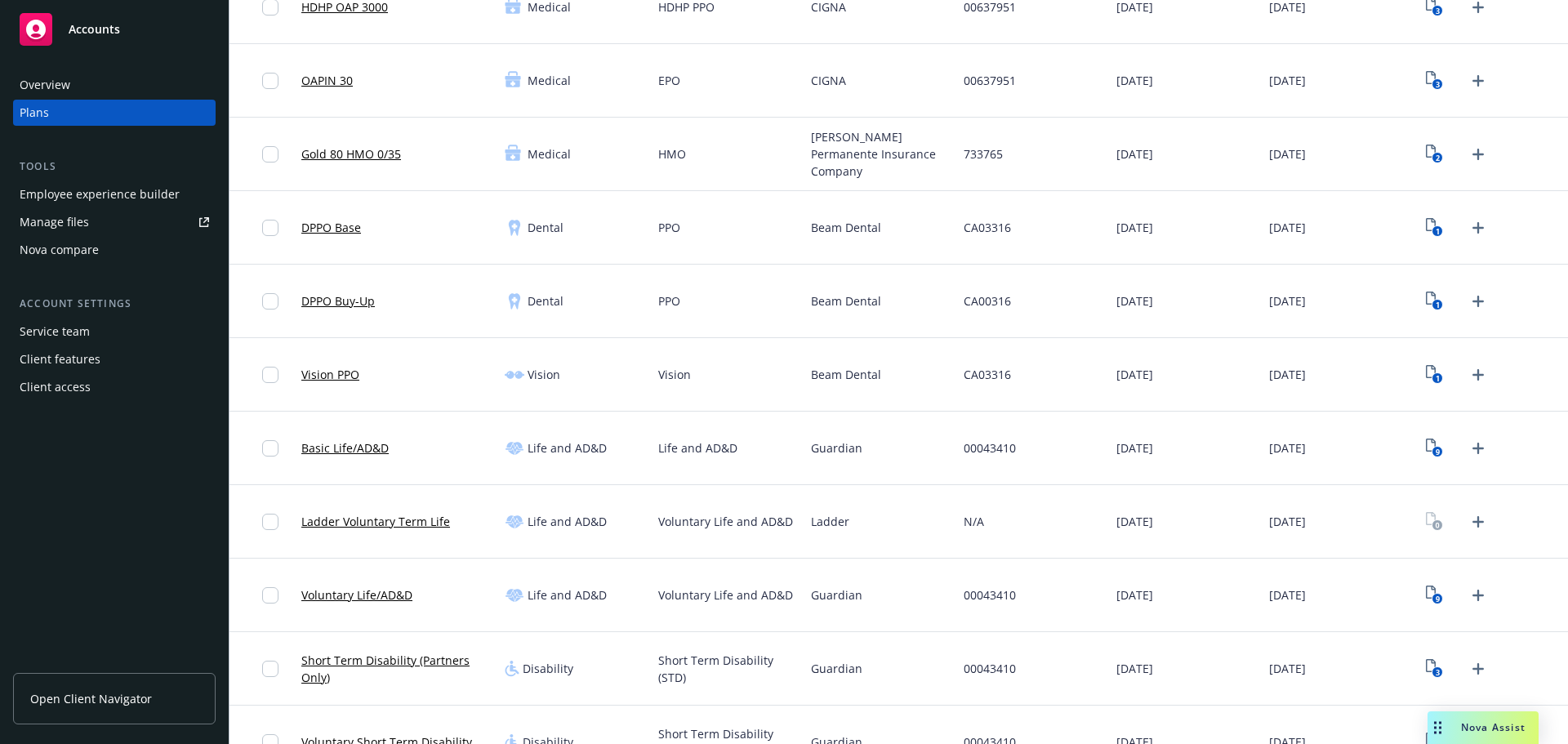
scroll to position [489, 0]
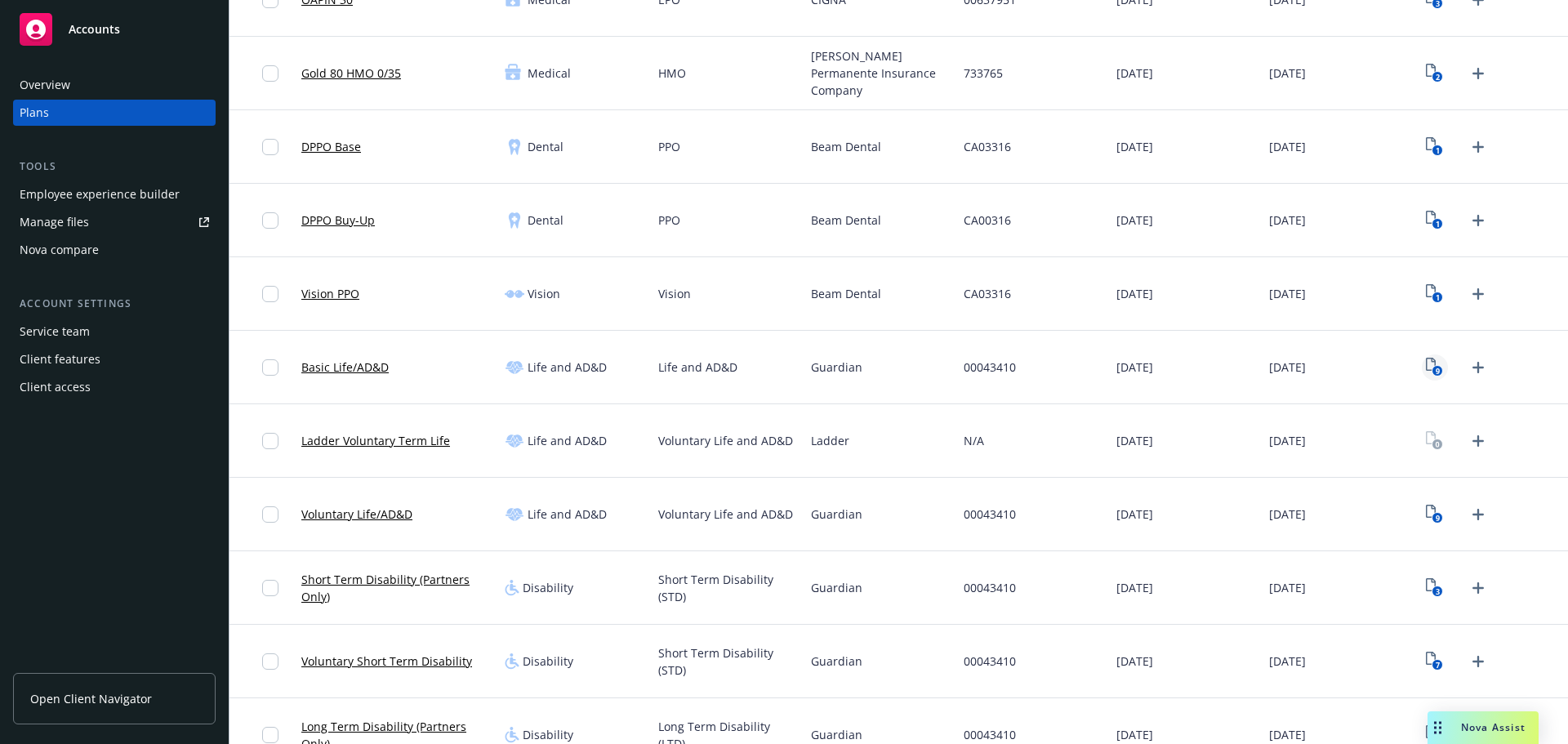
click at [1436, 366] on text "9" at bounding box center [1437, 371] width 4 height 11
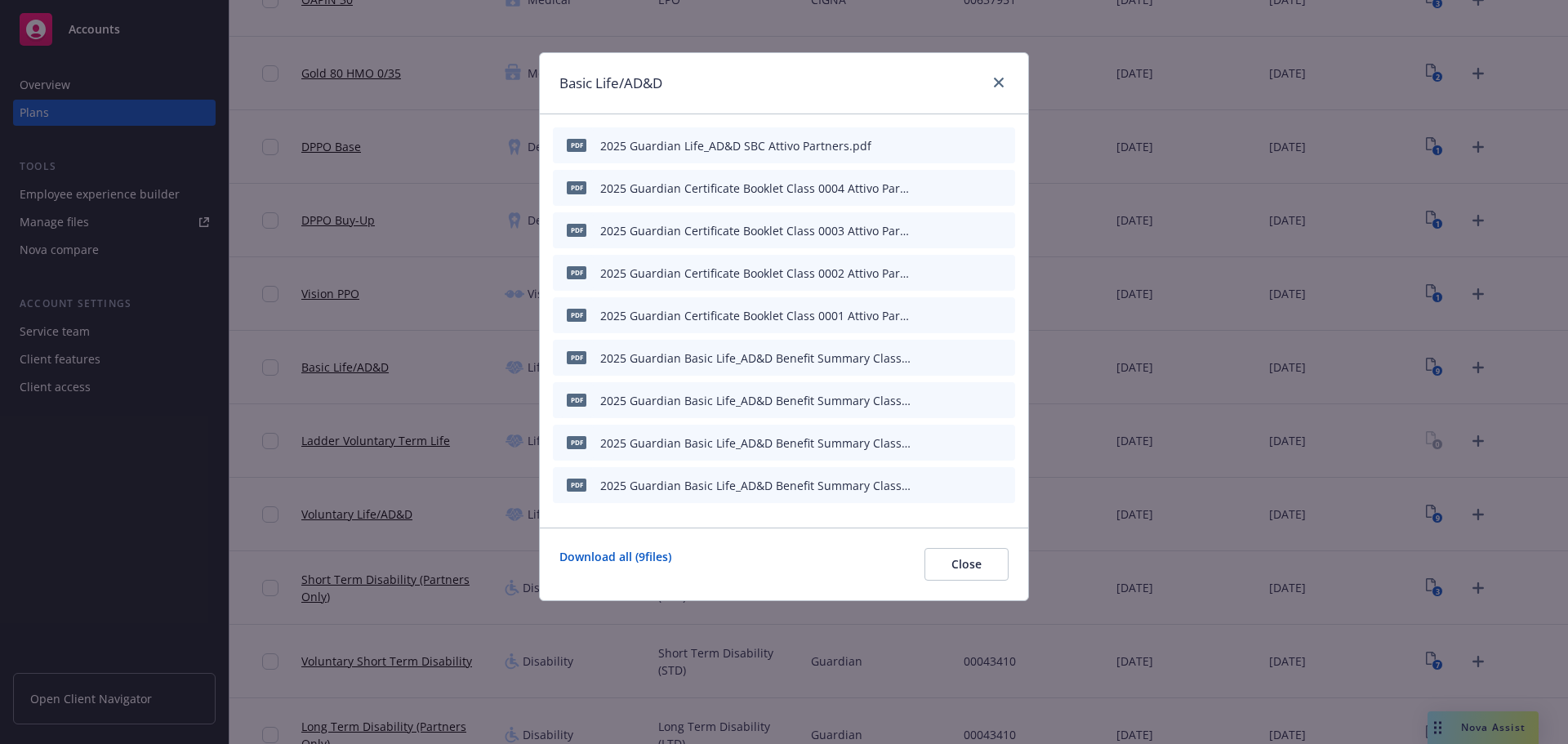
click at [919, 147] on div "pdf 2025 Guardian Life_AD&D SBC Attivo Partners.pdf" at bounding box center [783, 145] width 462 height 36
click at [921, 146] on icon "button" at bounding box center [921, 146] width 8 height 8
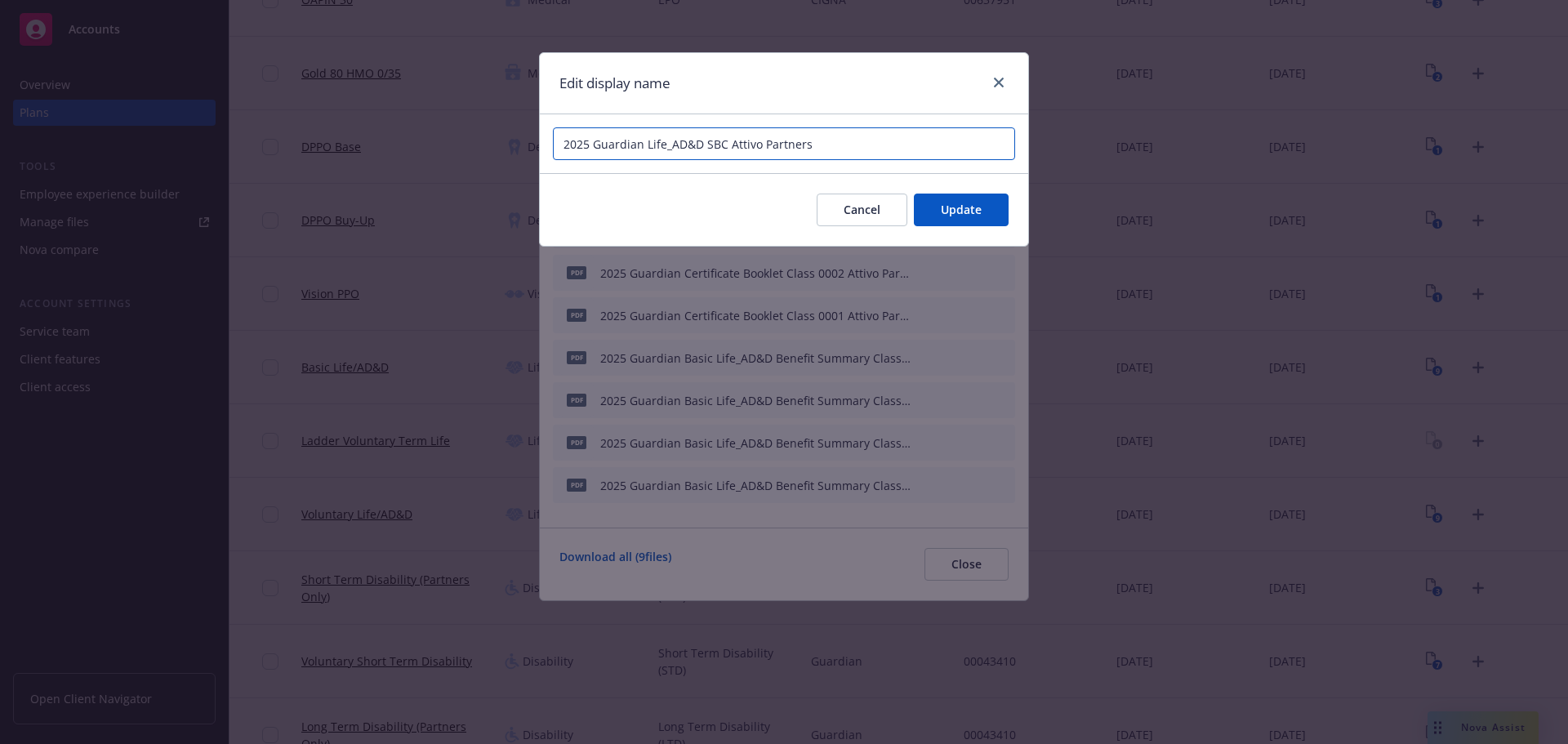
click at [673, 146] on input "2025 Guardian Life_AD&D SBC Attivo Partners" at bounding box center [783, 143] width 462 height 32
type input "2025 Guardian Life AD&D SBC Attivo Partners"
click at [961, 213] on span "Update" at bounding box center [961, 210] width 41 height 15
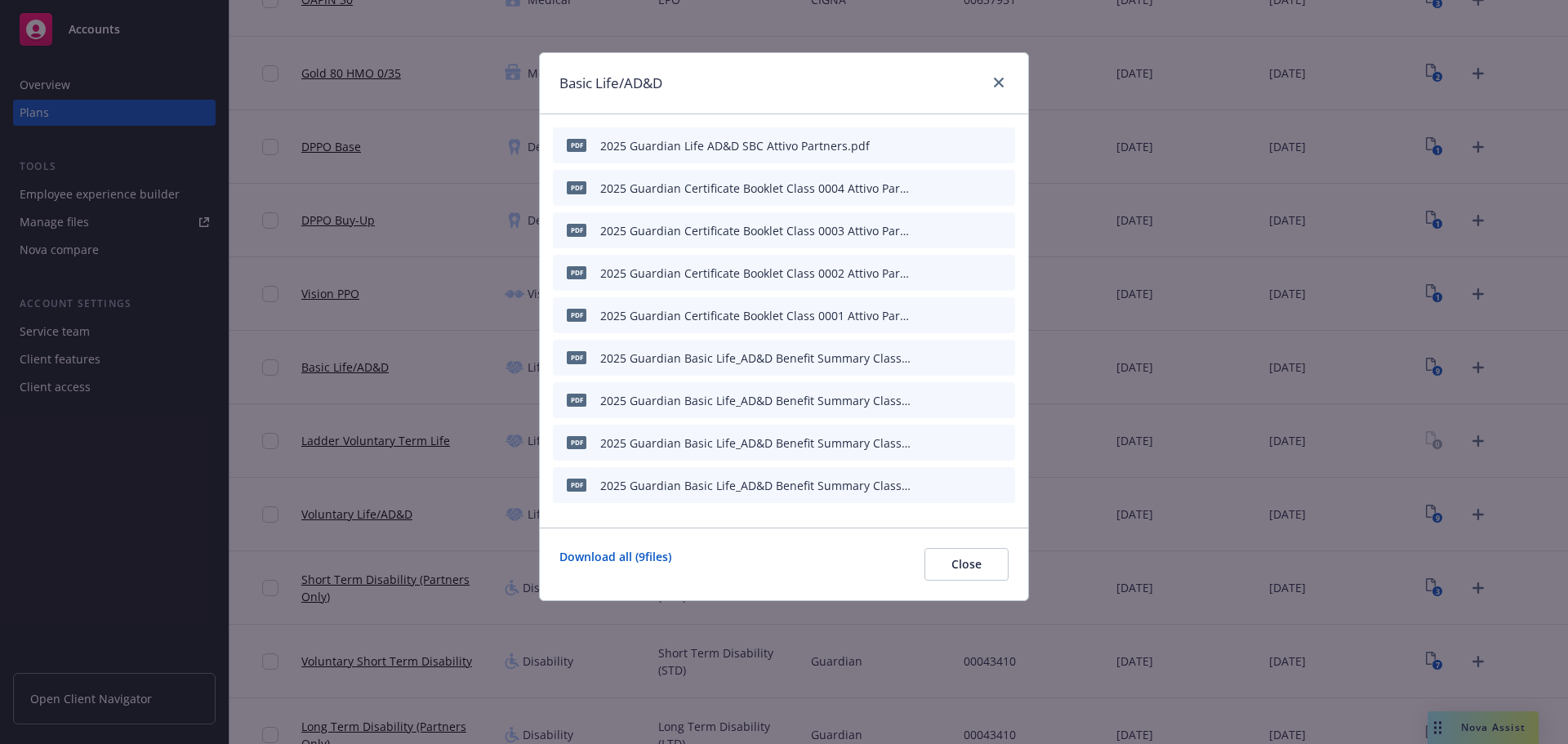
click at [922, 364] on button at bounding box center [924, 358] width 10 height 17
click at [921, 363] on button at bounding box center [924, 358] width 10 height 17
click at [926, 361] on icon "button" at bounding box center [922, 358] width 10 height 10
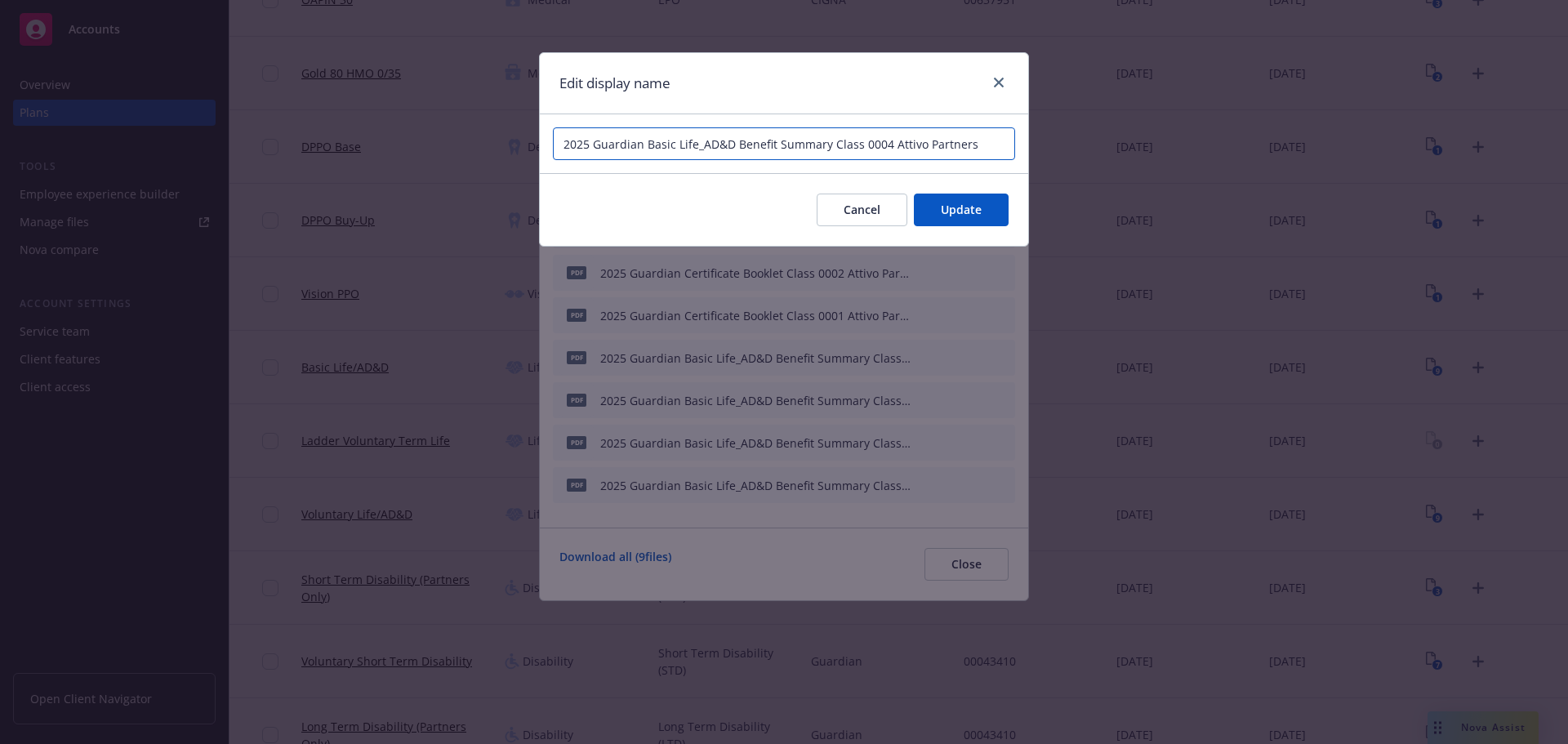
click at [698, 144] on input "2025 Guardian Basic Life_AD&D Benefit Summary Class 0004 Attivo Partners" at bounding box center [783, 143] width 462 height 32
type input "2025 Guardian Basic Life AD&D Benefit Summary Class 0004 Attivo Partners"
click at [991, 210] on button "Update" at bounding box center [961, 210] width 95 height 32
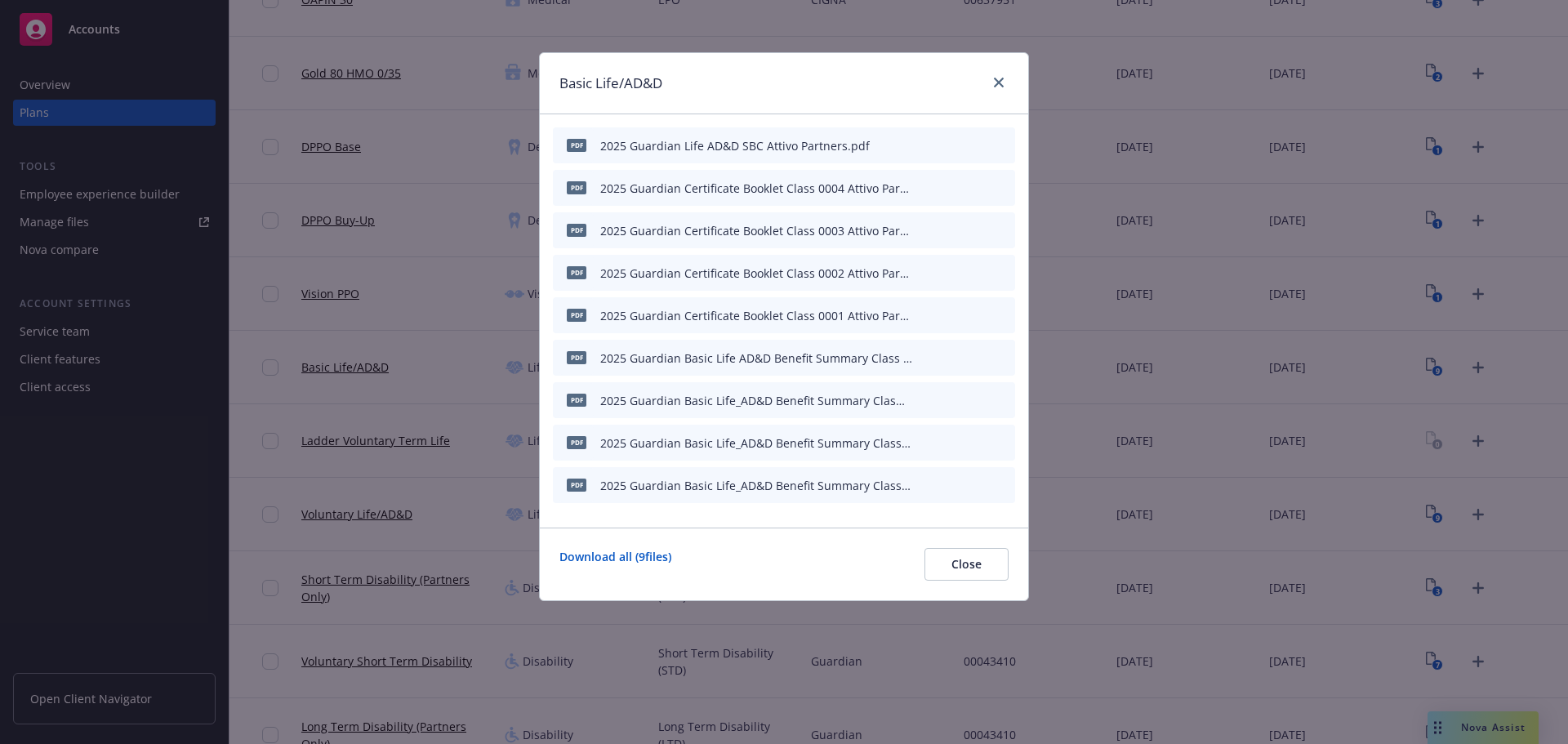
click at [924, 400] on icon "button" at bounding box center [922, 400] width 10 height 10
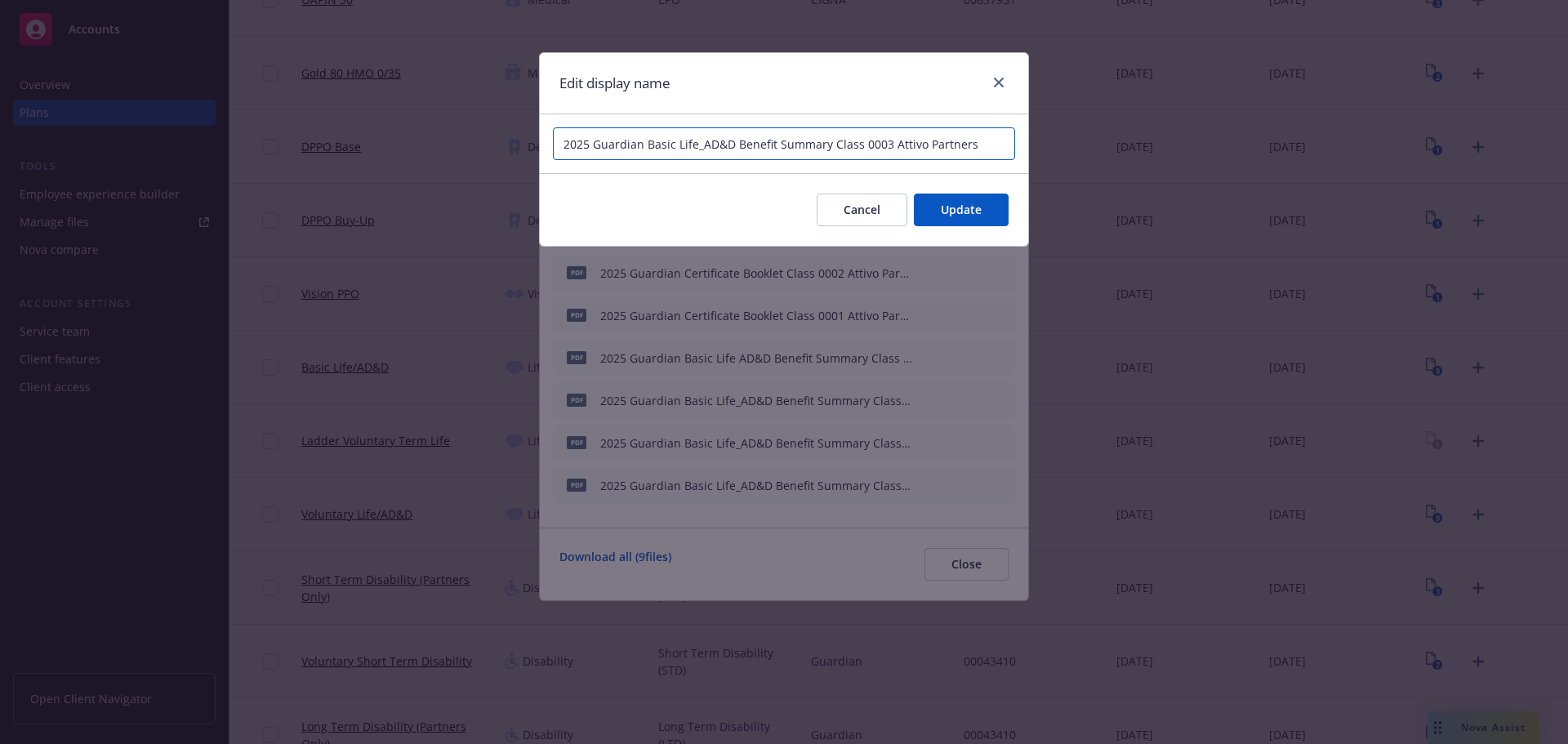
click at [697, 143] on input "2025 Guardian Basic Life_AD&D Benefit Summary Class 0003 Attivo Partners" at bounding box center [783, 143] width 462 height 32
type input "2025 Guardian Basic Life AD&D Benefit Summary Class 0003 Attivo Partners"
click at [959, 213] on span "Update" at bounding box center [961, 210] width 41 height 15
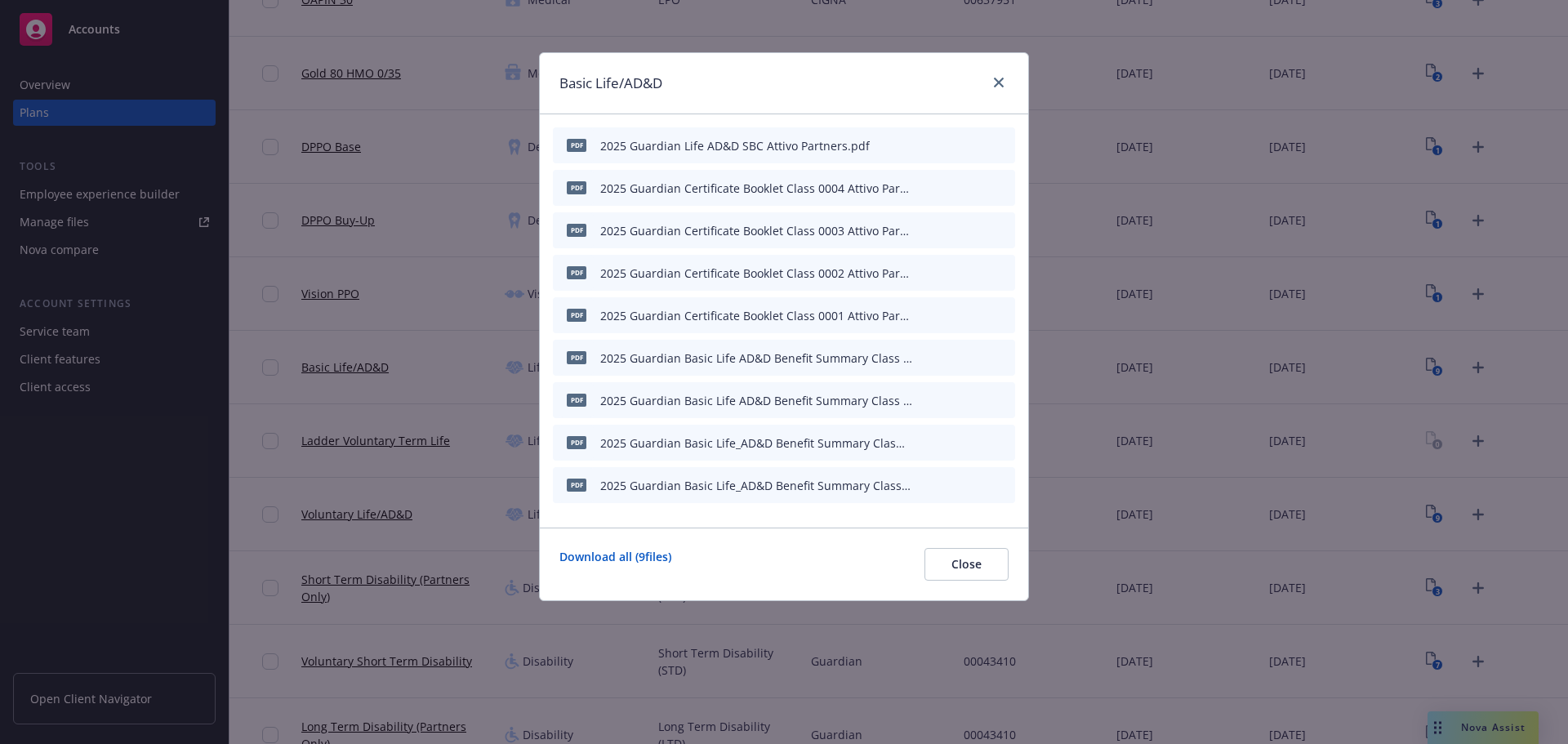
click at [927, 444] on button "button" at bounding box center [921, 442] width 13 height 13
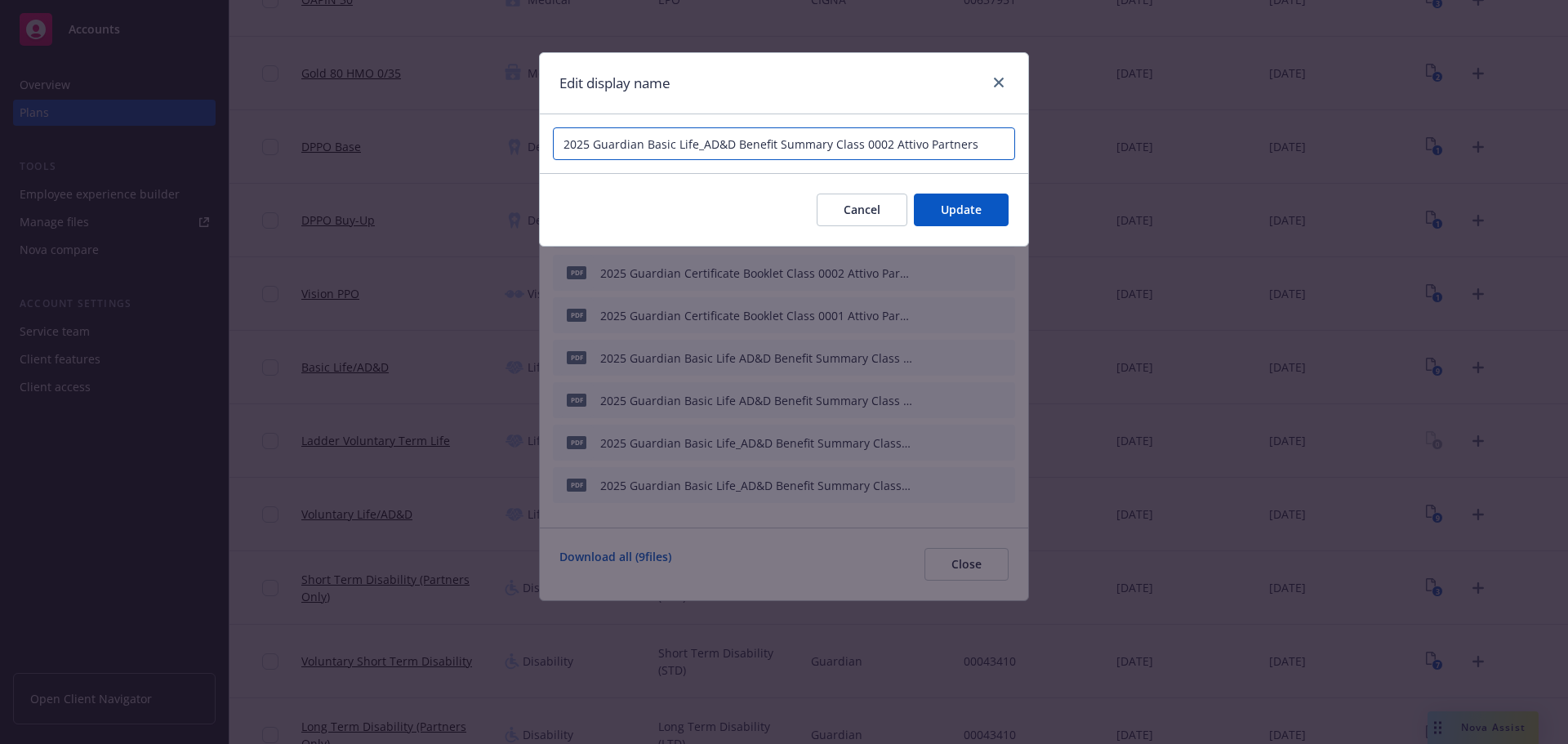
click at [702, 141] on input "2025 Guardian Basic Life_AD&D Benefit Summary Class 0002 Attivo Partners" at bounding box center [783, 143] width 462 height 32
type input "2025 Guardian Basic Life AD&D Benefit Summary Class 0002 Attivo Partners"
click at [982, 205] on button "Update" at bounding box center [961, 210] width 95 height 32
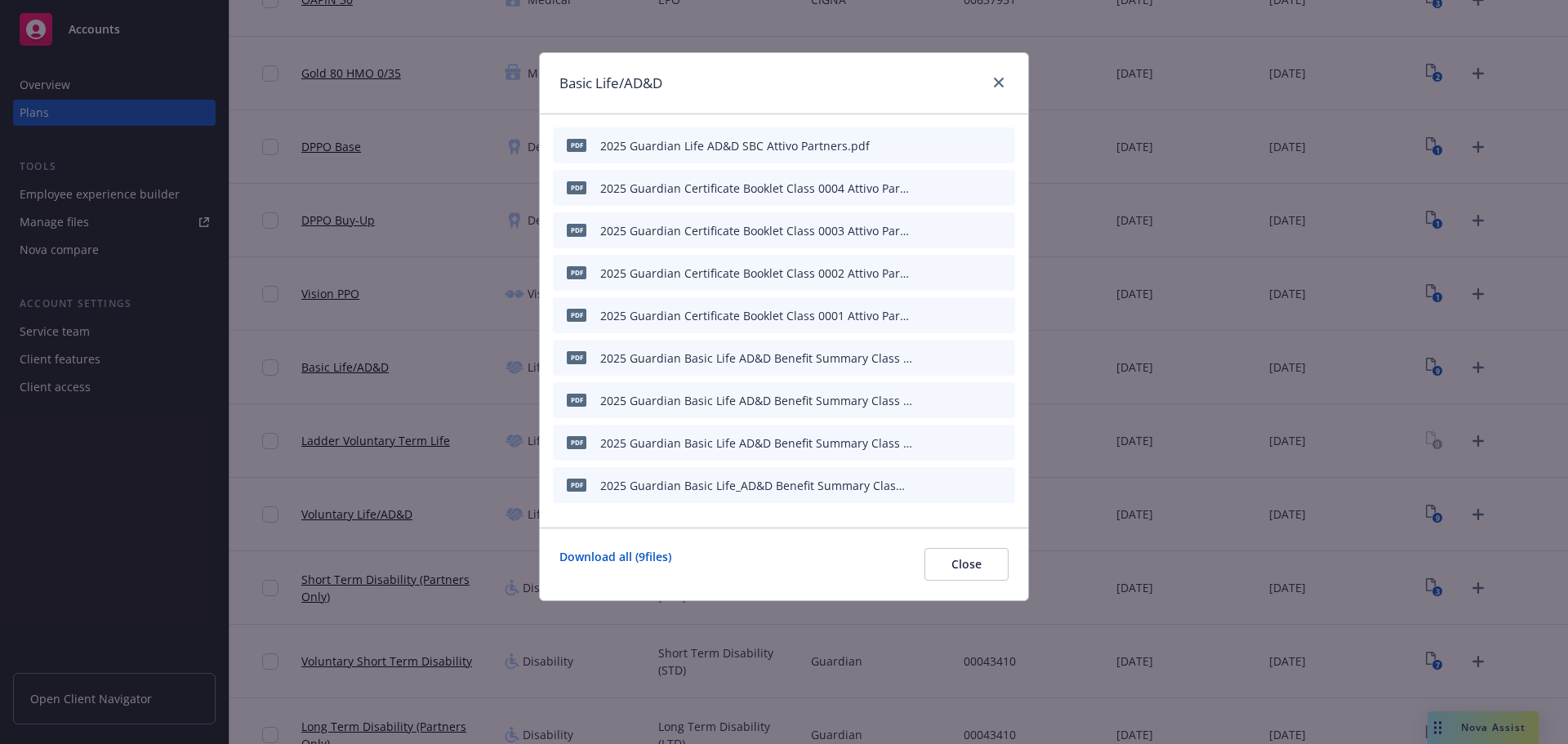
click at [925, 484] on icon "button" at bounding box center [922, 485] width 10 height 10
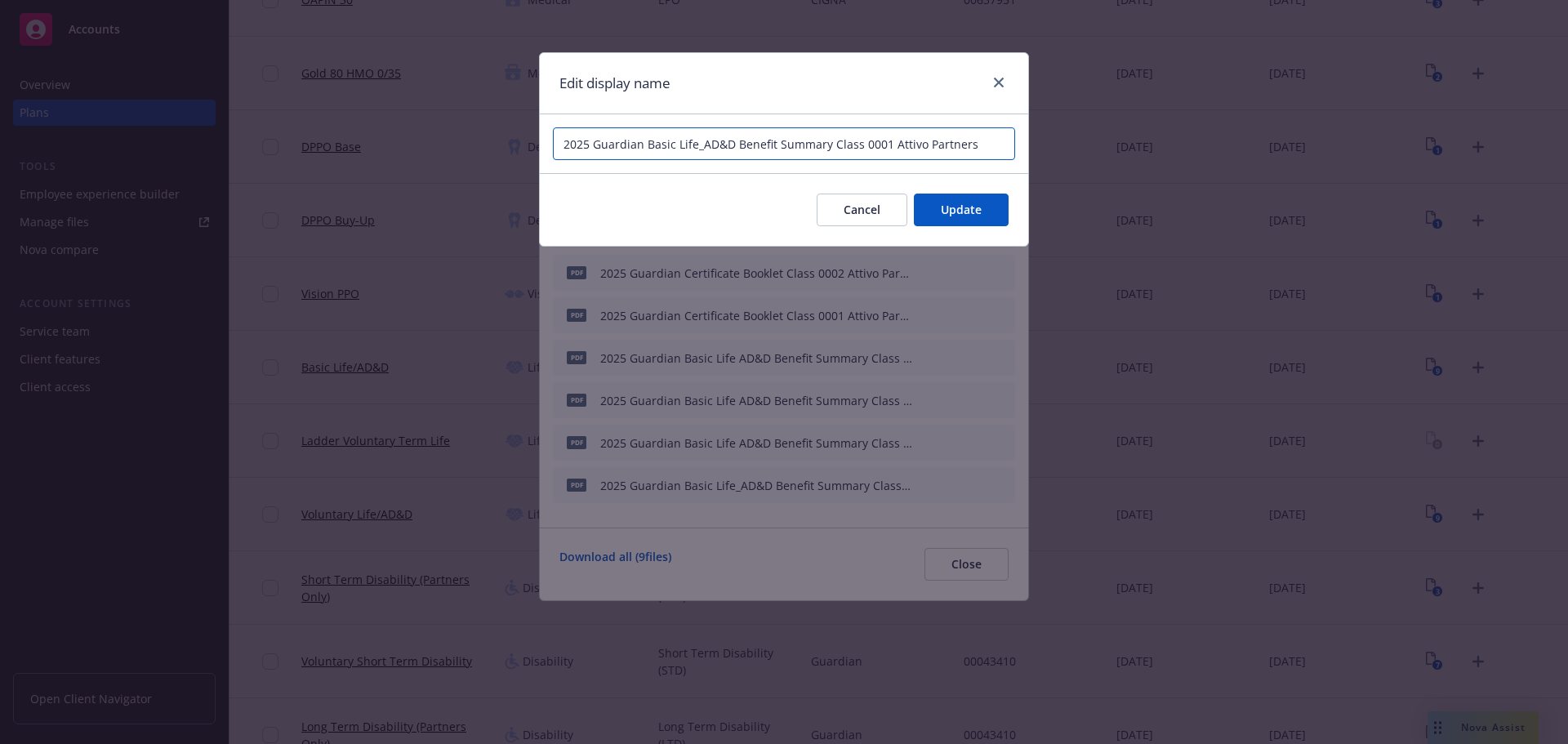
click at [699, 143] on input "2025 Guardian Basic Life_AD&D Benefit Summary Class 0001 Attivo Partners" at bounding box center [783, 143] width 462 height 32
type input "2025 Guardian Basic Life AD&D Benefit Summary Class 0001 Attivo Partners"
click at [948, 211] on span "Update" at bounding box center [961, 210] width 41 height 15
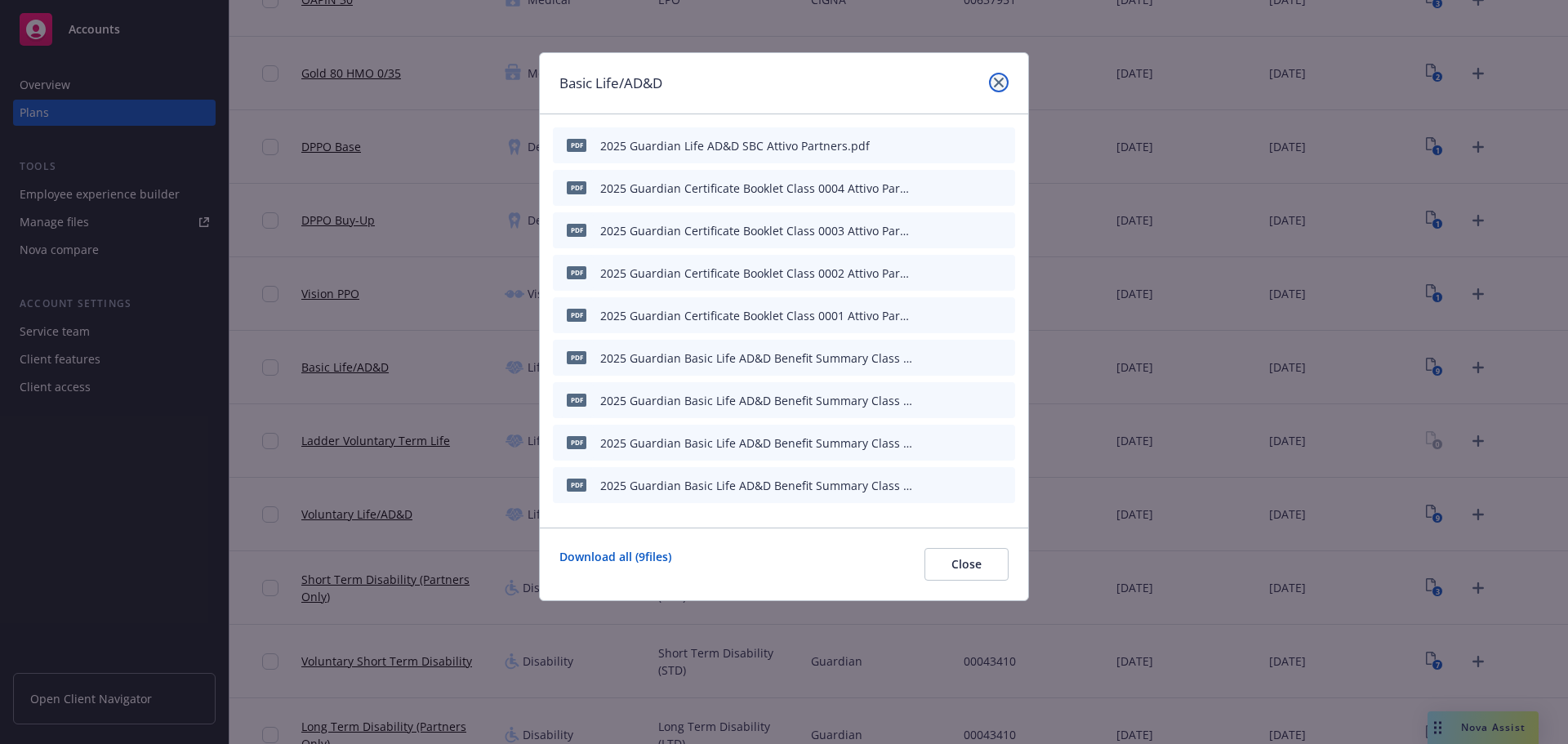
click at [995, 84] on icon "close" at bounding box center [999, 82] width 10 height 10
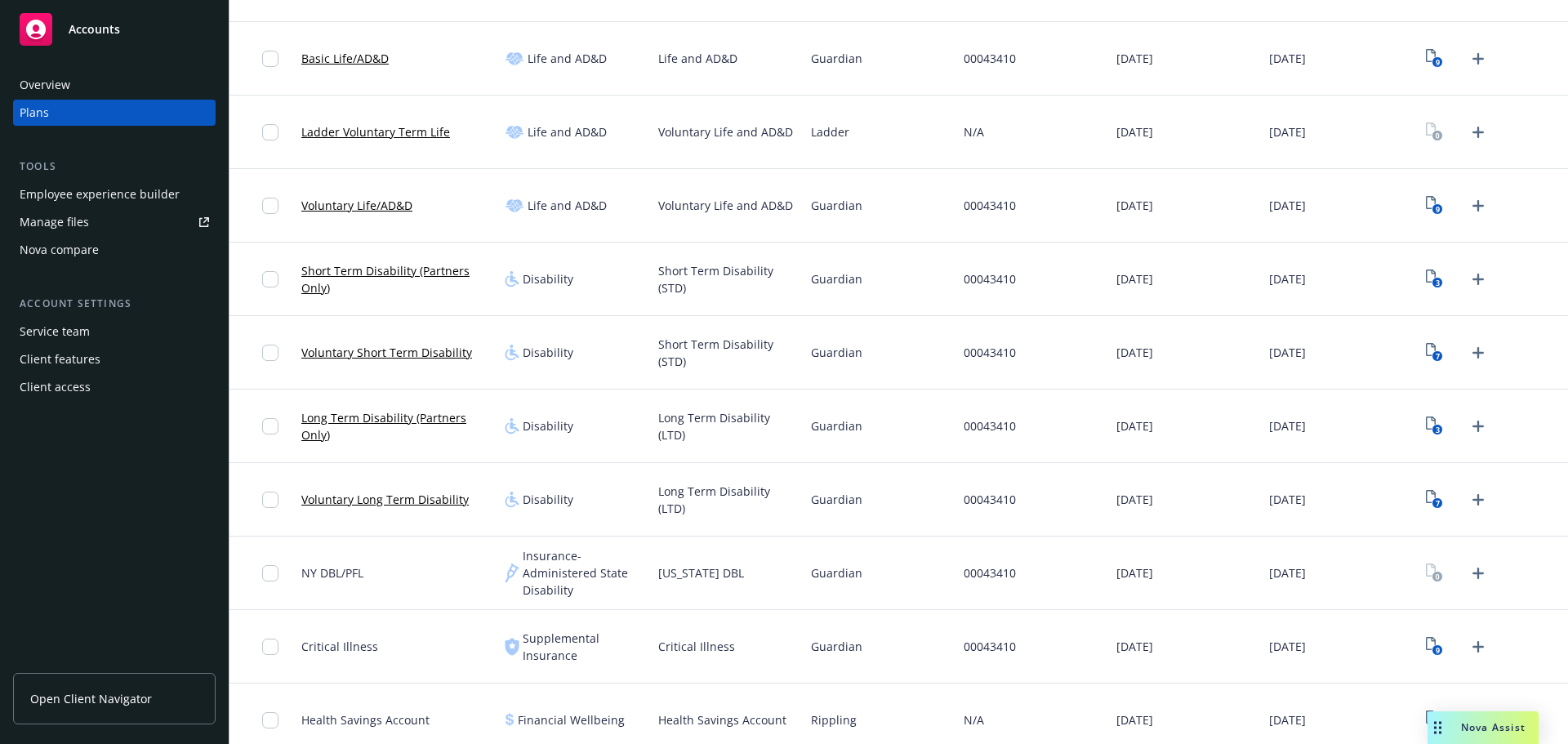
scroll to position [816, 0]
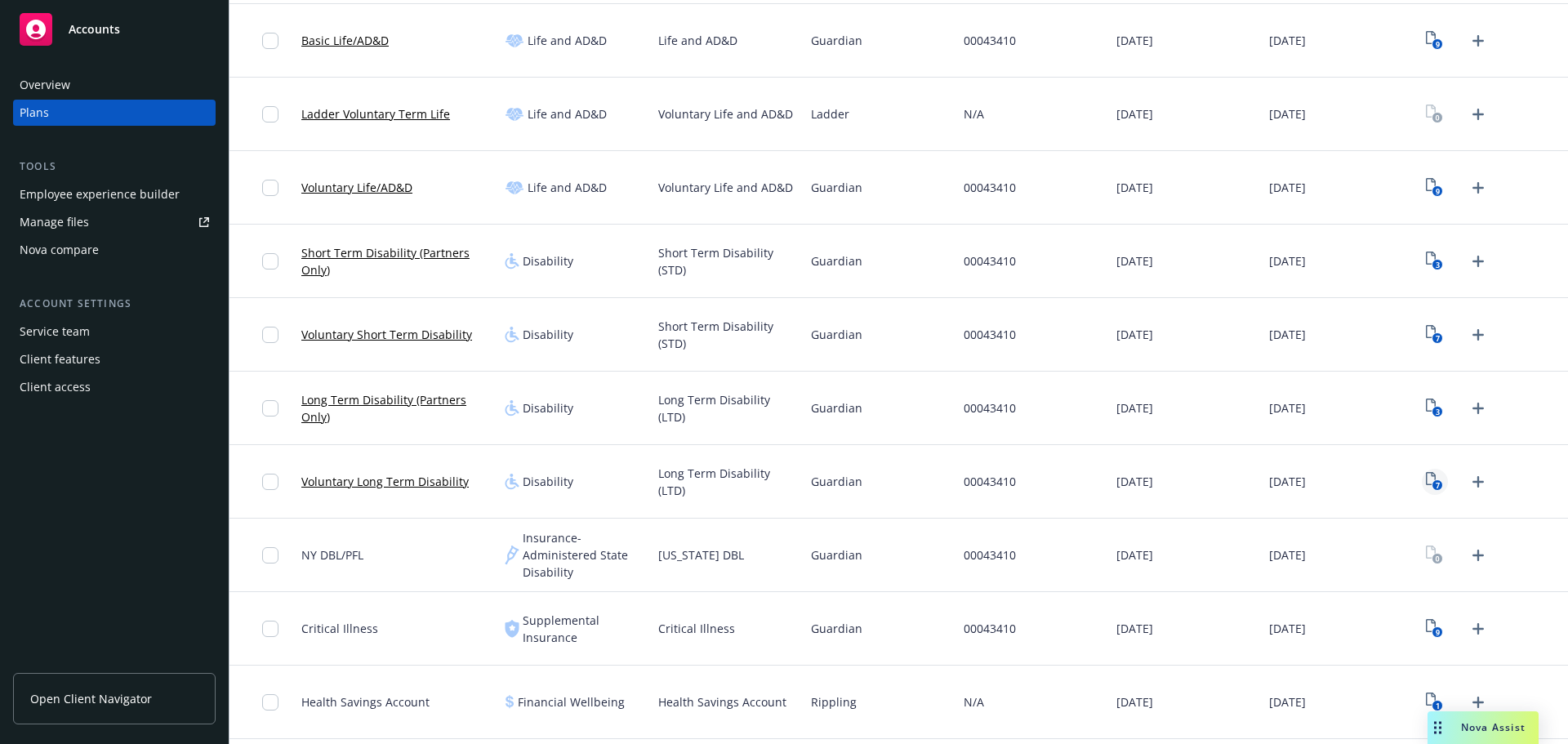
click at [1436, 487] on text "7" at bounding box center [1437, 485] width 4 height 11
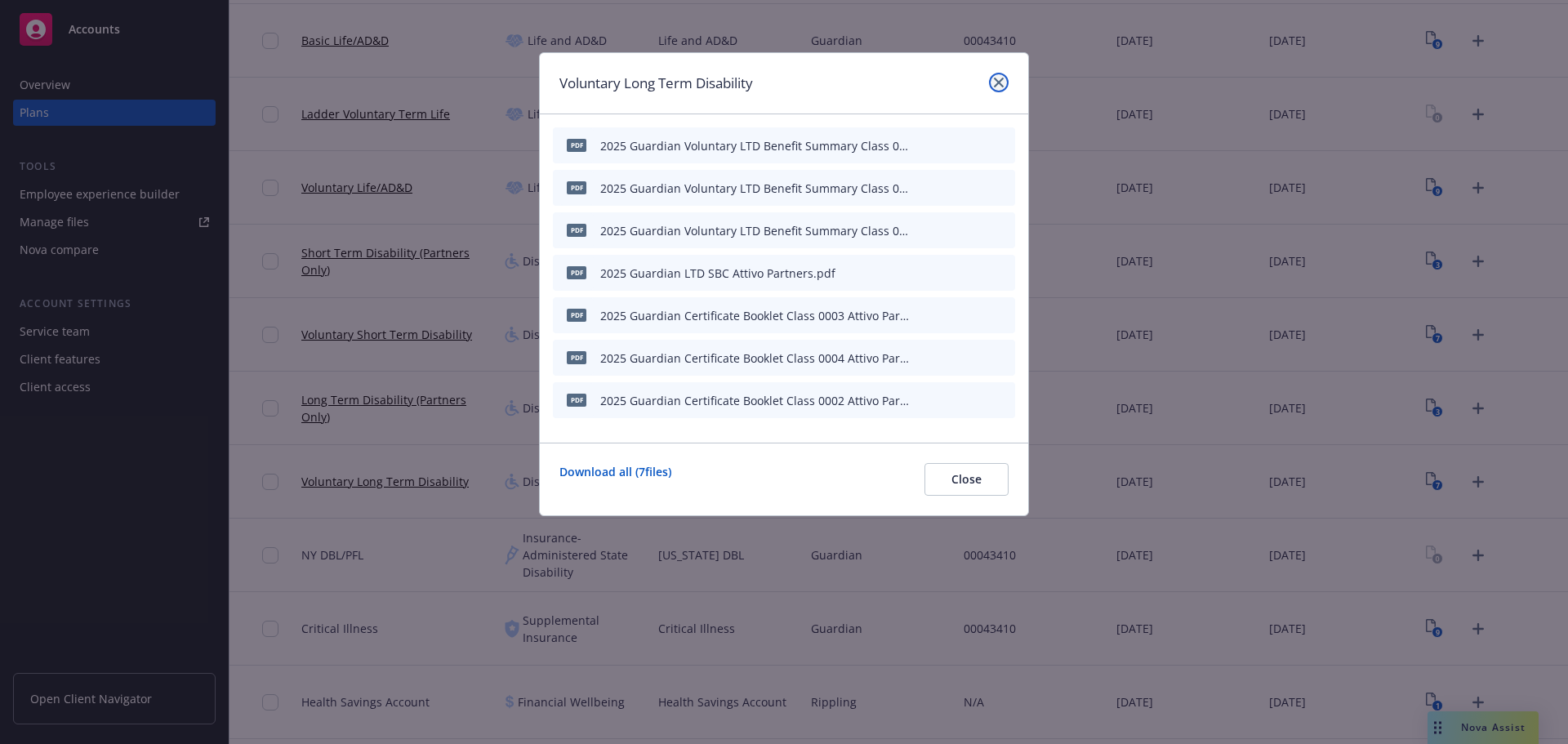
click at [1000, 79] on icon "close" at bounding box center [999, 82] width 10 height 10
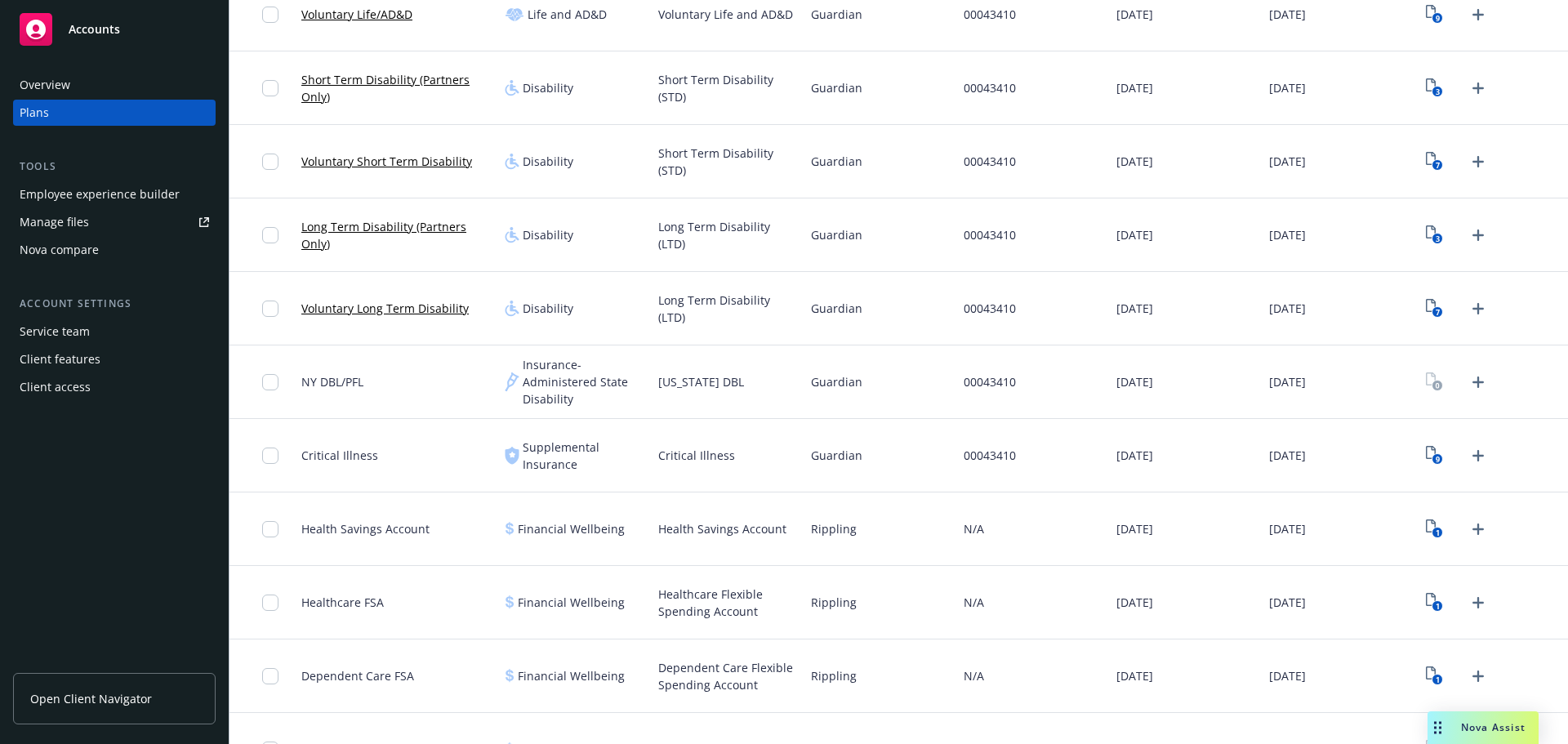
scroll to position [770, 0]
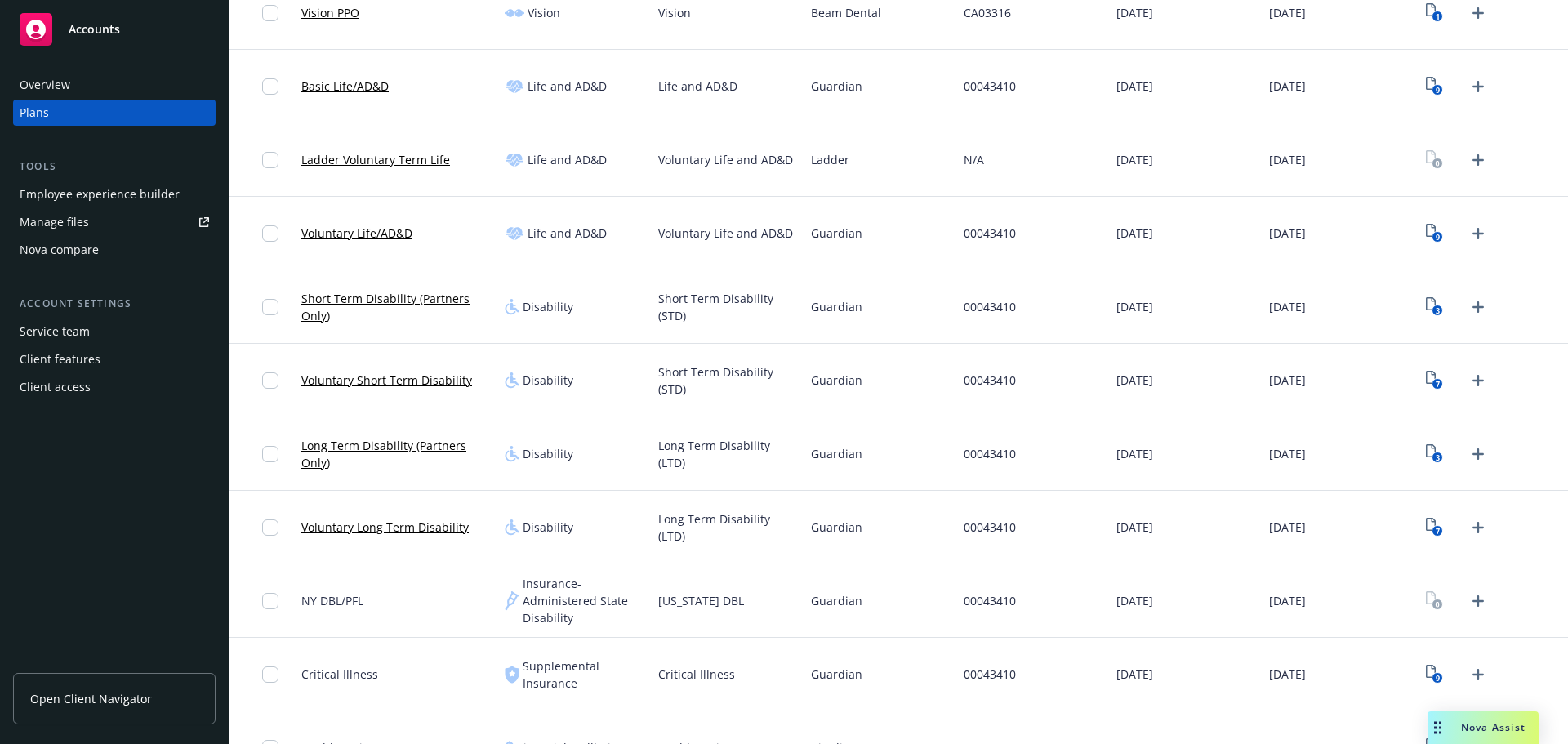
click at [845, 162] on div "Ladder" at bounding box center [881, 159] width 153 height 74
click at [829, 159] on span "Ladder" at bounding box center [830, 159] width 38 height 17
click at [831, 159] on span "Ladder" at bounding box center [830, 159] width 38 height 17
copy span "Ladder"
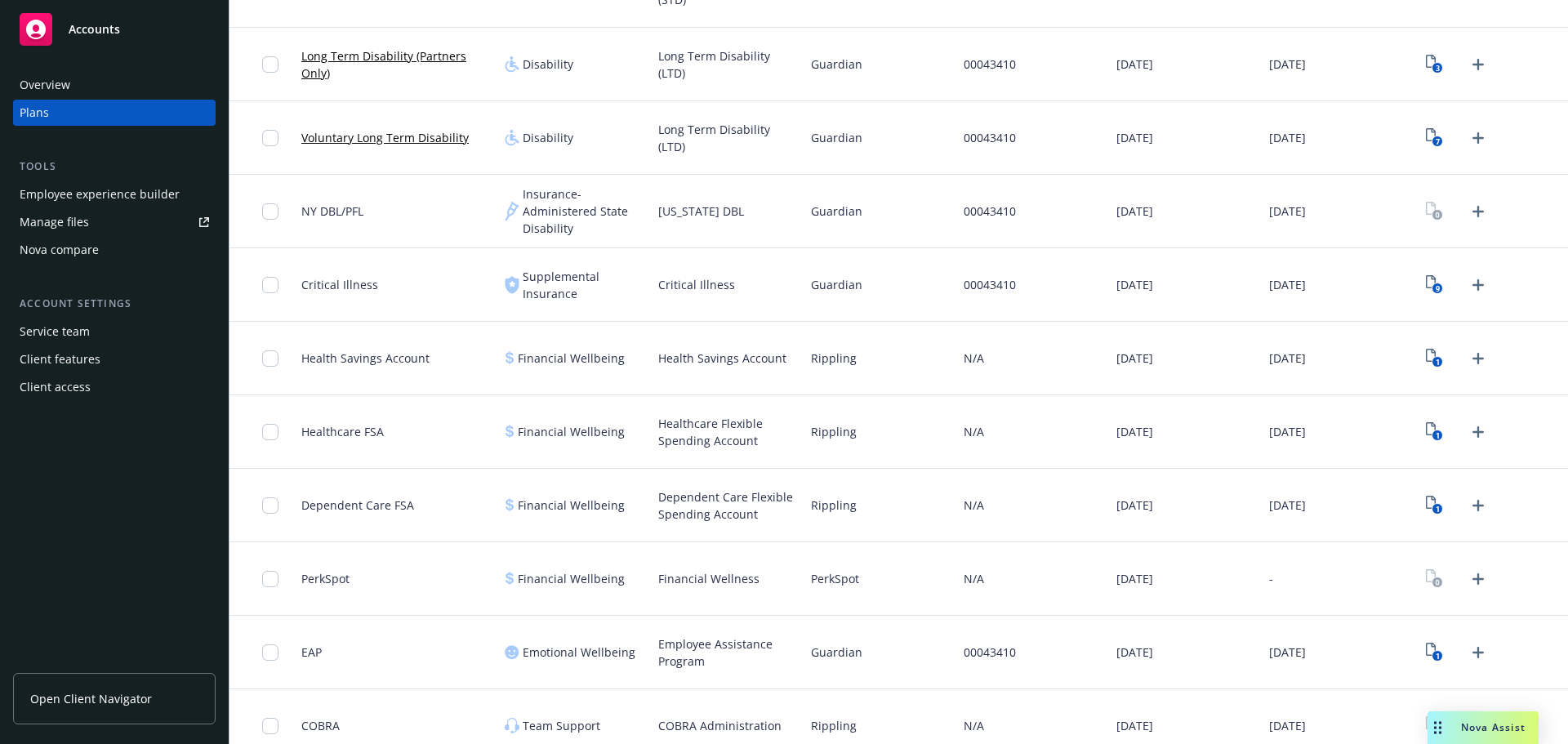
scroll to position [1179, 0]
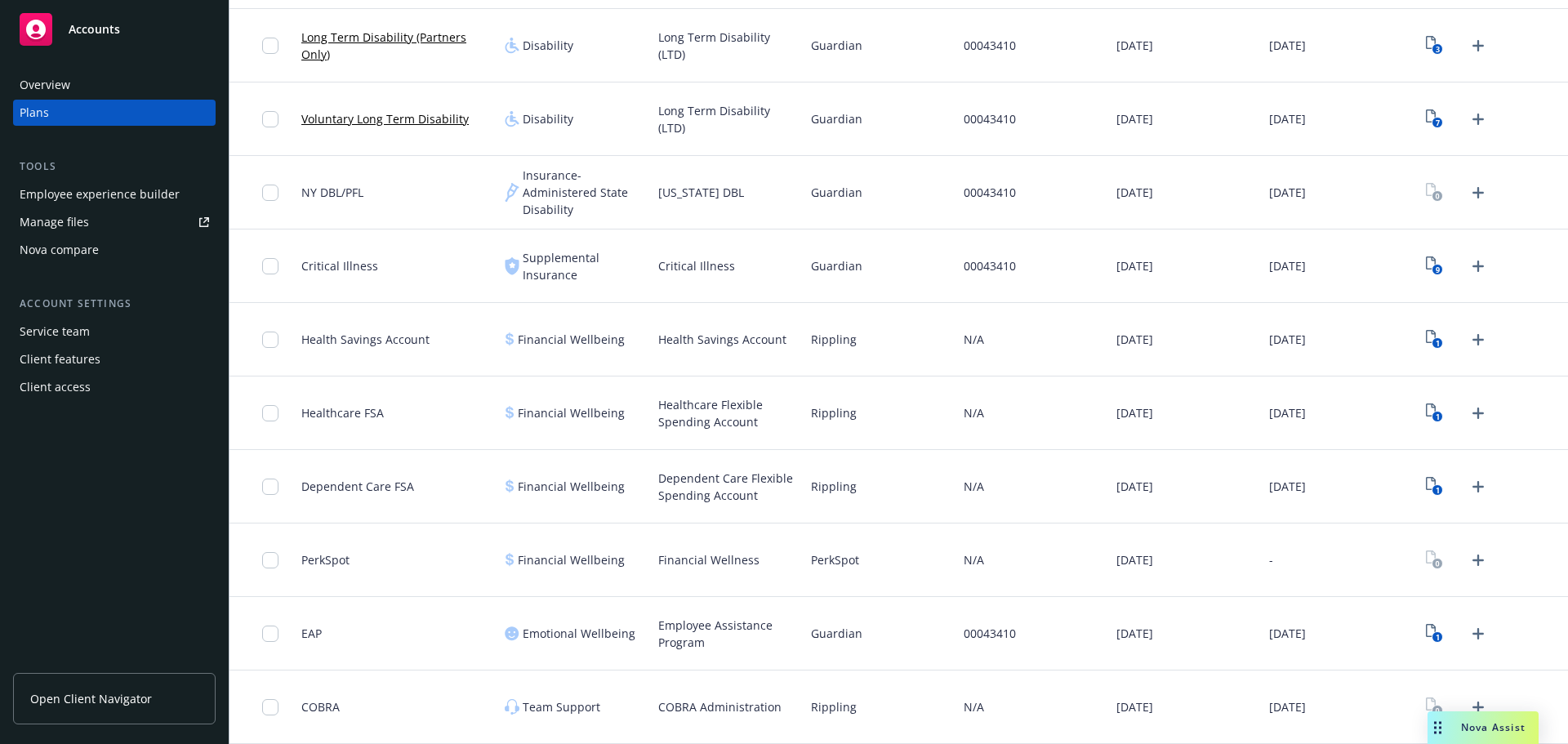
click at [832, 193] on span "Guardian" at bounding box center [837, 193] width 52 height 17
copy span "Guardian"
click at [841, 561] on span "PerkSpot" at bounding box center [835, 560] width 48 height 17
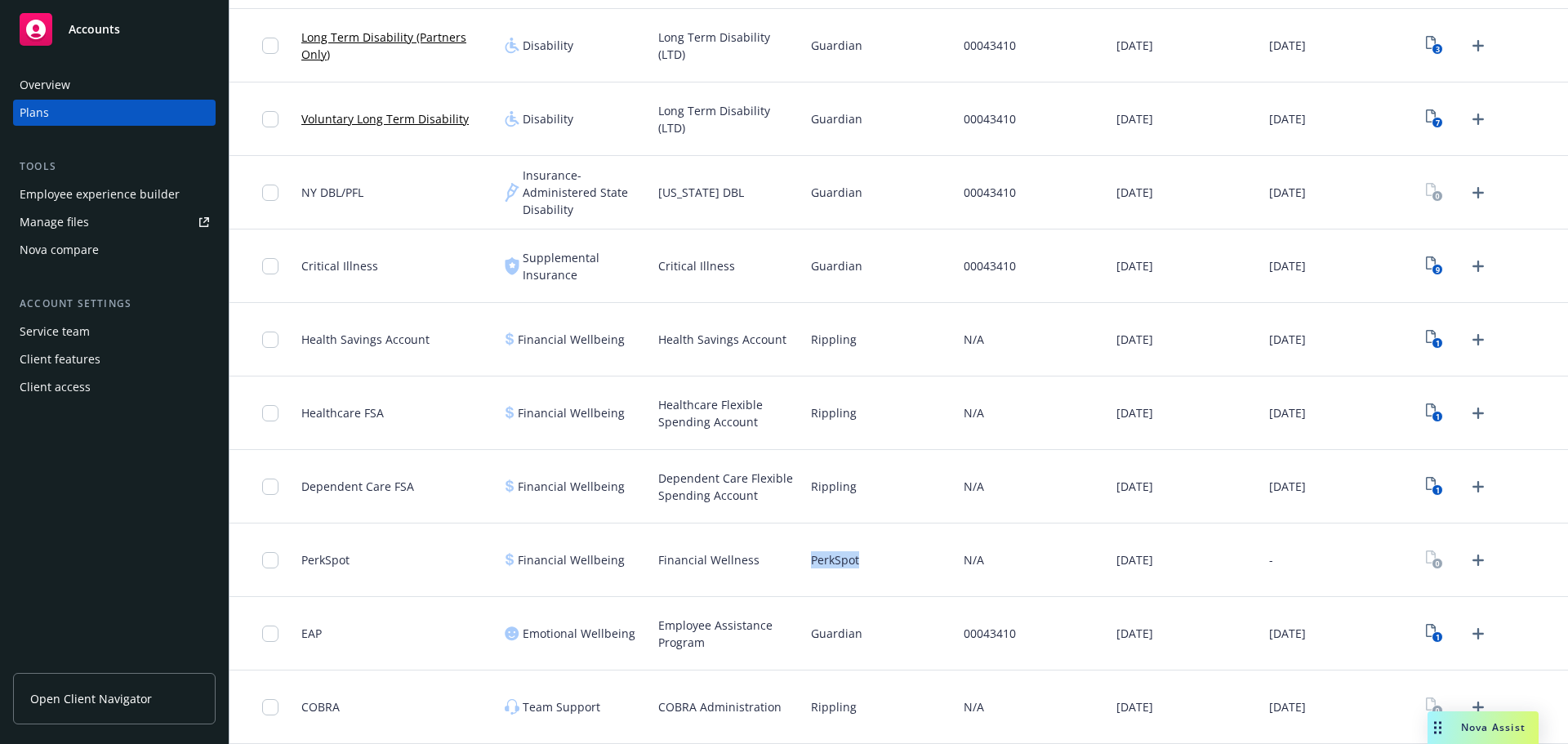
copy span "PerkSpot"
drag, startPoint x: 652, startPoint y: 561, endPoint x: 773, endPoint y: 559, distance: 121.0
click at [773, 559] on div "Financial Wellness" at bounding box center [728, 560] width 153 height 74
copy span "Financial Wellness"
click at [1001, 699] on div "N/A" at bounding box center [1033, 707] width 153 height 74
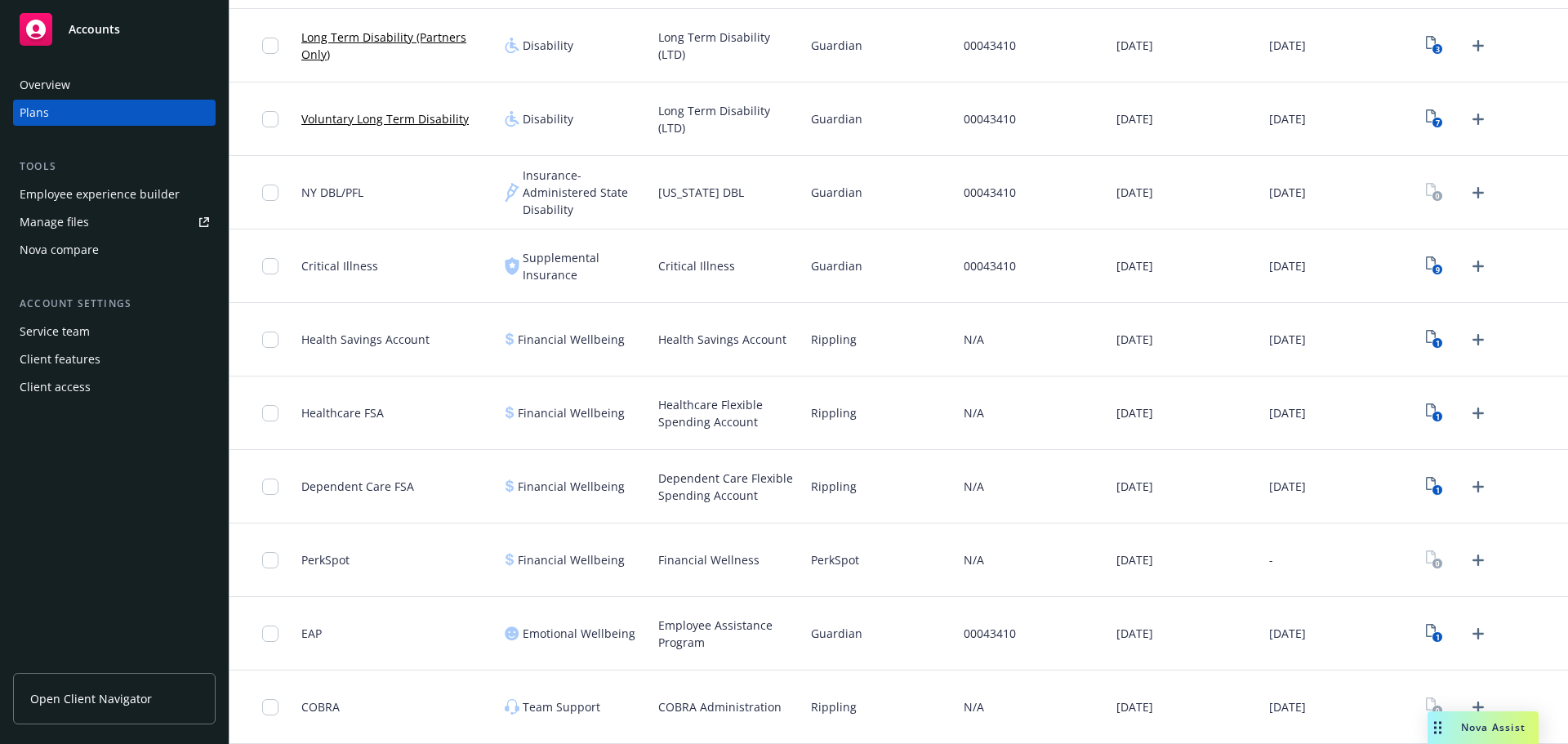
click at [832, 708] on span "Rippling" at bounding box center [834, 707] width 46 height 17
copy span "Rippling"
